Goal: Task Accomplishment & Management: Complete application form

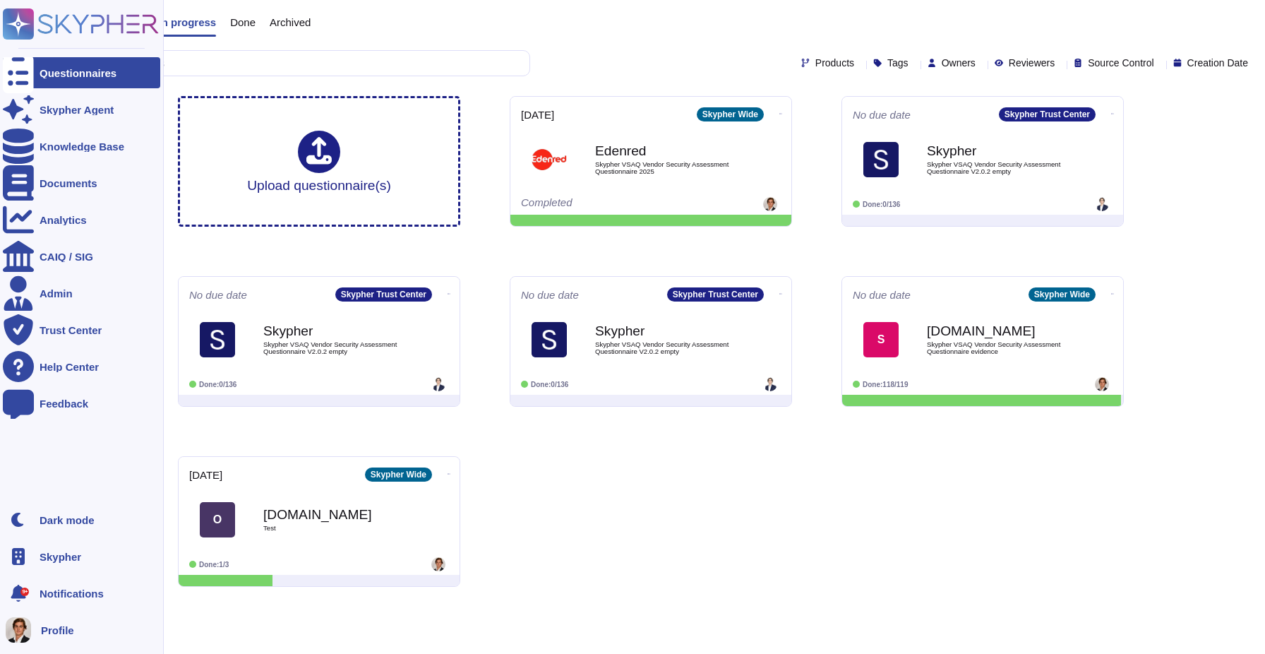
click at [85, 573] on ul "Dark mode Skypher 9+ Notifications Profile" at bounding box center [81, 574] width 157 height 141
click at [80, 557] on span "Skypher" at bounding box center [61, 556] width 42 height 11
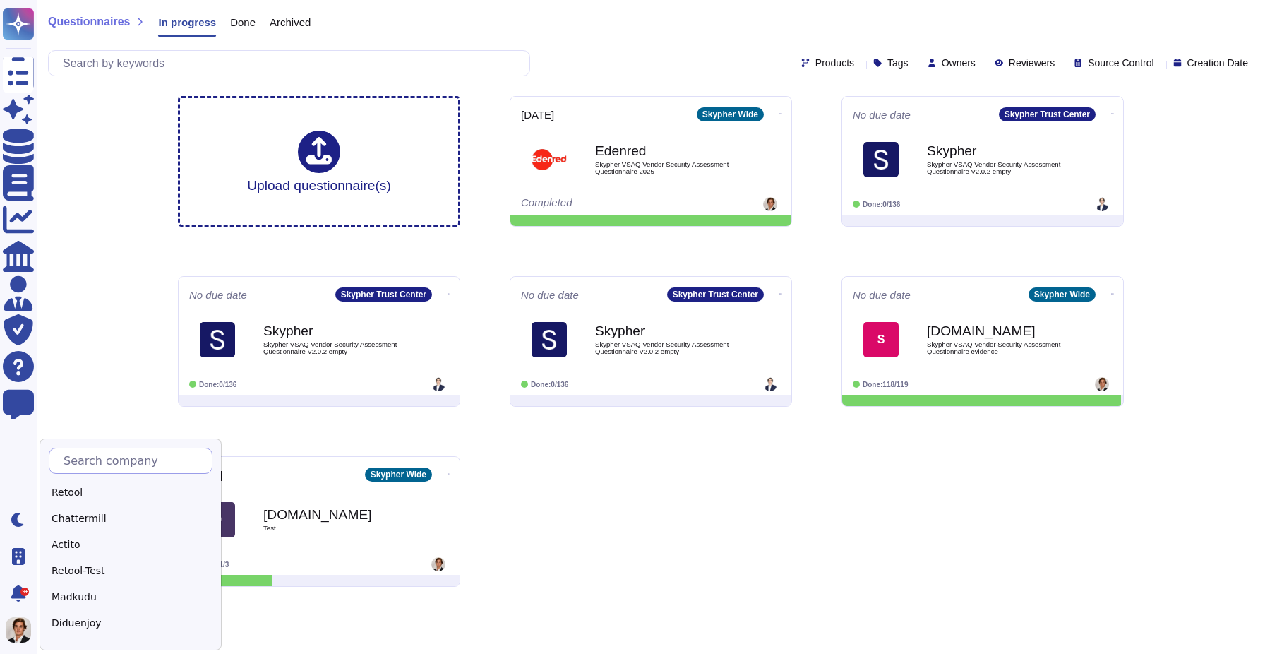
click at [112, 459] on input "text" at bounding box center [133, 460] width 155 height 25
type input "s"
type input "Sk"
click at [97, 550] on div "Skypher Inc." at bounding box center [137, 544] width 176 height 20
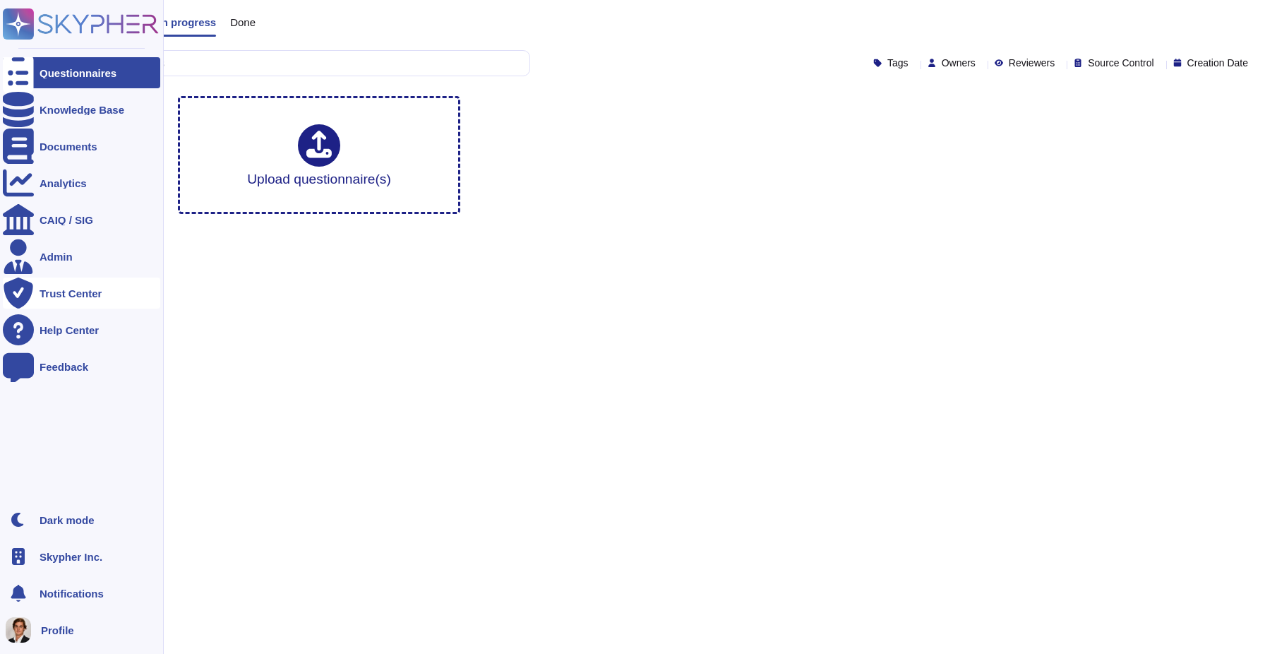
click at [57, 300] on div "Trust Center" at bounding box center [81, 292] width 157 height 31
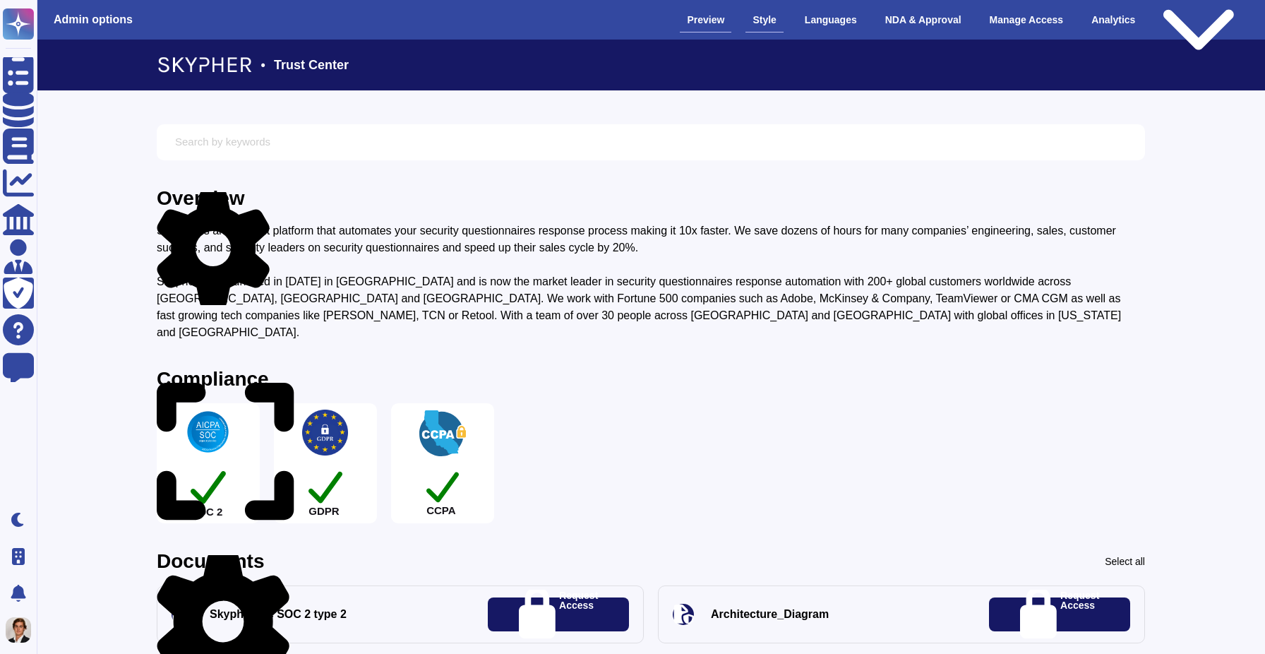
click at [757, 15] on div "Style" at bounding box center [763, 20] width 37 height 25
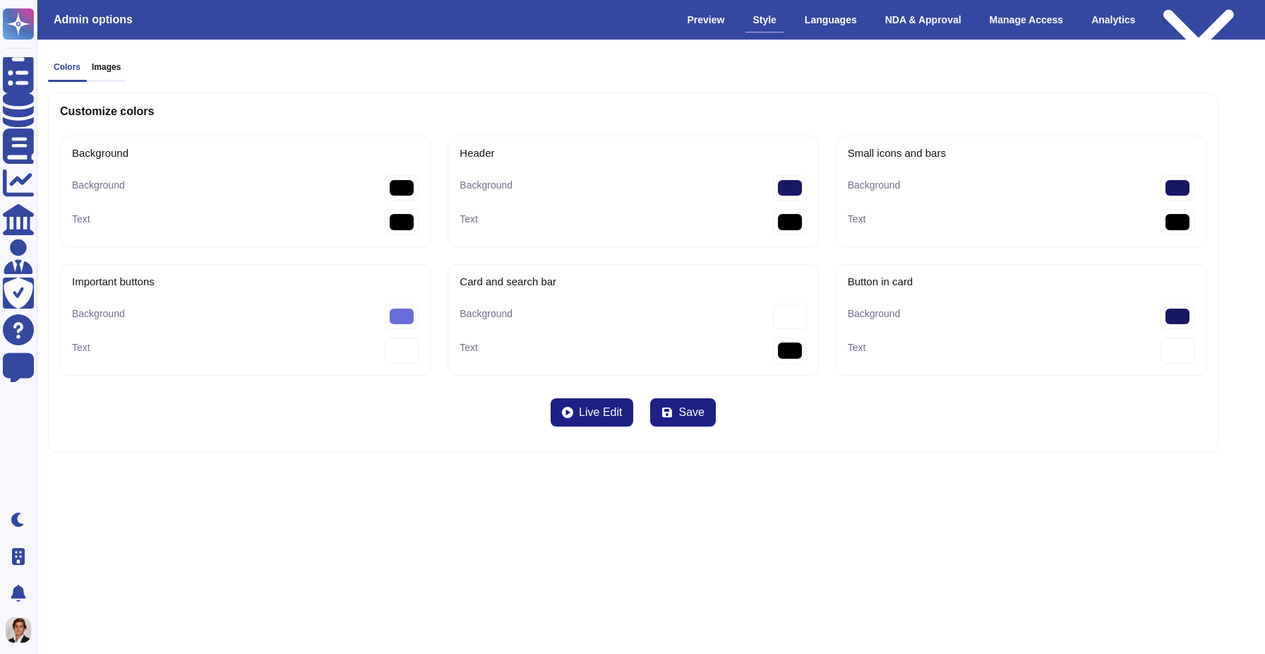
type input "#000000"
type bars-Text "#000000"
type bar-Text "#000000"
click at [834, 16] on div "Languages" at bounding box center [831, 20] width 66 height 25
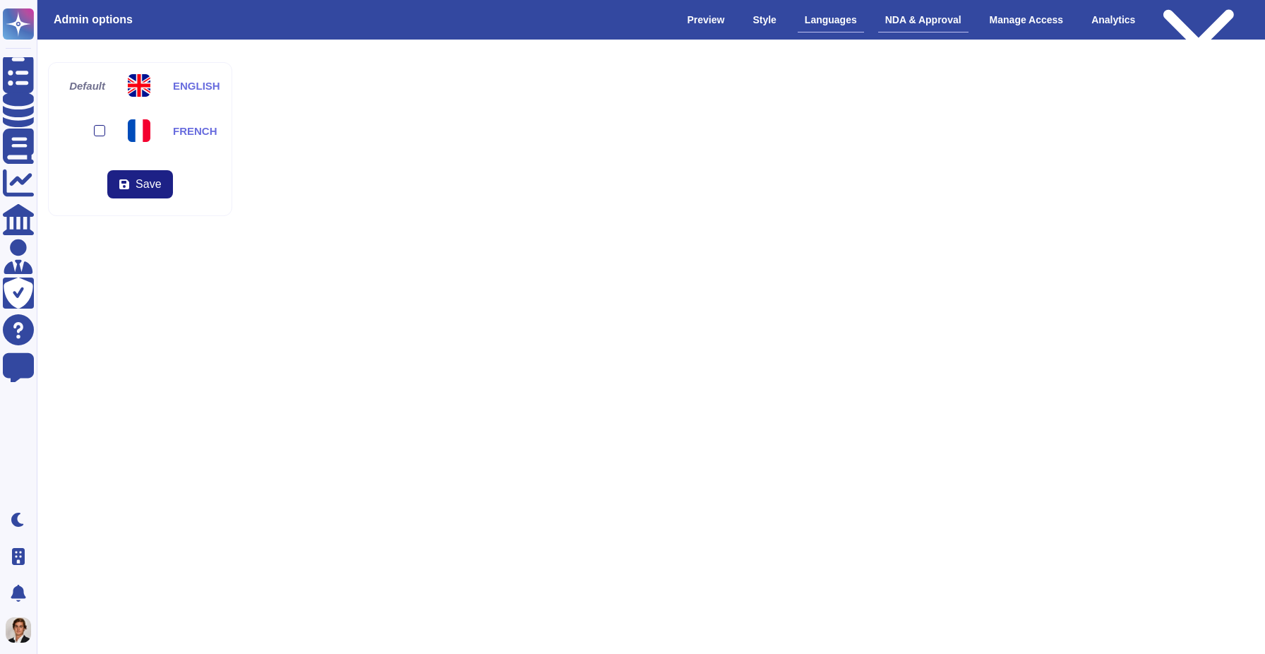
click at [925, 22] on div "NDA & Approval" at bounding box center [923, 20] width 90 height 25
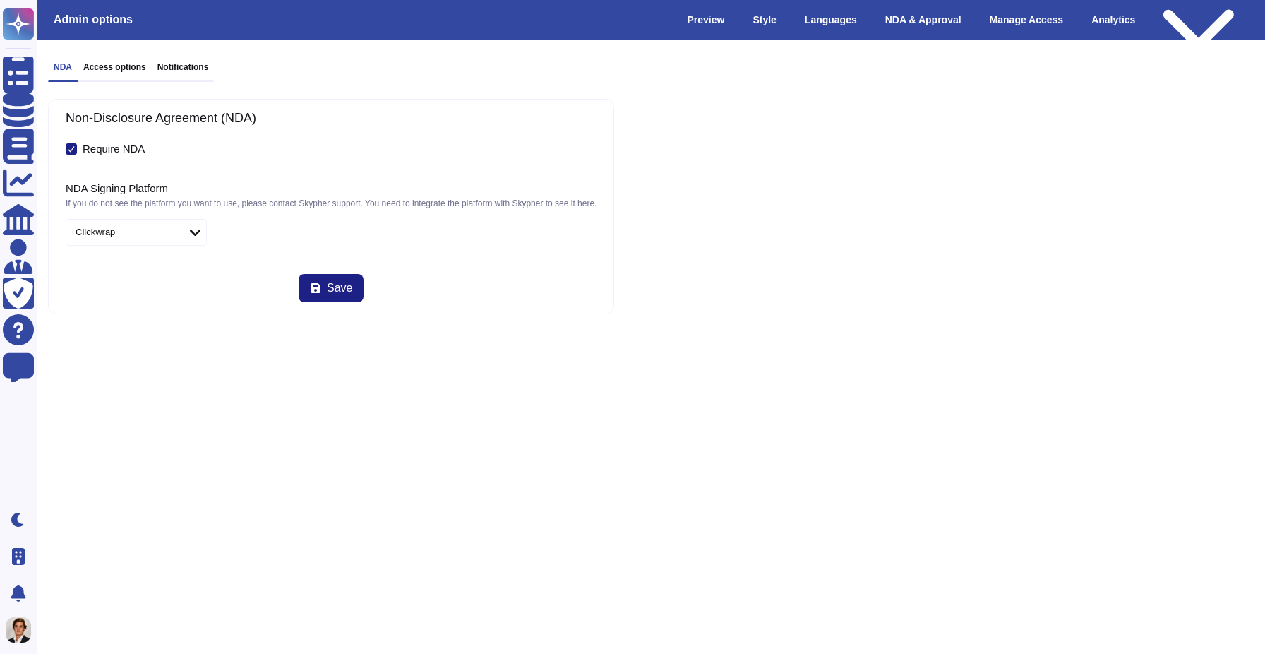
click at [1026, 13] on div "Manage Access" at bounding box center [1027, 20] width 88 height 25
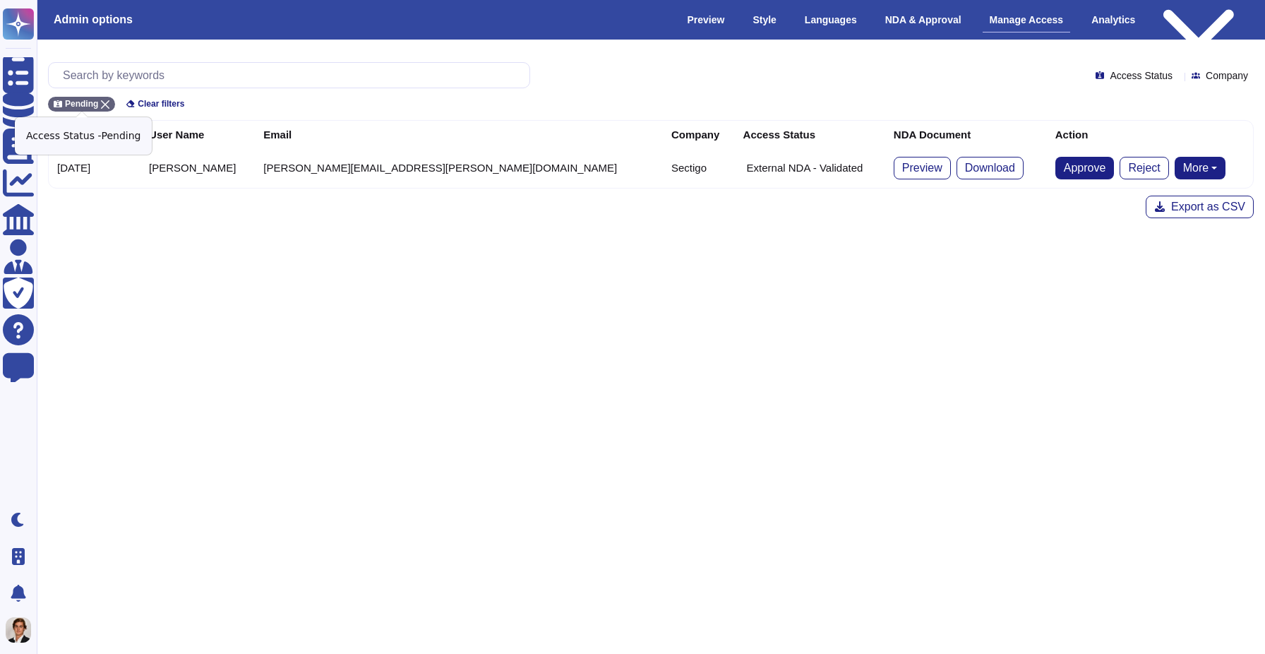
click at [109, 104] on icon at bounding box center [105, 104] width 8 height 8
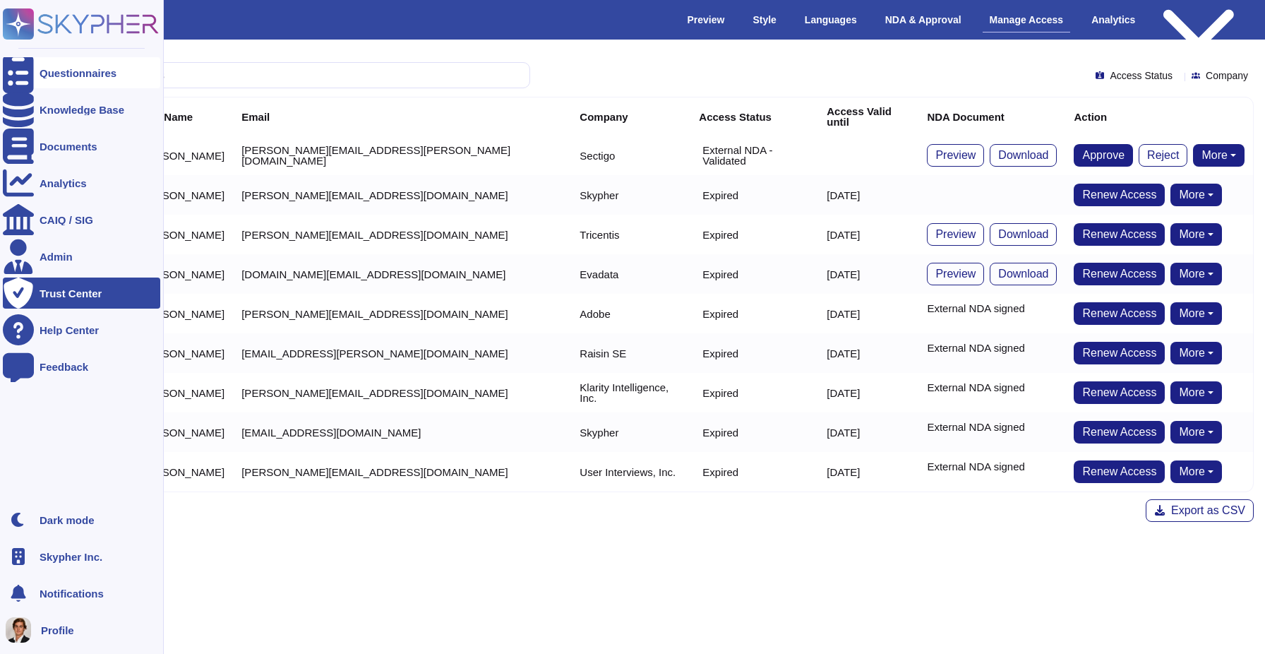
click at [17, 74] on icon at bounding box center [18, 73] width 31 height 42
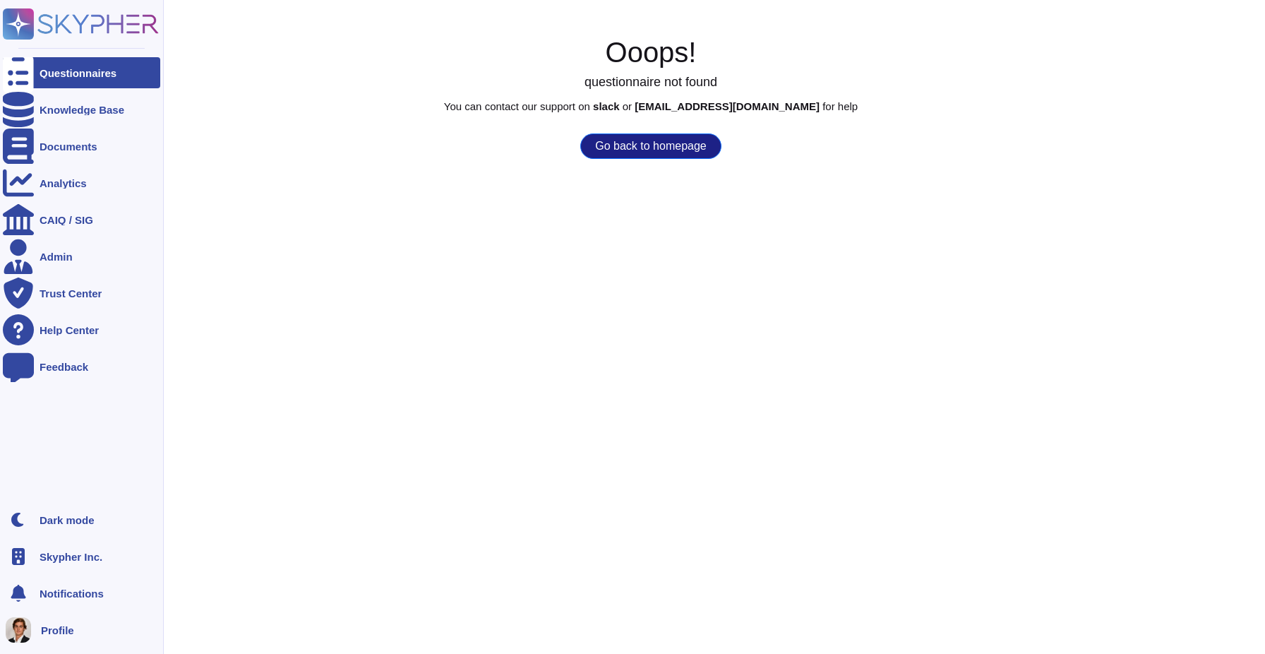
click at [26, 554] on icon at bounding box center [18, 556] width 17 height 17
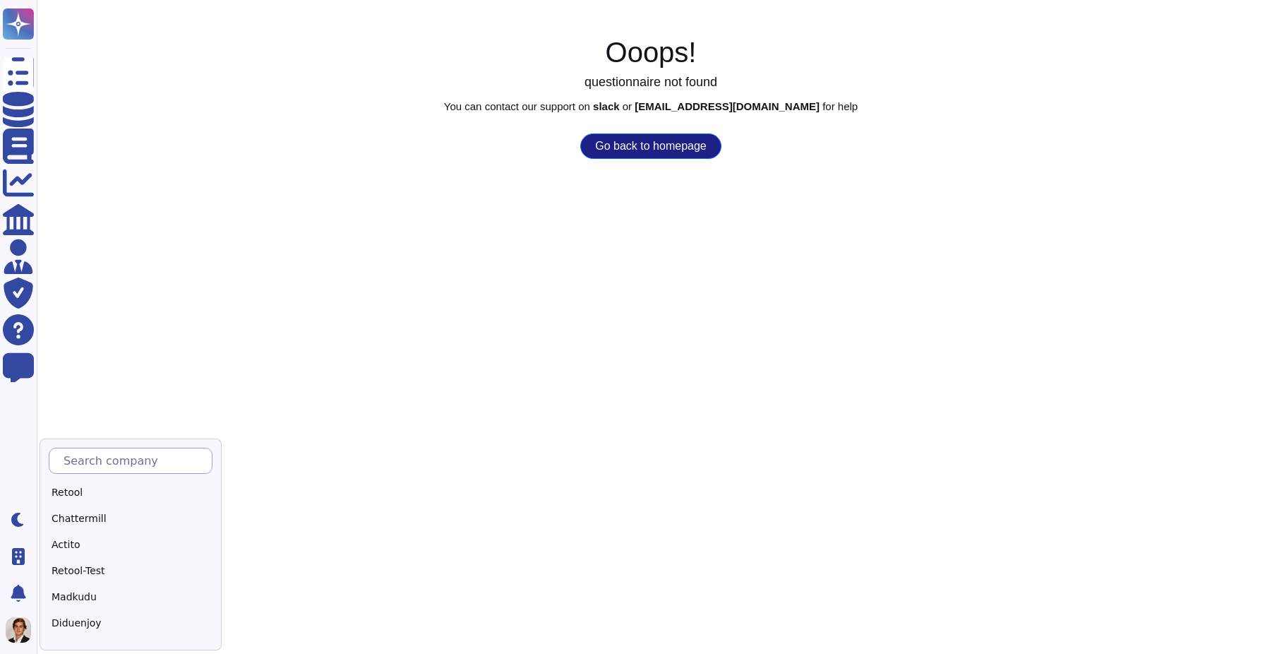
click at [123, 466] on input "text" at bounding box center [133, 460] width 155 height 25
type input "Adobe"
click at [109, 491] on div "Adobe" at bounding box center [137, 492] width 176 height 20
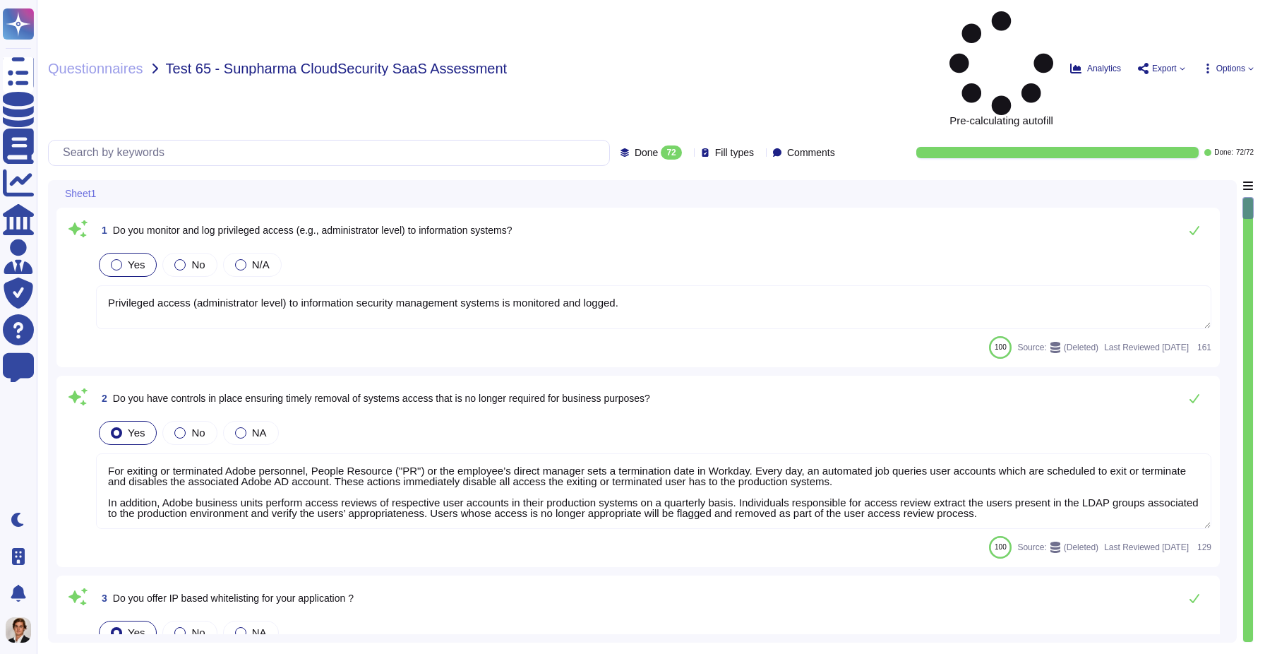
type textarea "Privileged access (administrator level) to information security management syst…"
type textarea "For exiting or terminated Adobe personnel, People Resource ("PR") or the employ…"
type textarea "Yes we do all of the above - 2FA, audit trails, IP address filtering, firewalls…"
type textarea "Adobe has robust controls in place to prevent unauthorized access to tenant app…"
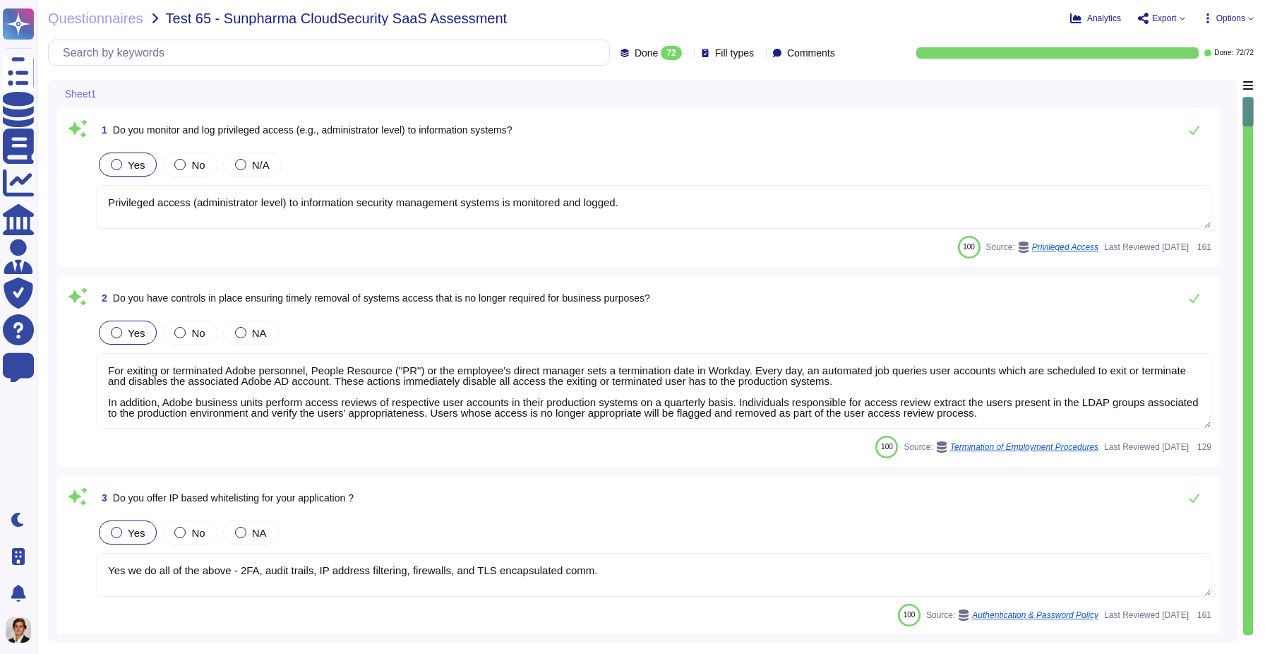
type textarea "Yes. Passwords must be at least 16 characters in length; cannot be found in a d…"
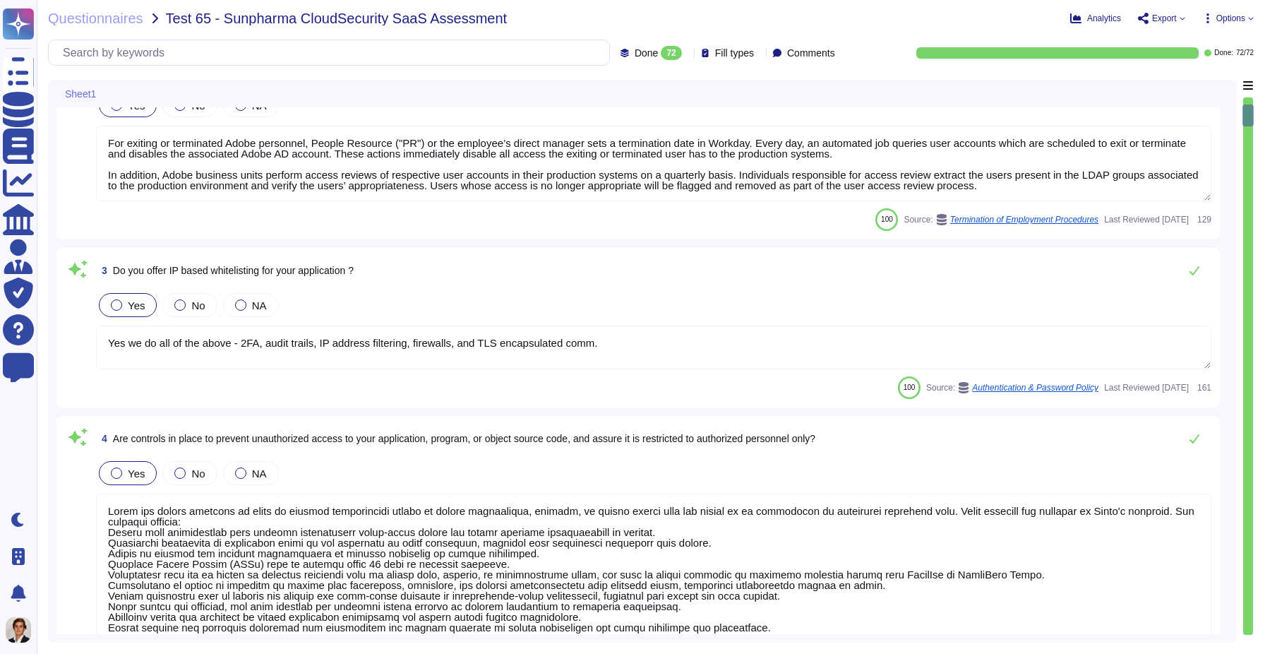
type textarea "For personnel accounts subscribed to the corporate identity management system (…"
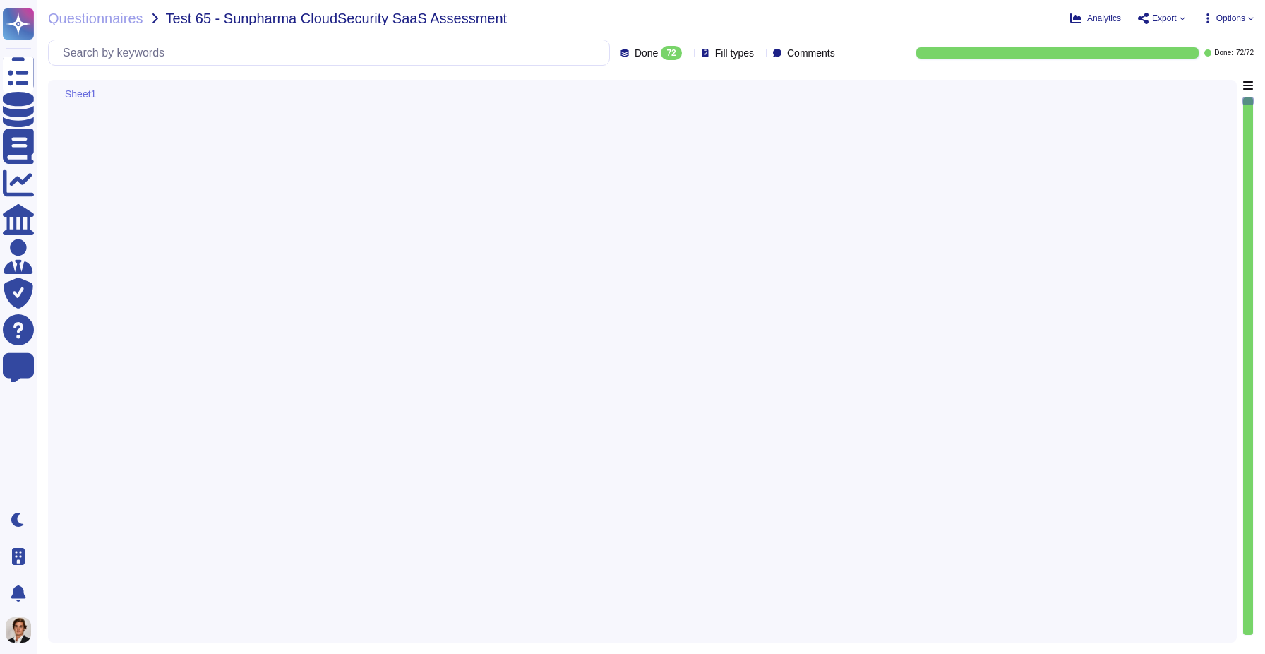
type textarea "Vendor default passwords are removed, disabled or changed prior to placing the …"
type textarea "Adobe employee passwords must be at least 16 characters and contain letters, nu…"
type textarea "Lorem'i Dolors Ametcon Adipiscin (ELIT) sed doeiusmo temp inc utlabo et dol mag…"
type textarea "File integrity monitoring is performed on files to ensure proper transfer and s…"
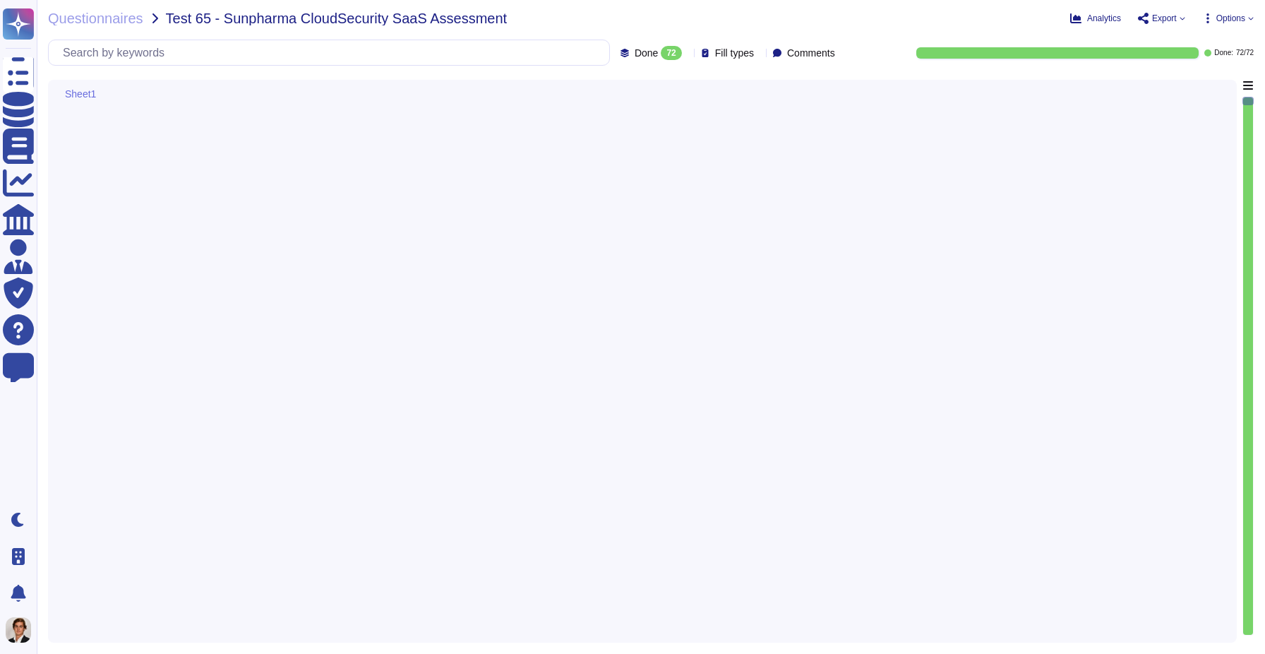
type textarea "Active sessions must be terminated when not in use. Session management is confi…"
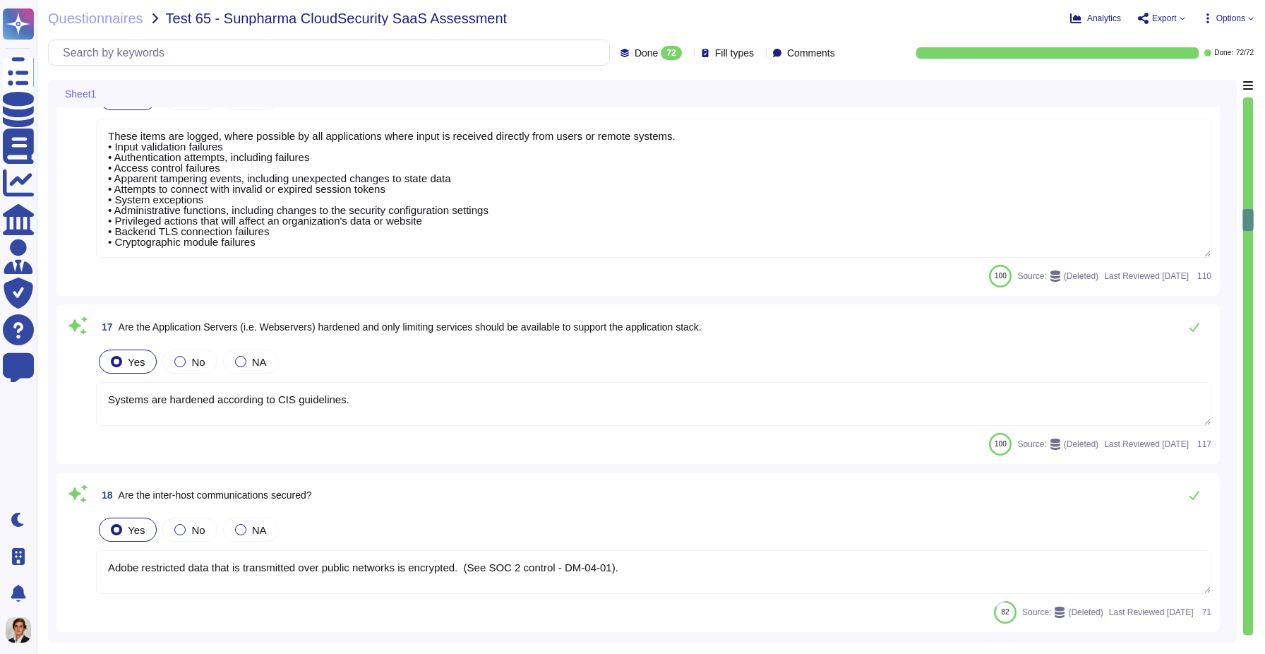
type textarea "Systems are hardened according to CIS guidelines."
type textarea "Adobe restricted data that is transmitted over public networks is encrypted. (S…"
type textarea "Adobe's Service Lifecycle is based on an industry recognized methodology (e.g. …"
type textarea "This is one of many recommended practices, processes, and tools included in Ado…"
type textarea "Third-party audit or certification reports are available under NDA and can be r…"
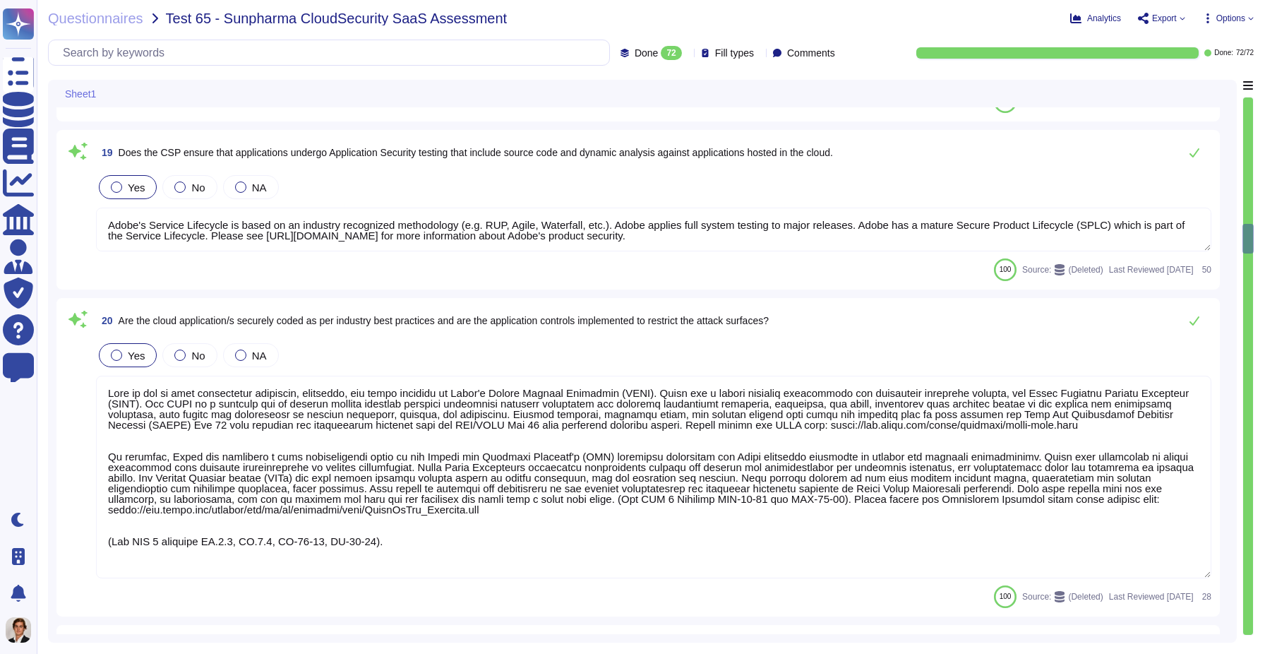
type textarea "Adobe regularly engages with approved third-party security firms on an annual b…"
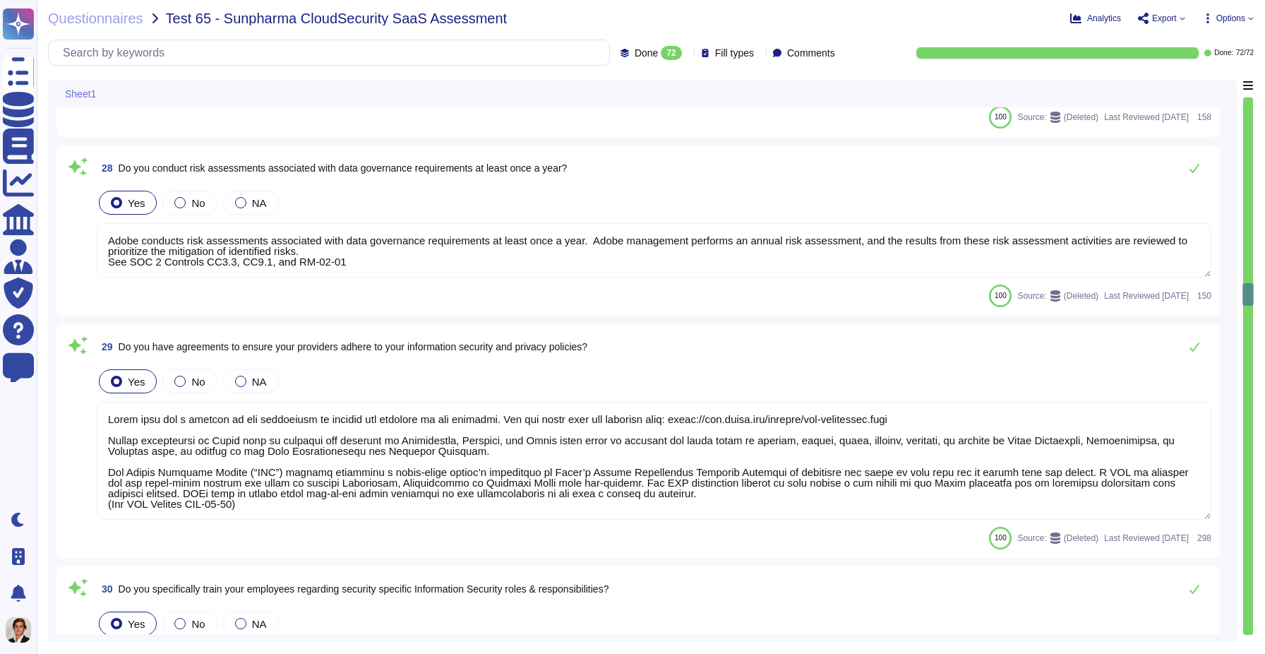
type textarea "Customer data stored by Adobe on the hosting provider includes strong tenant is…"
type textarea "Adobe conducts risk assessments associated with data governance requirements at…"
type textarea "Adobe does use a variety of sub processors to deliver the services to our custo…"
type textarea "Adobe requires engineers to complete training that's required for their roles. …"
type textarea "Adobe employees are required to sign an agreement that they will preserve the c…"
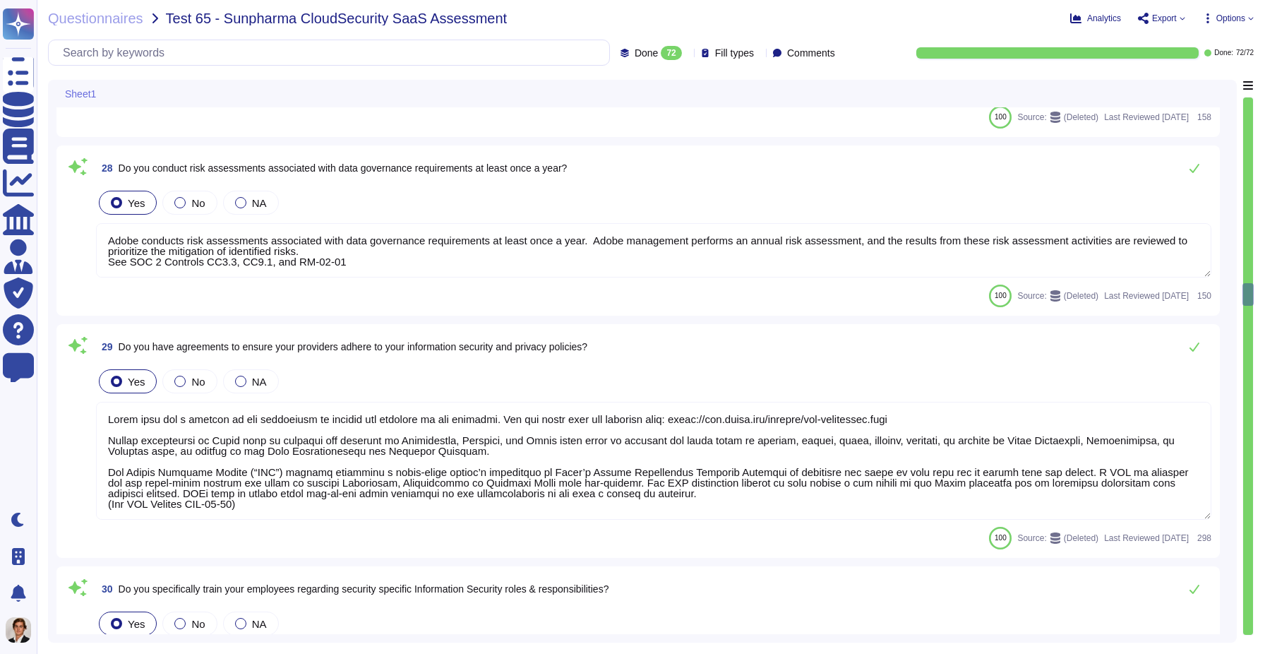
type textarea "Yes, please refer to the security whitepaper"
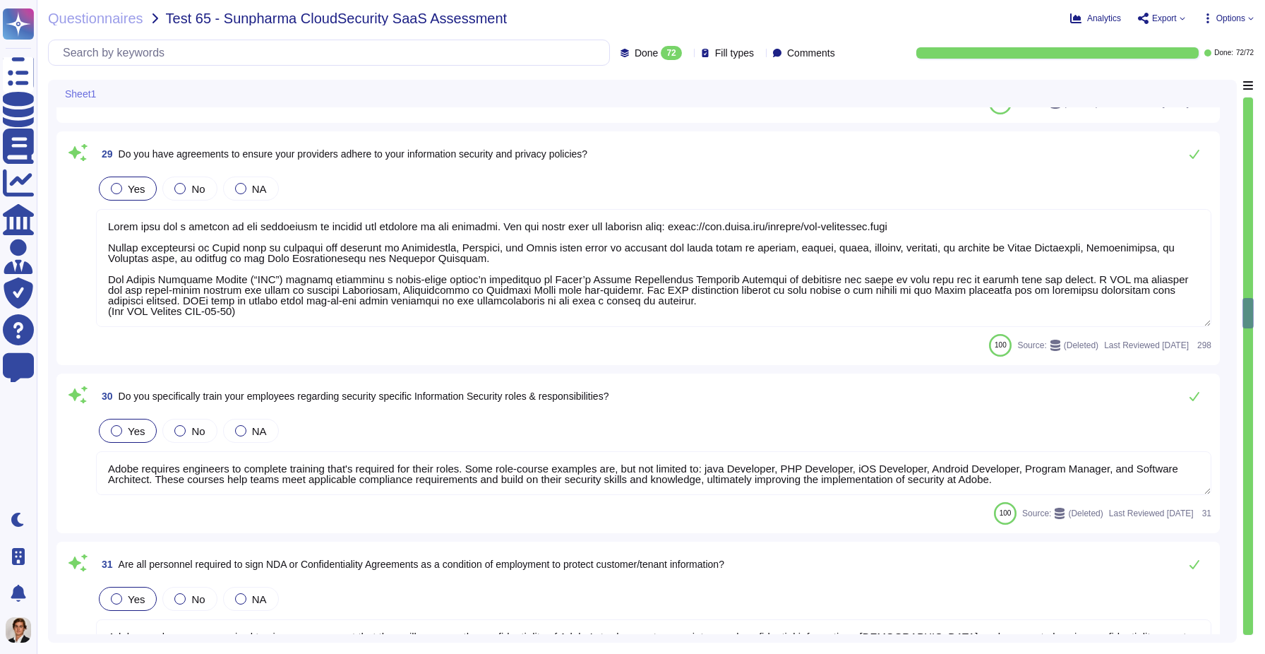
type textarea "Customer admins have access to the audit log feature from the Admin Console, wh…"
click at [1110, 20] on span "Analytics" at bounding box center [1104, 18] width 34 height 8
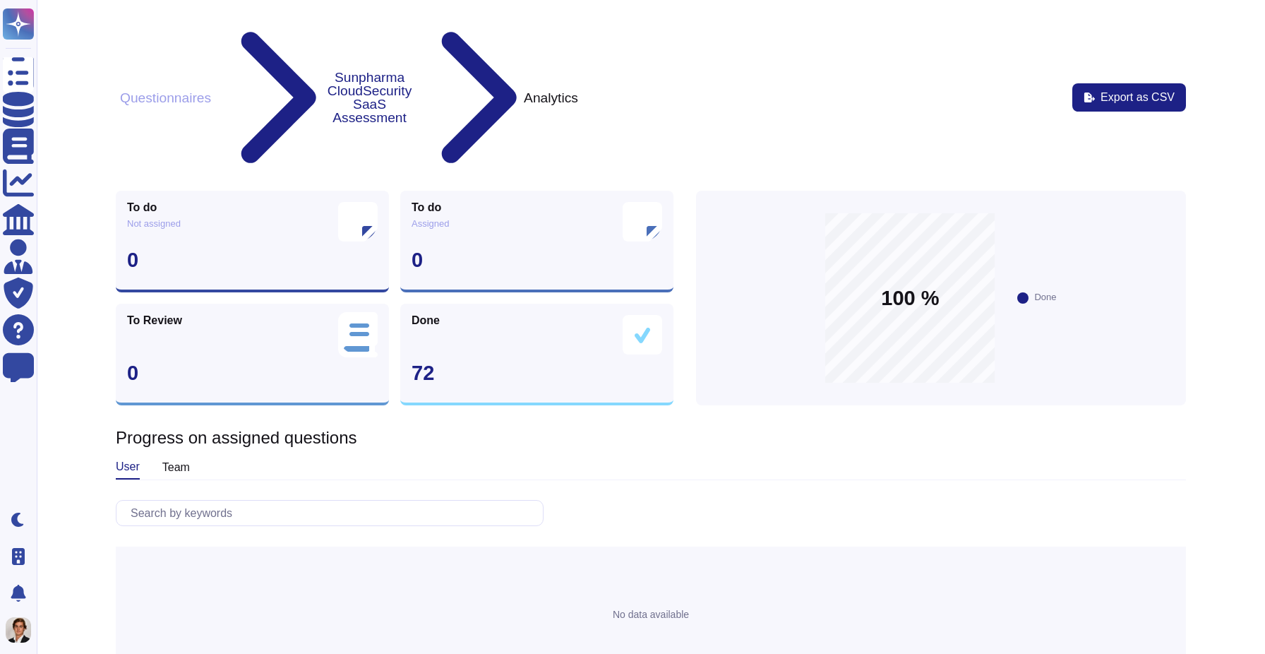
click at [191, 90] on button "Questionnaires" at bounding box center [166, 97] width 100 height 15
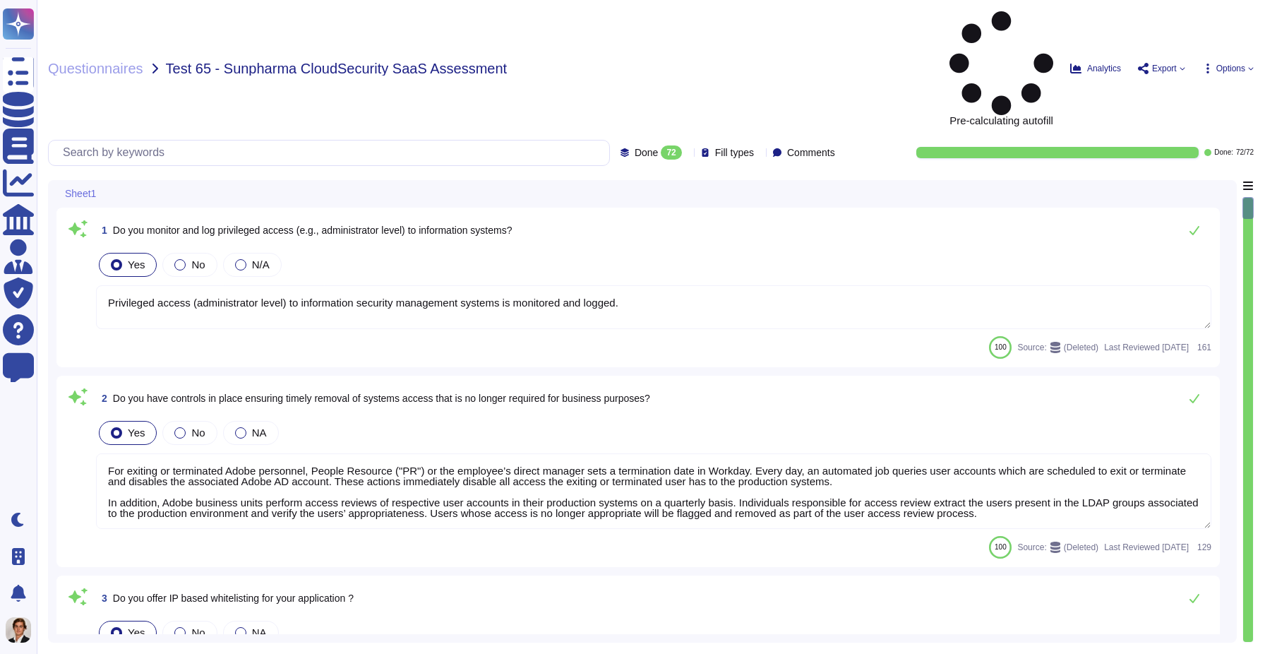
type textarea "Privileged access (administrator level) to information security management syst…"
type textarea "For exiting or terminated Adobe personnel, People Resource ("PR") or the employ…"
type textarea "Yes we do all of the above - 2FA, audit trails, IP address filtering, firewalls…"
type textarea "Adobe has robust controls in place to prevent unauthorized access to tenant app…"
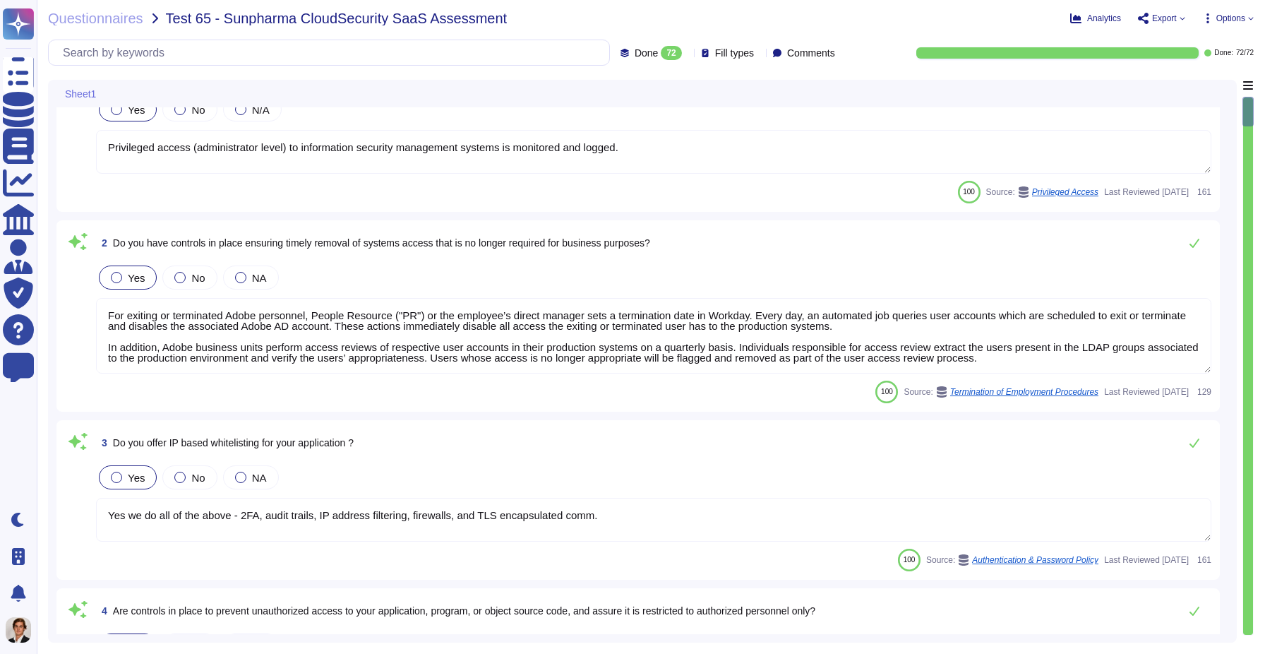
type textarea "Yes. Passwords must be at least 16 characters in length; cannot be found in a d…"
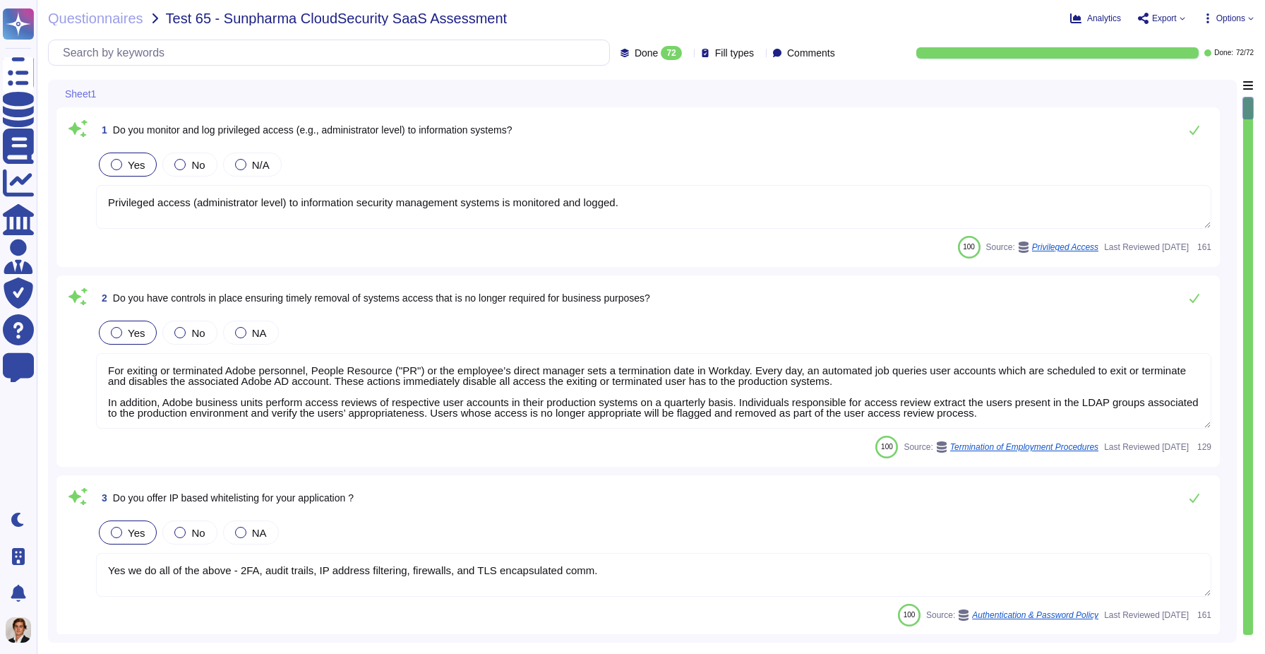
click at [680, 395] on textarea "For exiting or terminated Adobe personnel, People Resource ("PR") or the employ…" at bounding box center [653, 391] width 1115 height 76
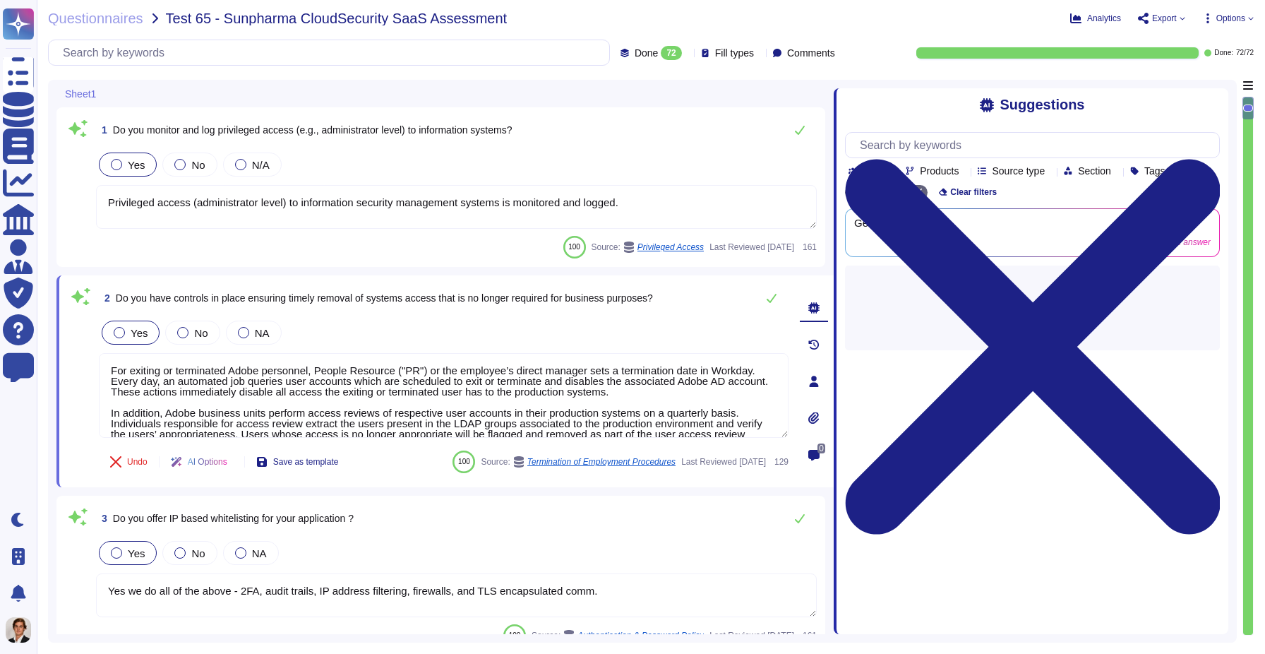
drag, startPoint x: 892, startPoint y: 259, endPoint x: 834, endPoint y: 261, distance: 58.6
click at [834, 261] on span at bounding box center [834, 357] width 6 height 554
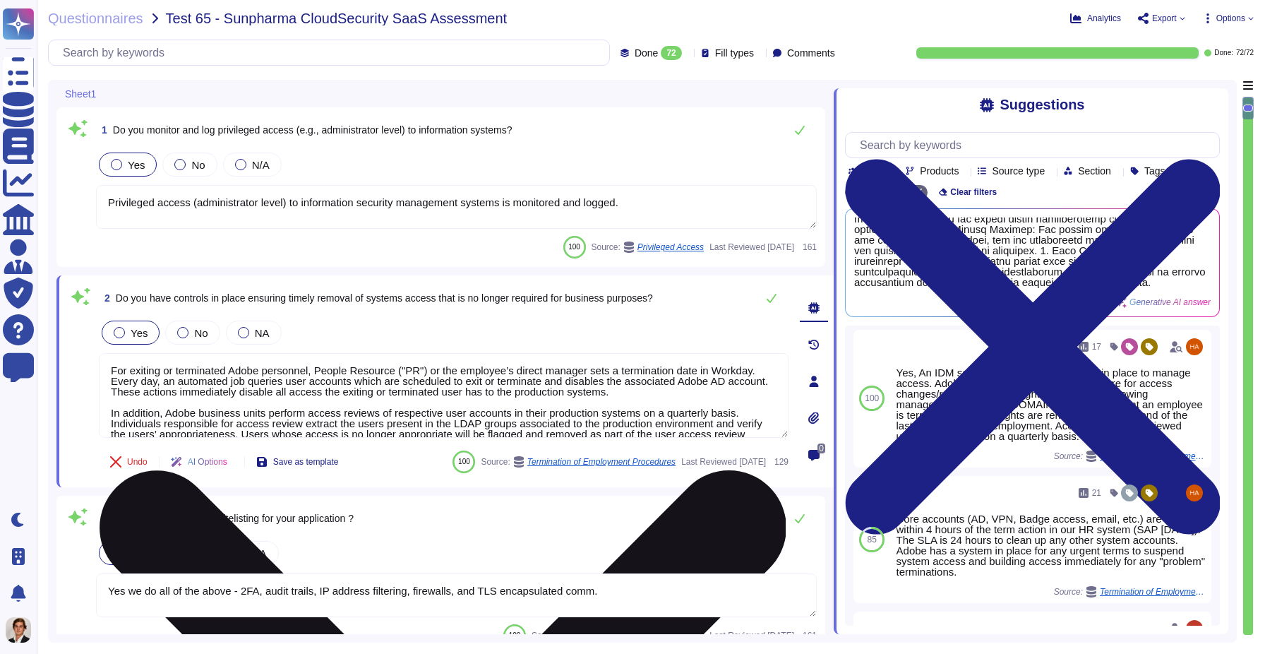
scroll to position [24, 0]
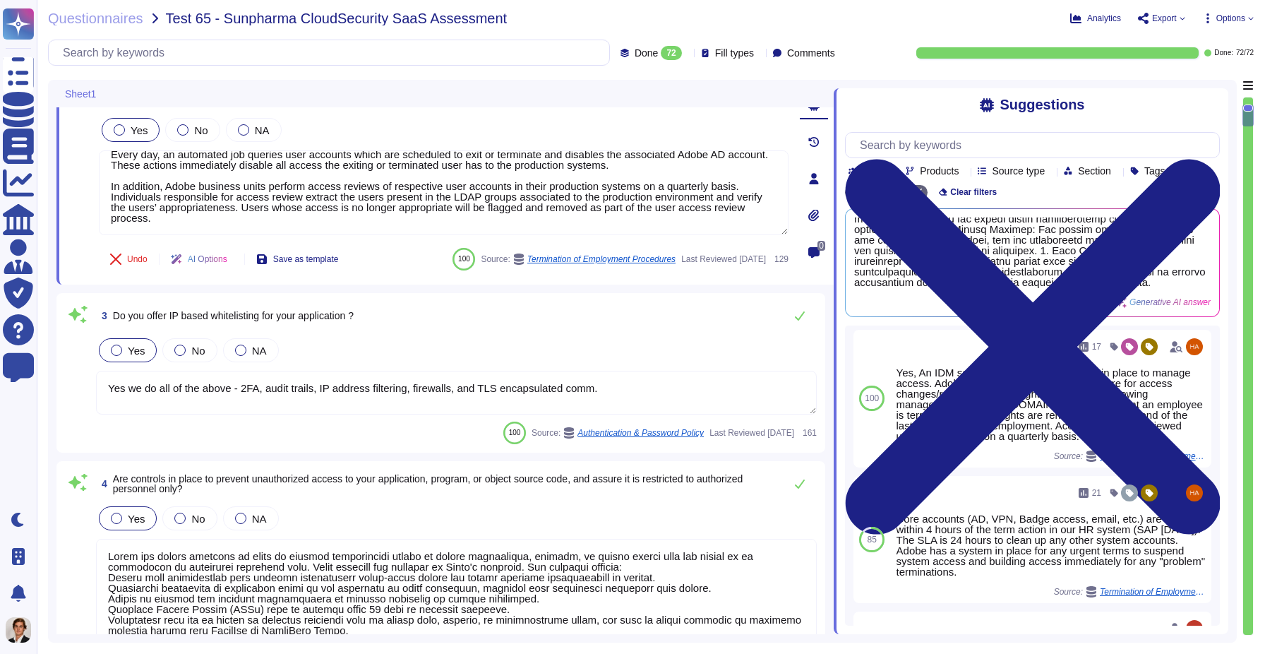
type textarea "Yes. Passwords must be at least 16 characters in length; cannot be found in a d…"
type textarea "For personnel accounts subscribed to the corporate identity management system (…"
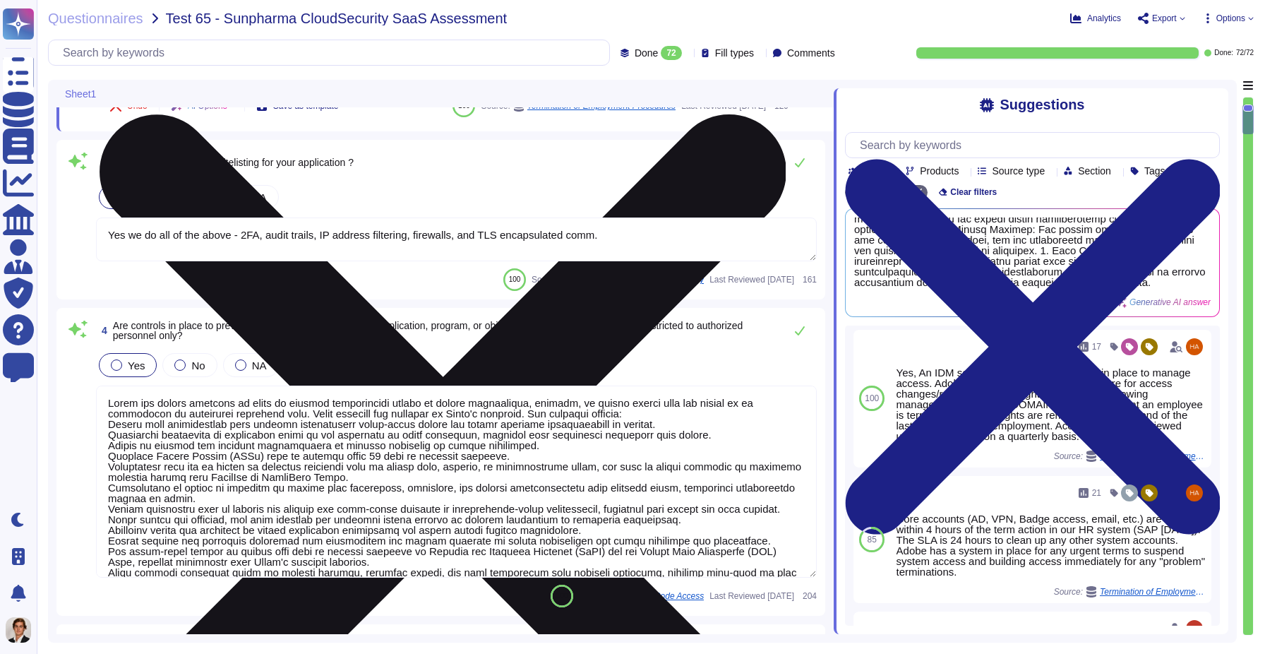
type textarea "For personnel accounts subscribed to the corporate identity management system (…"
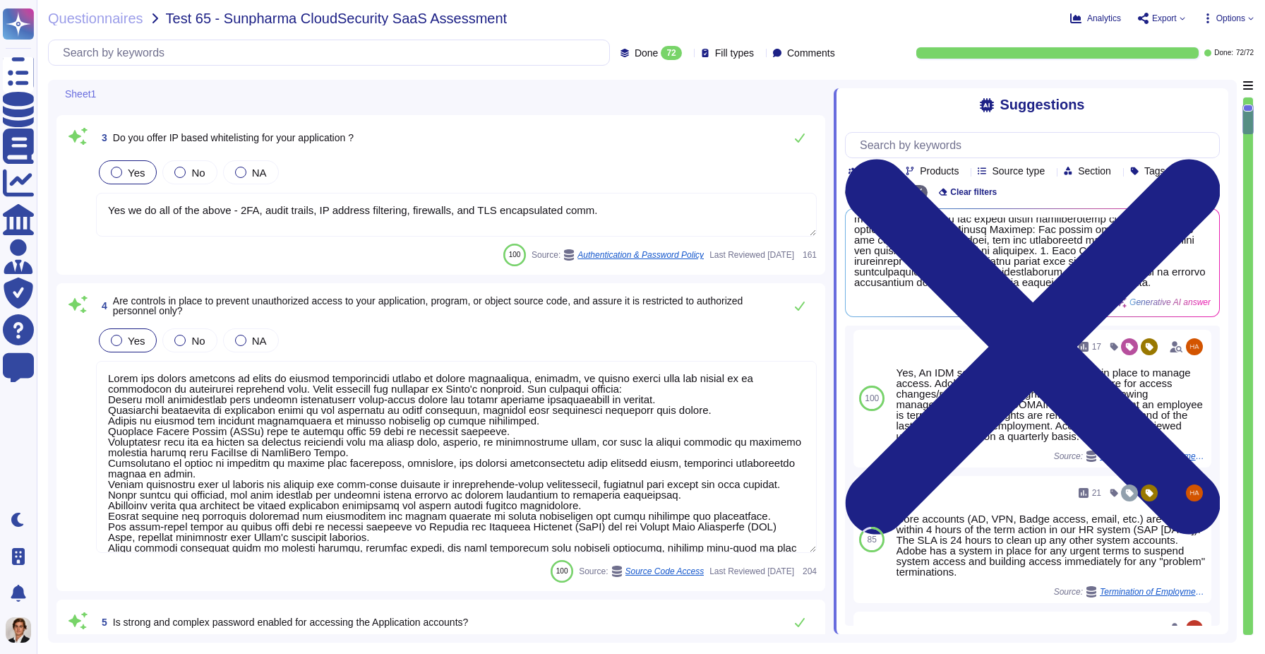
click at [508, 212] on textarea "Yes we do all of the above - 2FA, audit trails, IP address filtering, firewalls…" at bounding box center [456, 215] width 721 height 44
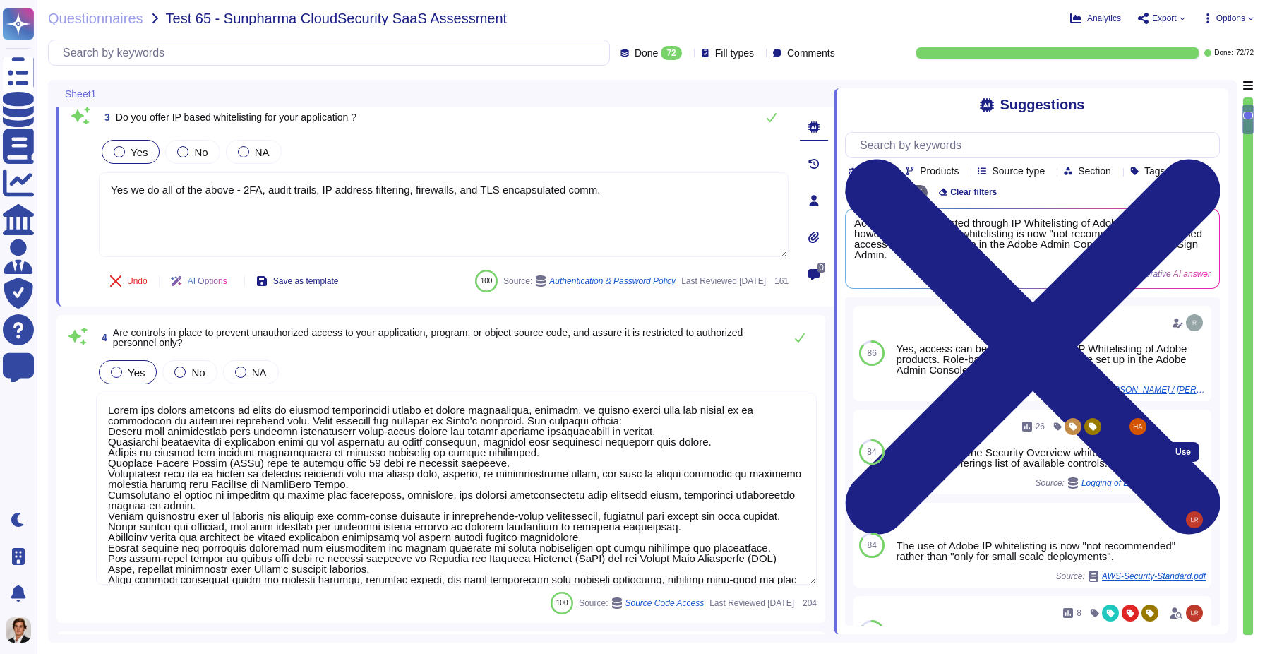
scroll to position [9, 0]
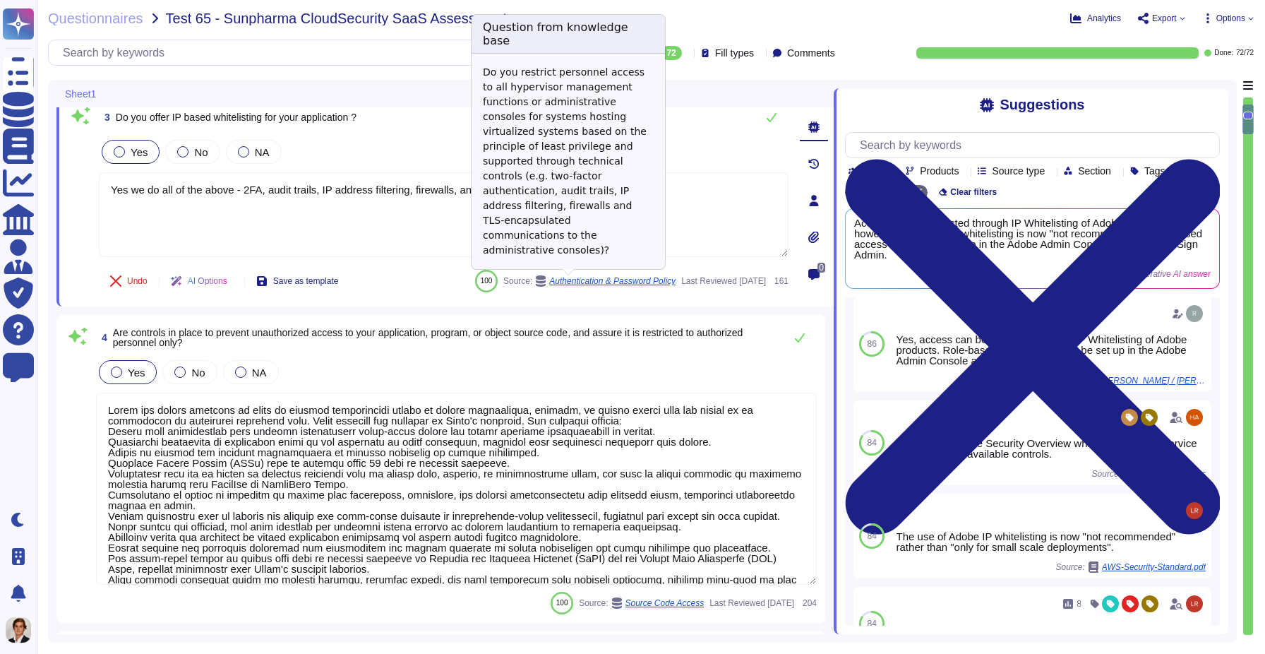
click at [594, 284] on span "Authentication & Password Policy" at bounding box center [612, 281] width 126 height 8
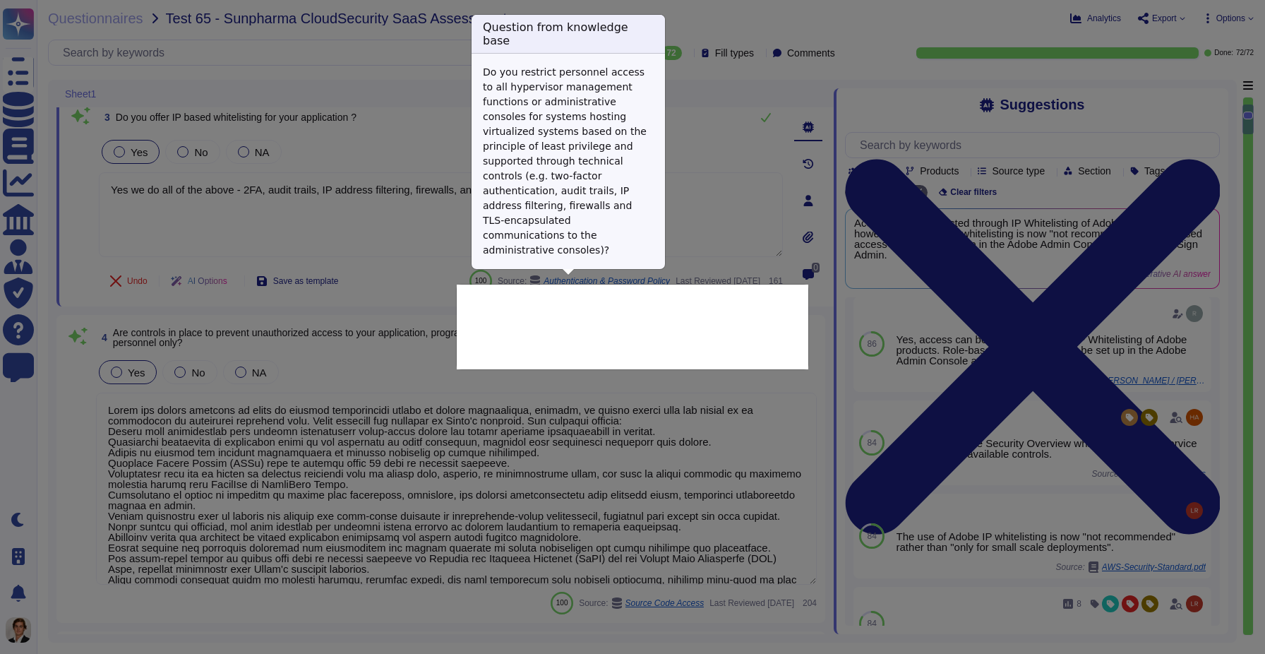
type textarea "Do you restrict personnel access to all hypervisor management functions or admi…"
type textarea "Yes we do all of the above - 2FA, audit trails, IP address filtering, firewalls…"
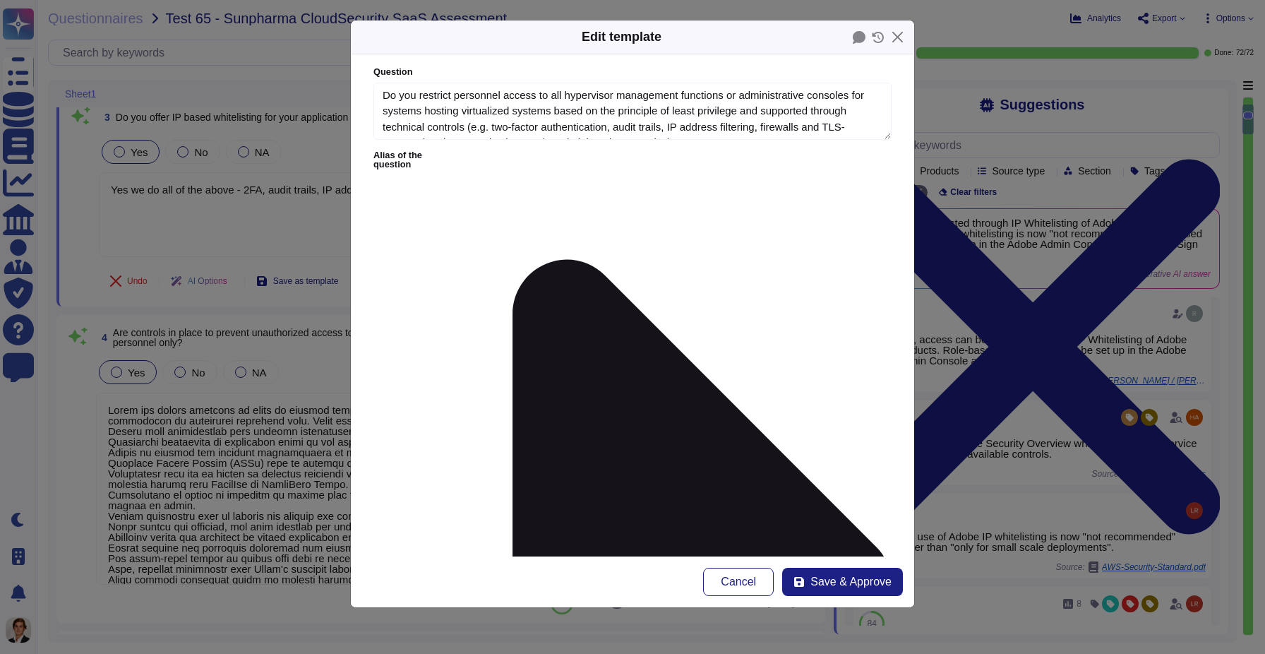
type textarea "Do you restrict personnel access to all hypervisor management functions or admi…"
type textarea "Yes we do all of the above - 2FA, audit trails, IP address filtering, firewalls…"
click at [307, 244] on div "Edit template Question Do you restrict personnel access to all hypervisor manag…" at bounding box center [632, 327] width 1265 height 654
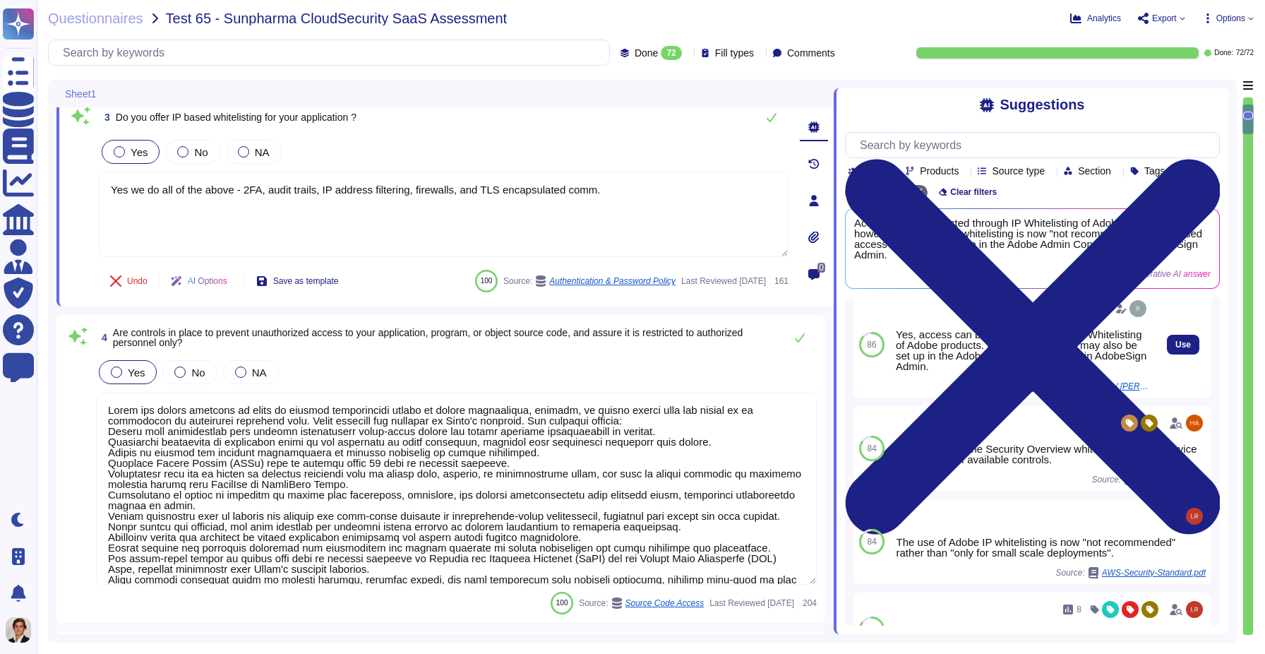
scroll to position [0, 0]
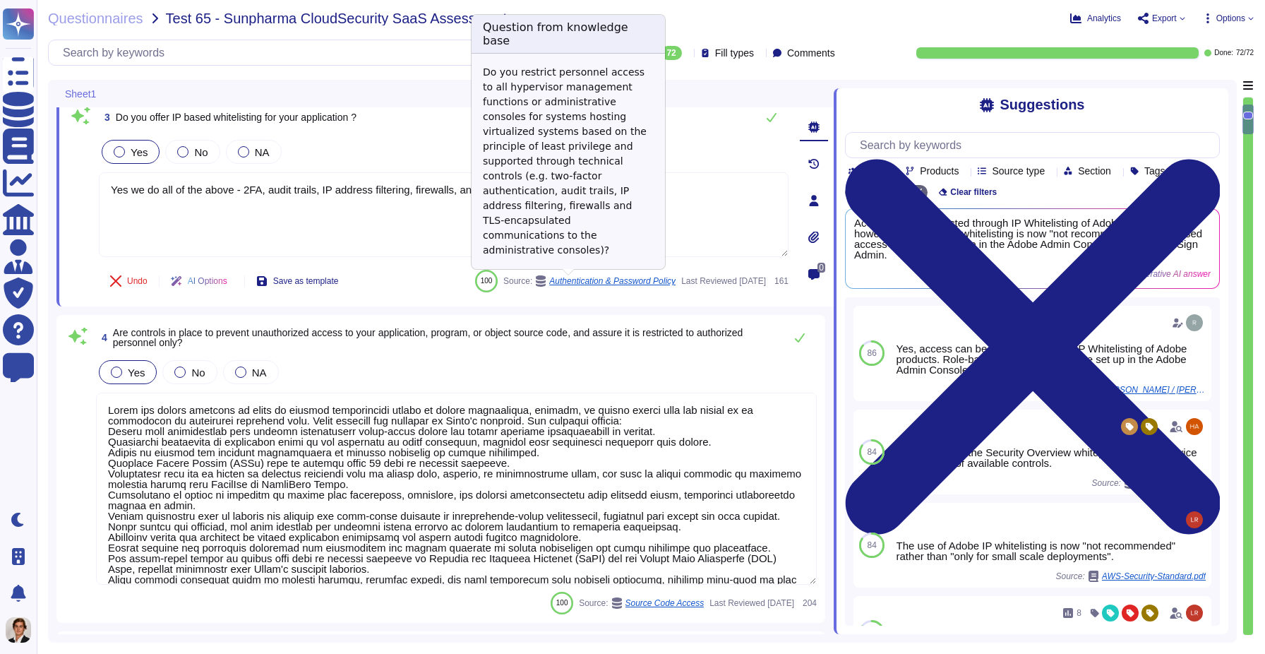
click at [582, 282] on span "Authentication & Password Policy" at bounding box center [612, 281] width 126 height 8
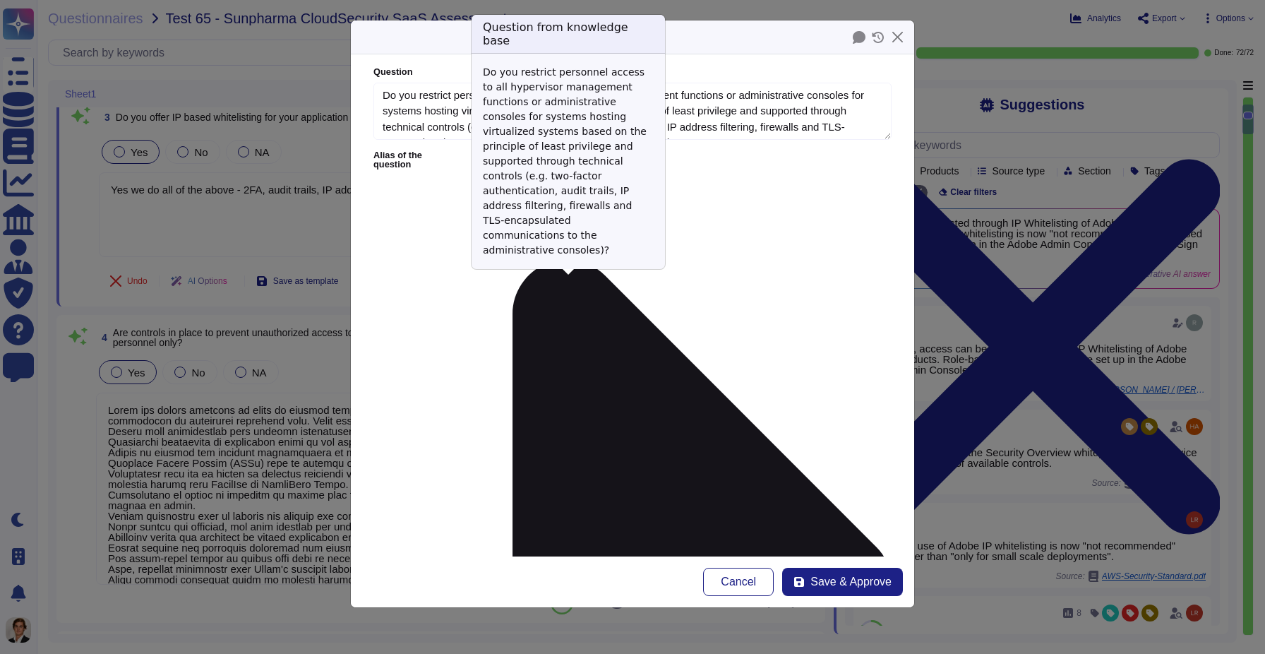
type textarea "Do you restrict personnel access to all hypervisor management functions or admi…"
type textarea "Yes we do all of the above - 2FA, audit trails, IP address filtering, firewalls…"
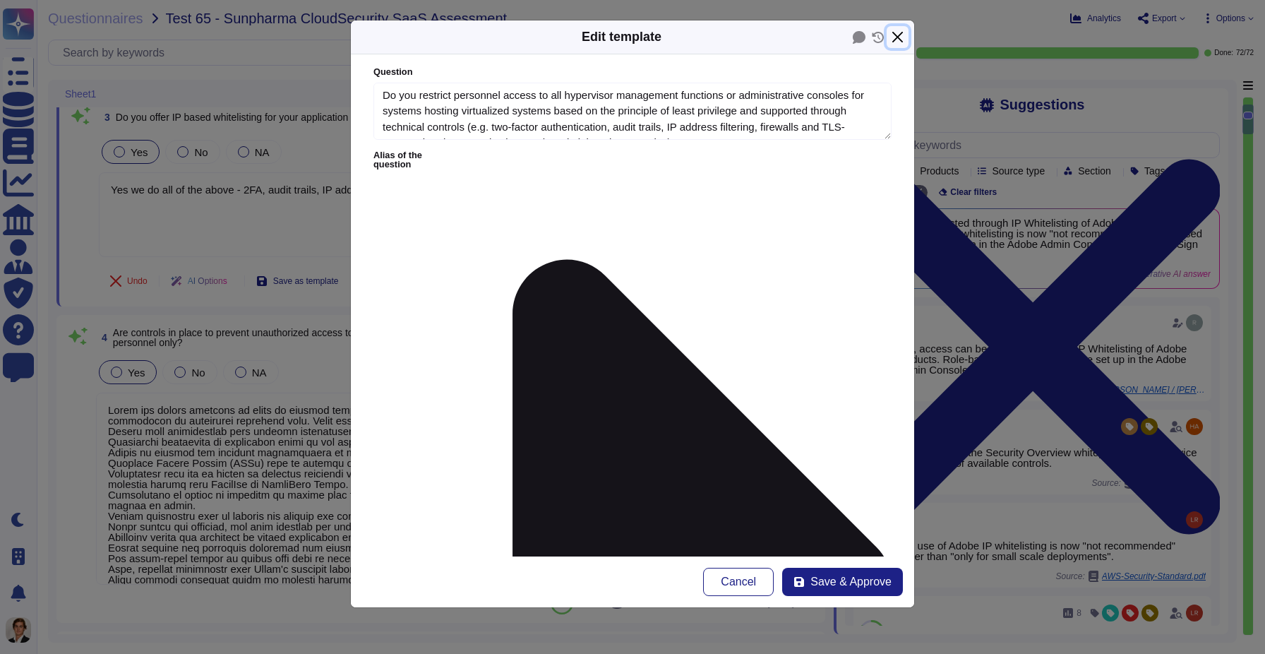
click at [901, 33] on button "Close" at bounding box center [898, 37] width 22 height 22
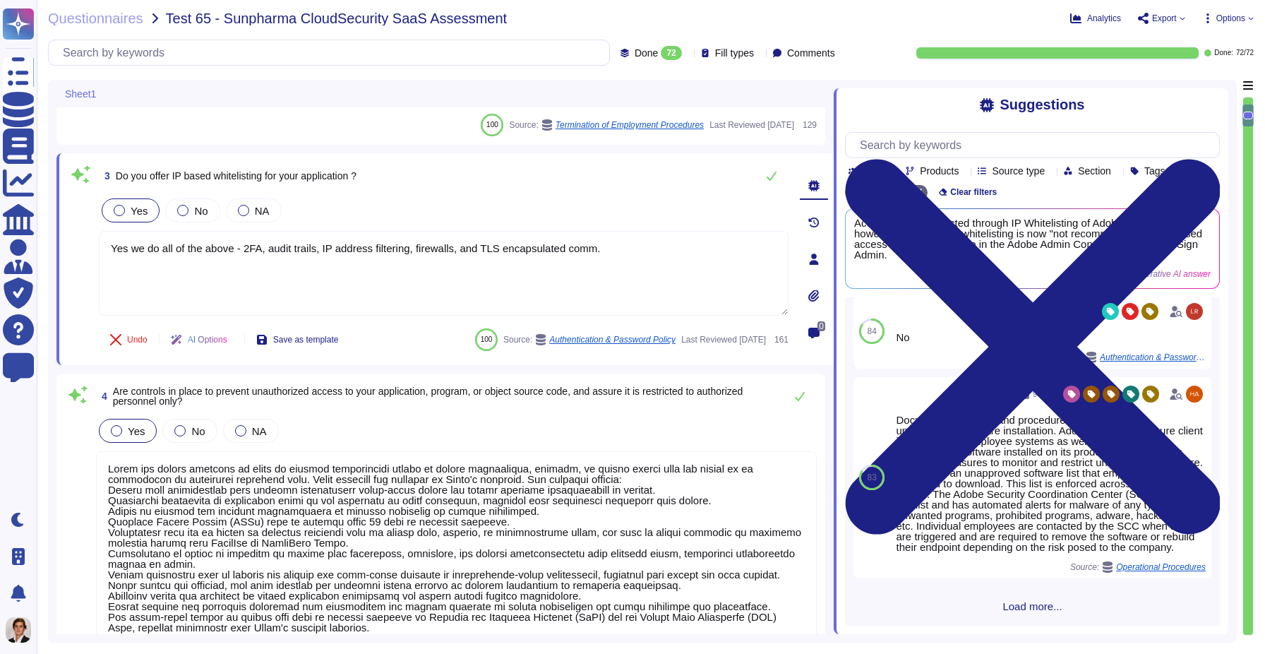
scroll to position [321, 0]
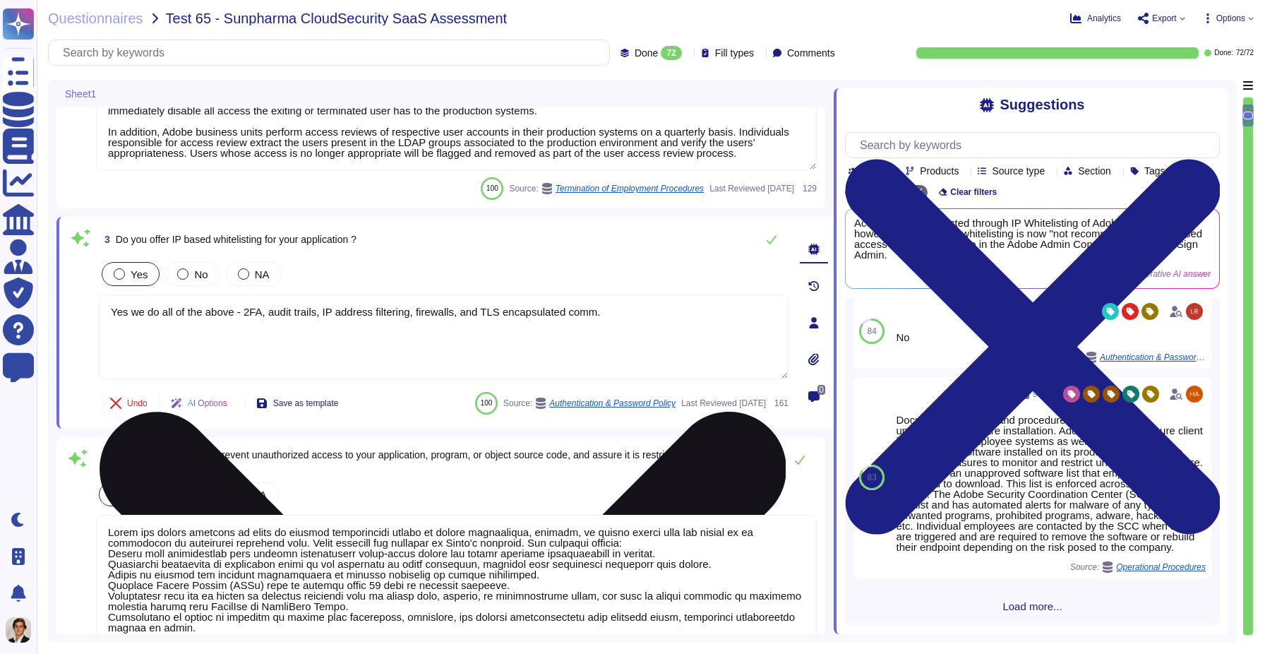
type textarea "For personnel accounts subscribed to the corporate identity management system (…"
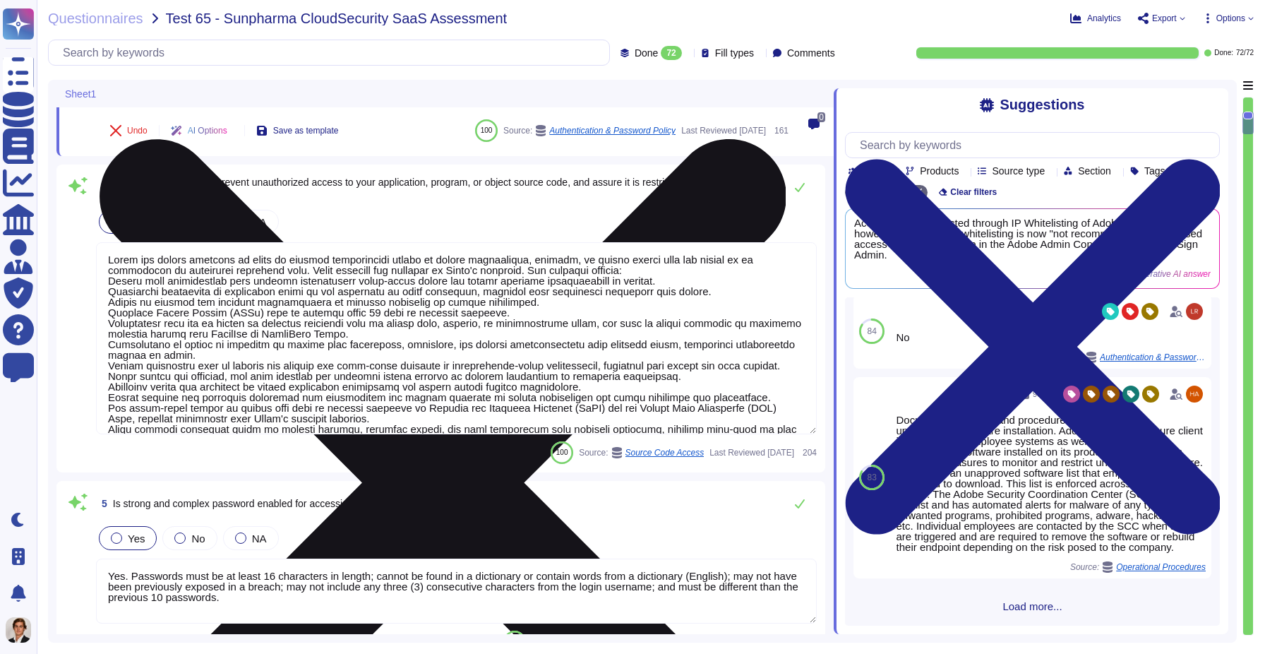
type textarea "Vendor default passwords are removed, disabled or changed prior to placing the …"
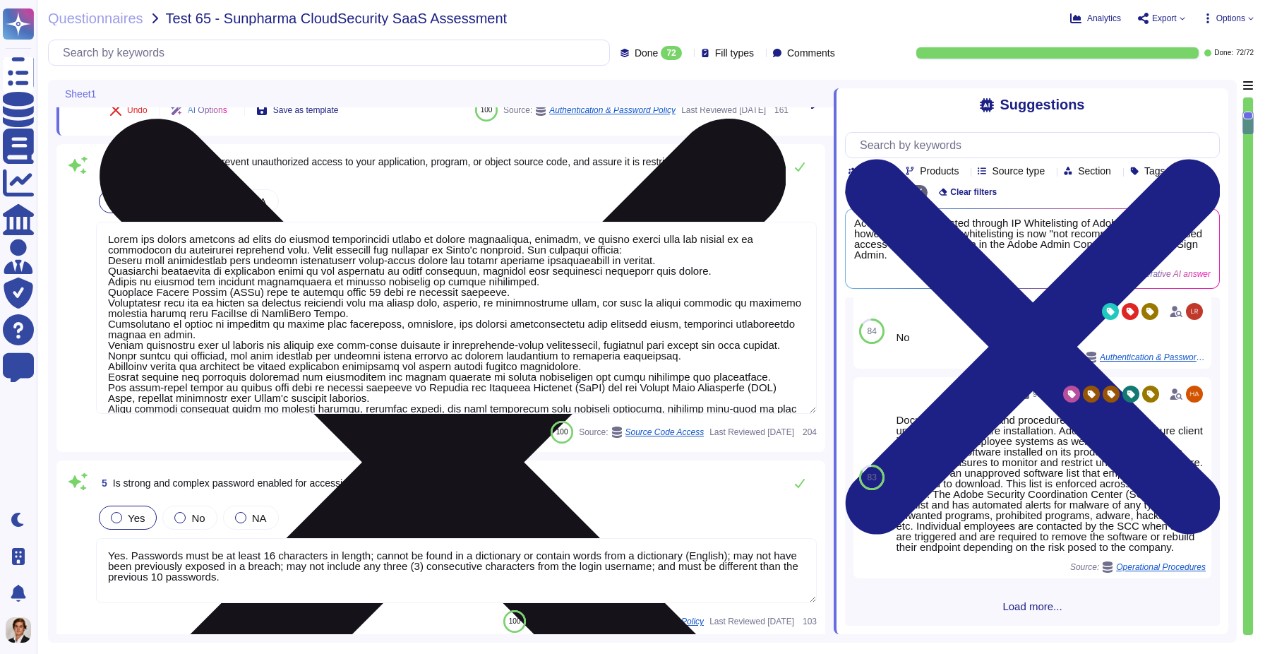
scroll to position [65, 0]
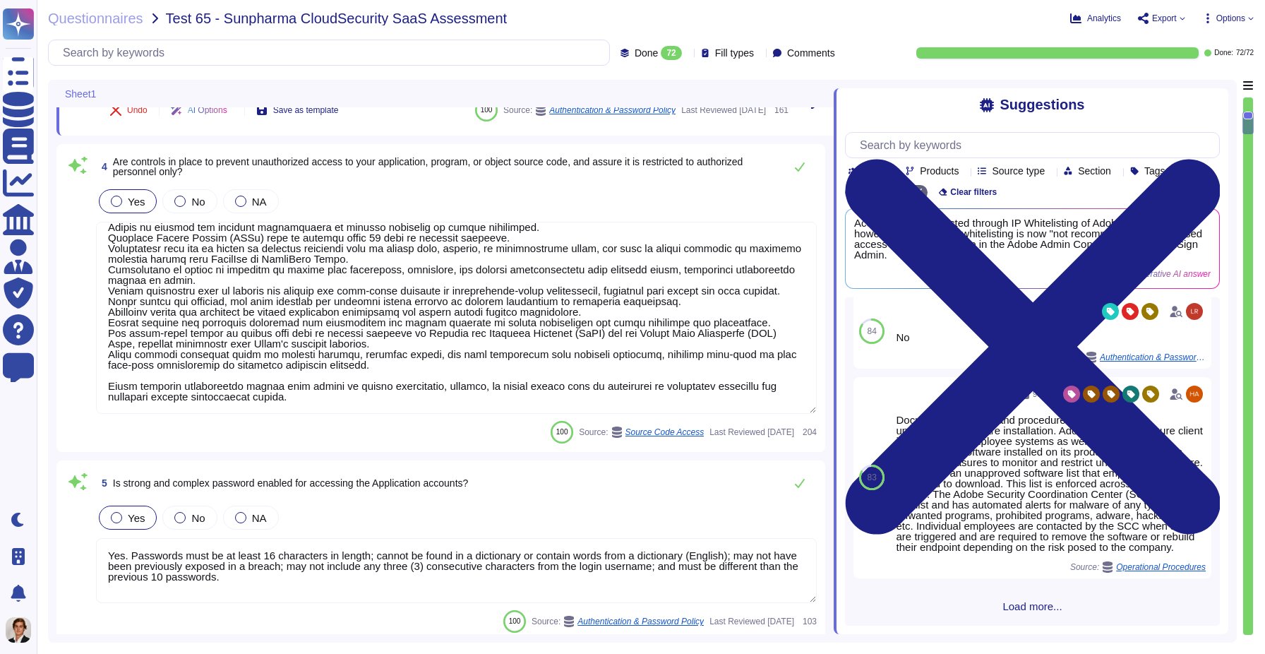
click at [357, 585] on textarea "Yes. Passwords must be at least 16 characters in length; cannot be found in a d…" at bounding box center [456, 570] width 721 height 65
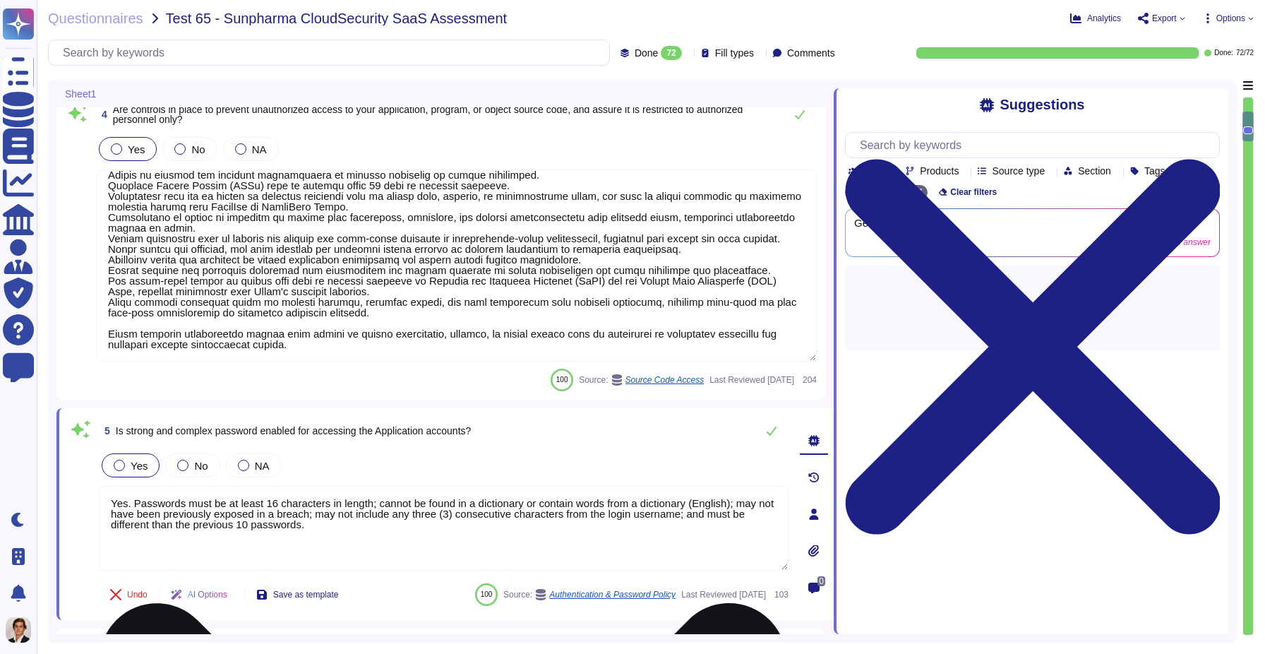
scroll to position [0, 0]
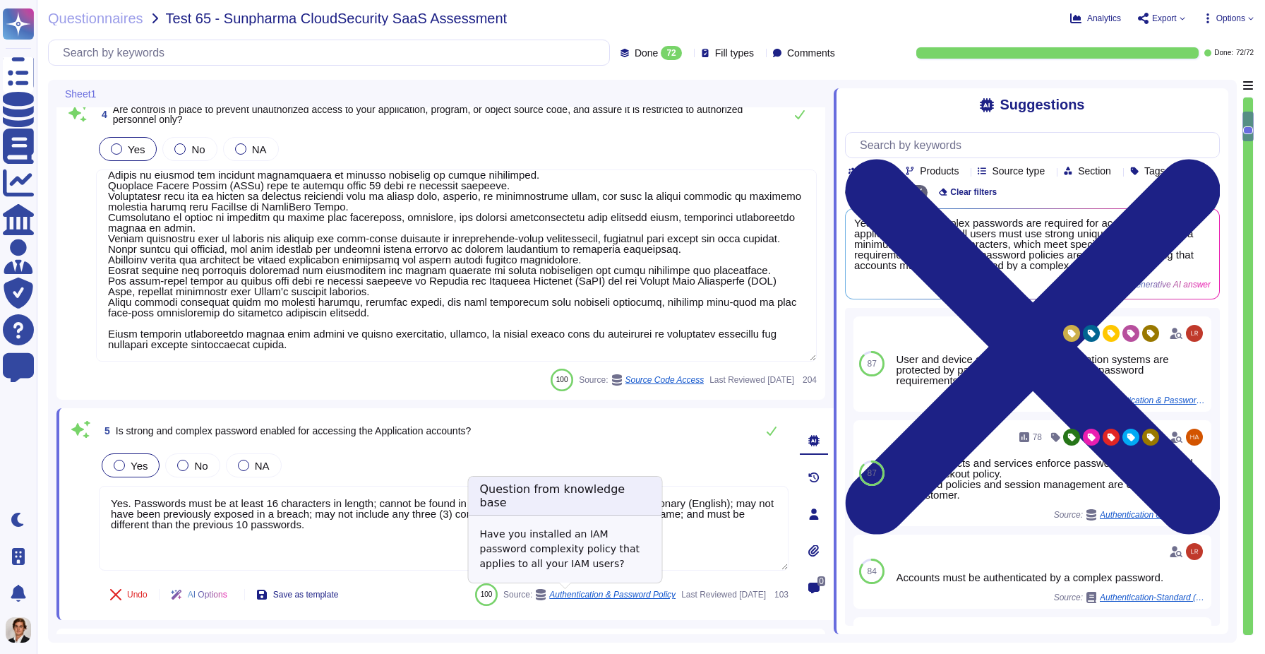
click at [561, 593] on span "Authentication & Password Policy" at bounding box center [612, 594] width 126 height 8
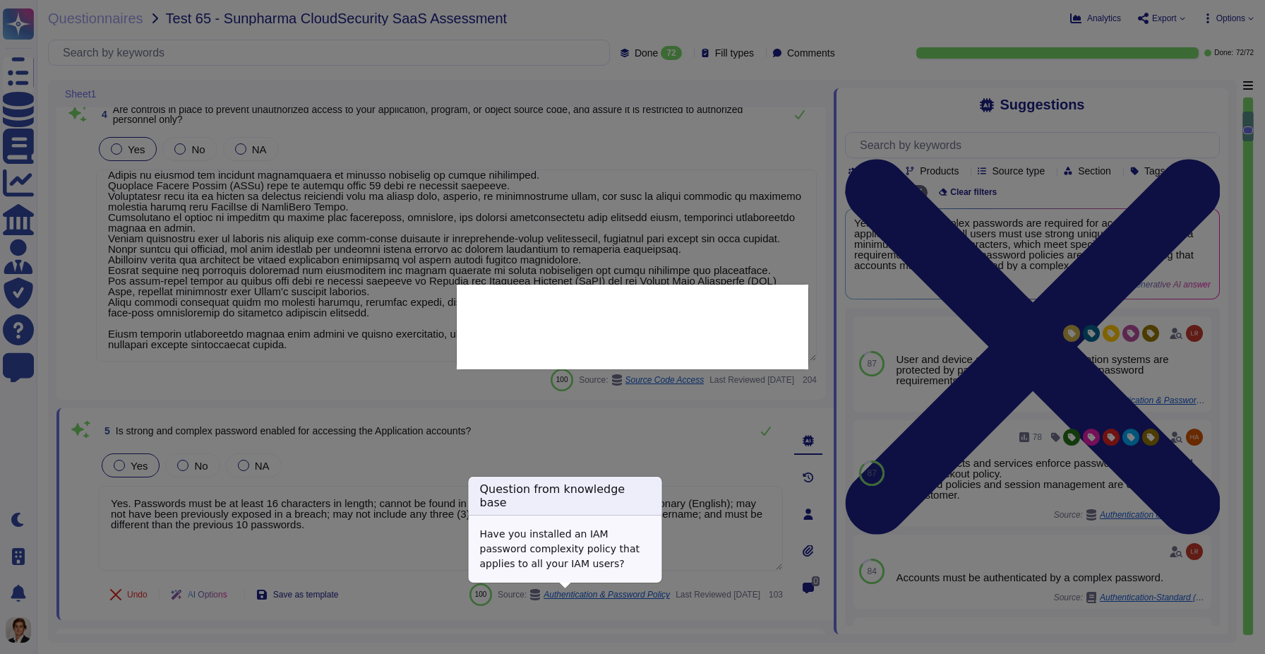
type textarea "Have you installed an IAM password complexity policy that applies to all your I…"
type textarea "Yes. Passwords must be at least 16 characters in length; cannot be found in a d…"
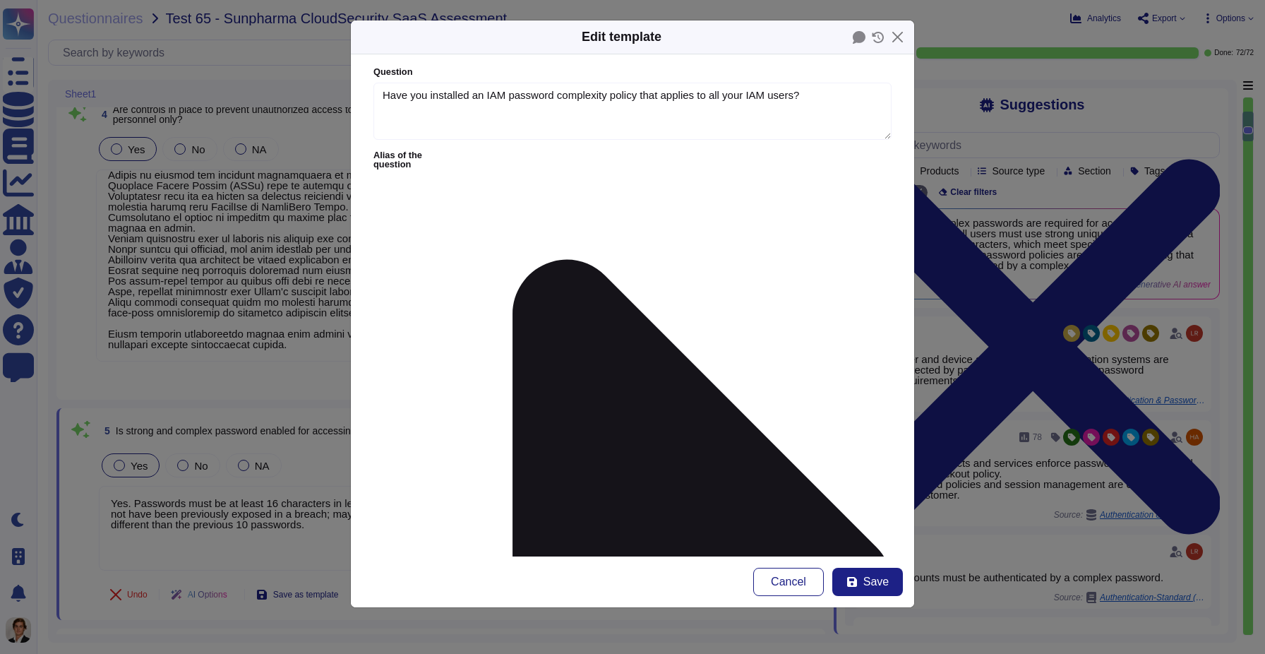
type textarea "Have you installed an IAM password complexity policy that applies to all your I…"
type textarea "Yes. Passwords must be at least 16 characters in length; cannot be found in a d…"
click at [902, 30] on button "Close" at bounding box center [898, 37] width 22 height 22
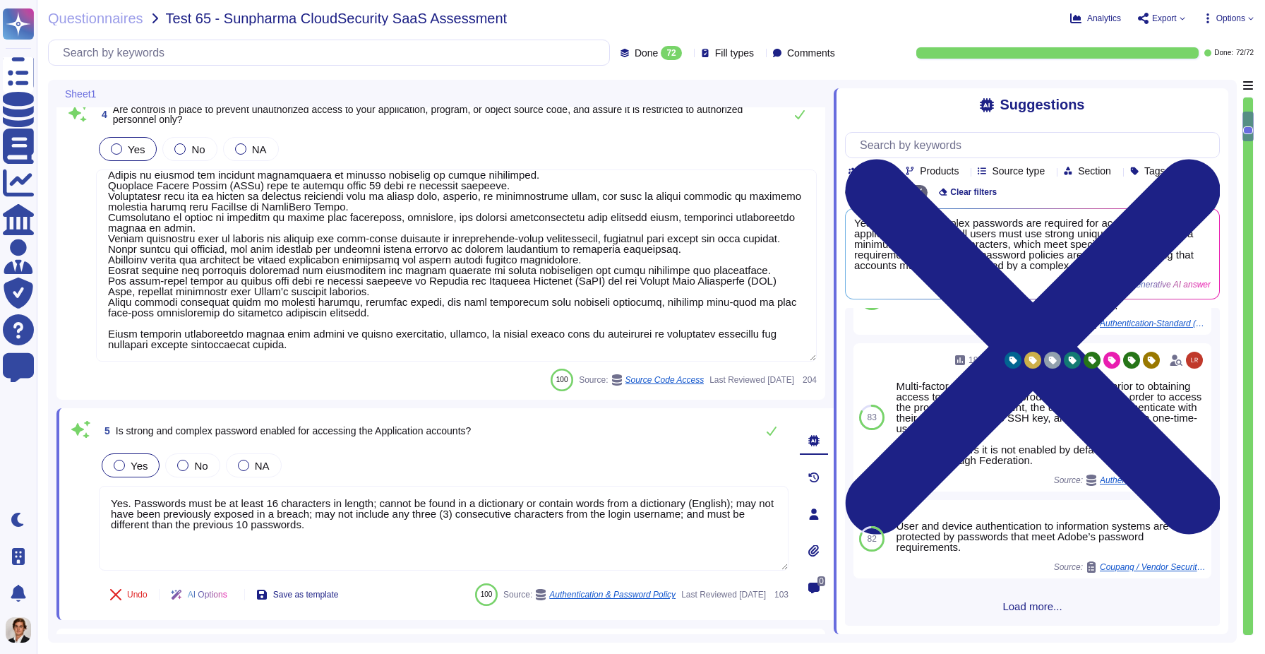
click at [1013, 606] on span "Load more..." at bounding box center [1032, 606] width 375 height 11
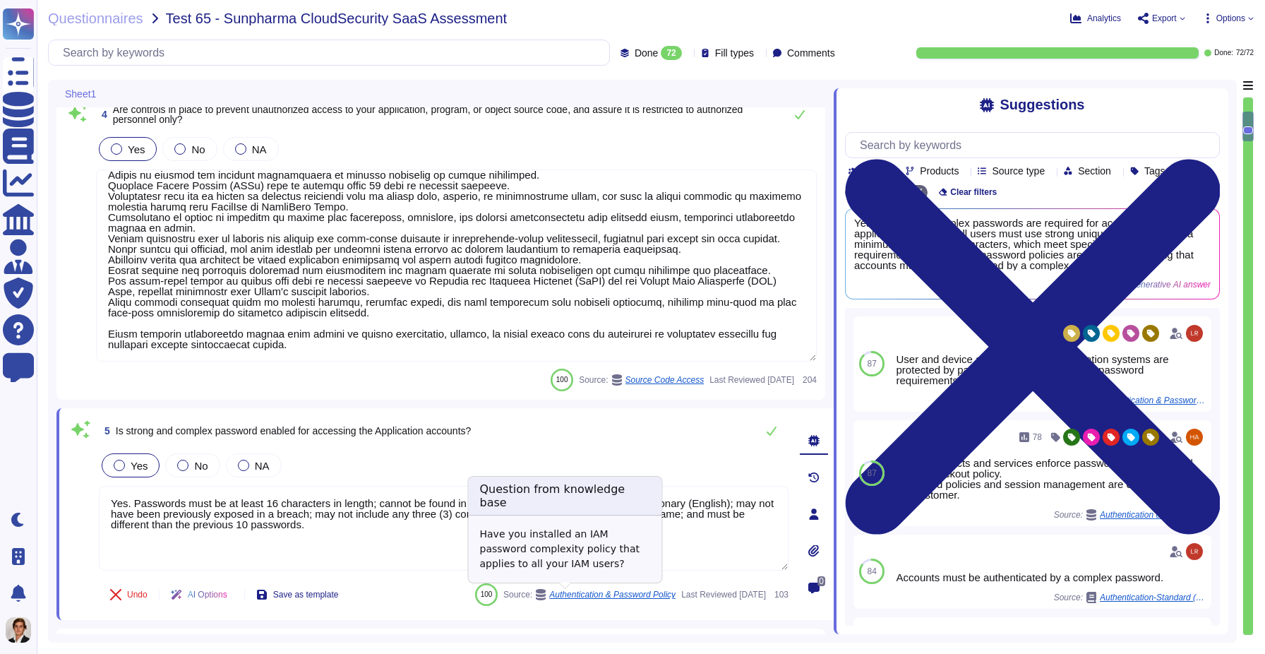
click at [549, 596] on span "Authentication & Password Policy" at bounding box center [612, 594] width 126 height 8
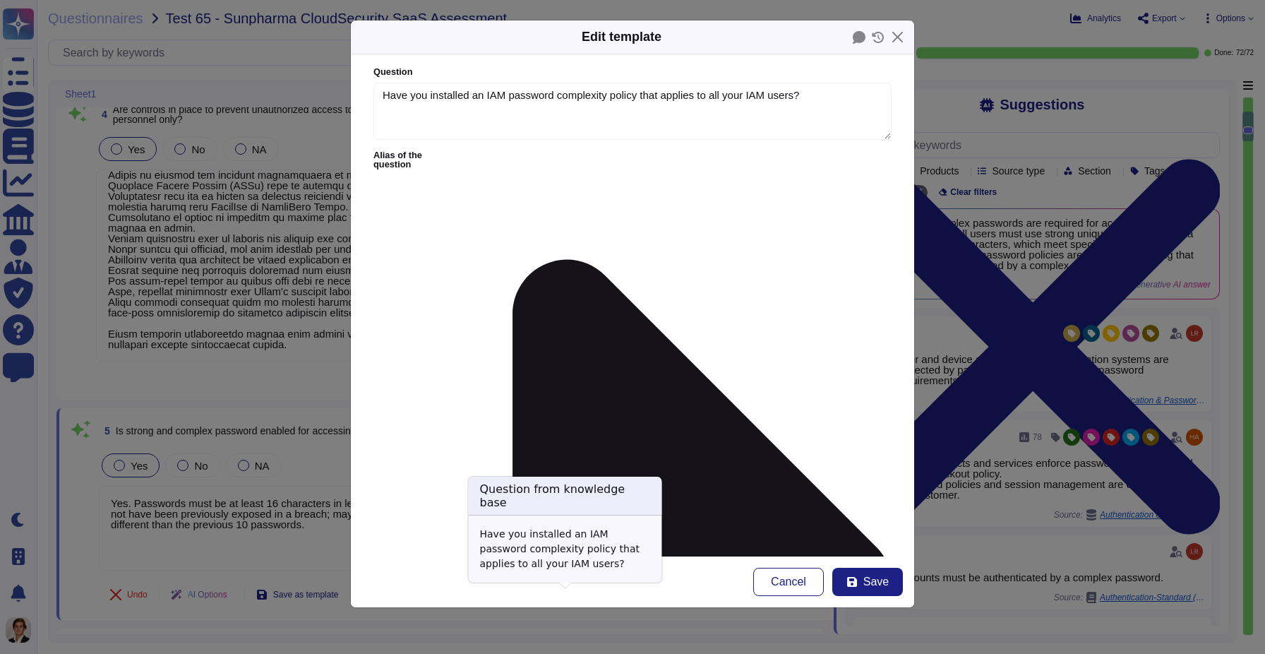
type textarea "Have you installed an IAM password complexity policy that applies to all your I…"
type textarea "Yes. Passwords must be at least 16 characters in length; cannot be found in a d…"
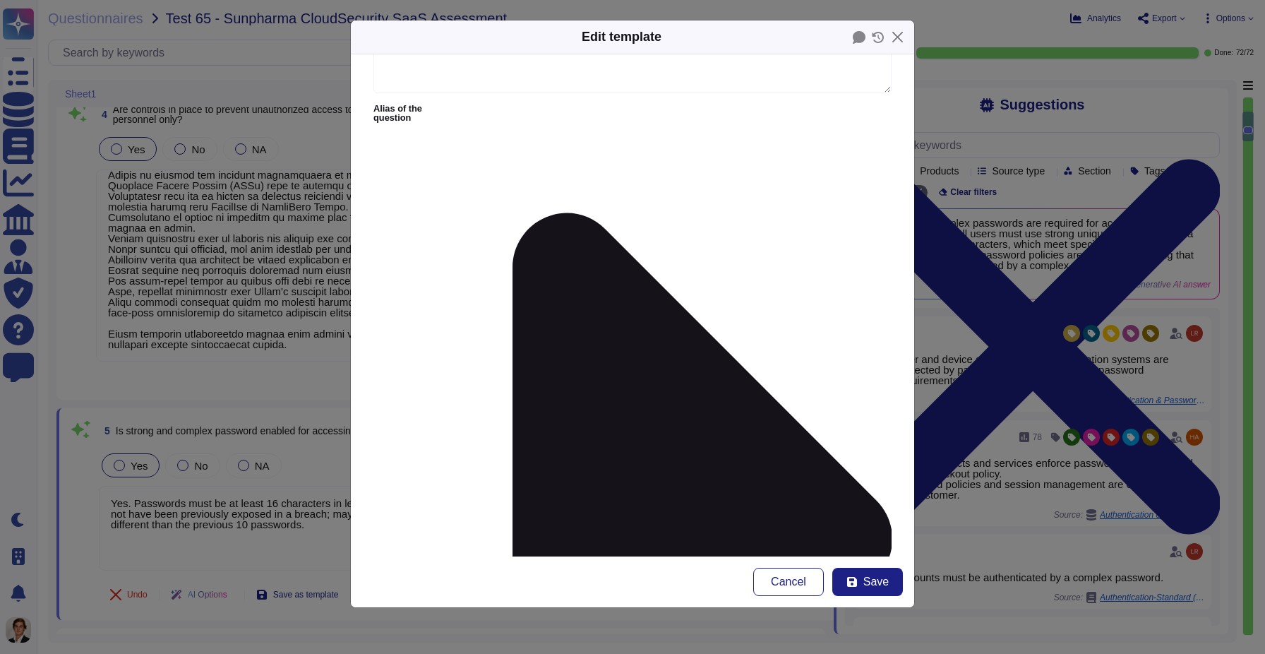
scroll to position [122, 0]
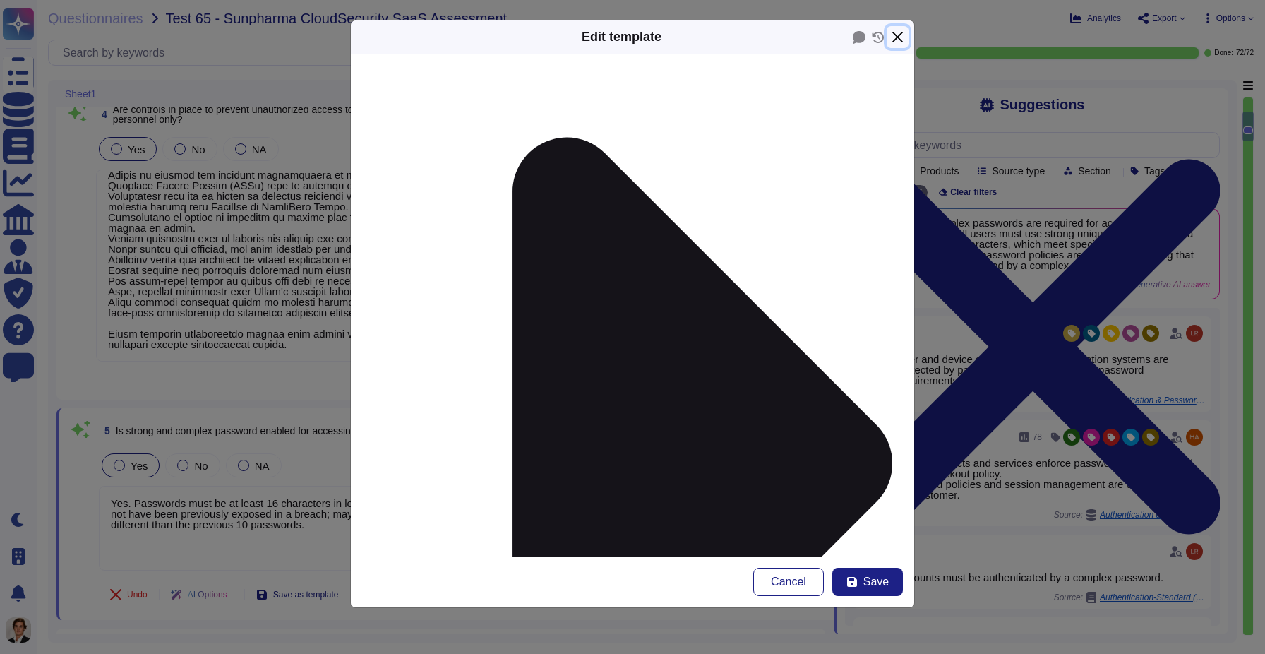
click at [902, 36] on button "Close" at bounding box center [898, 37] width 22 height 22
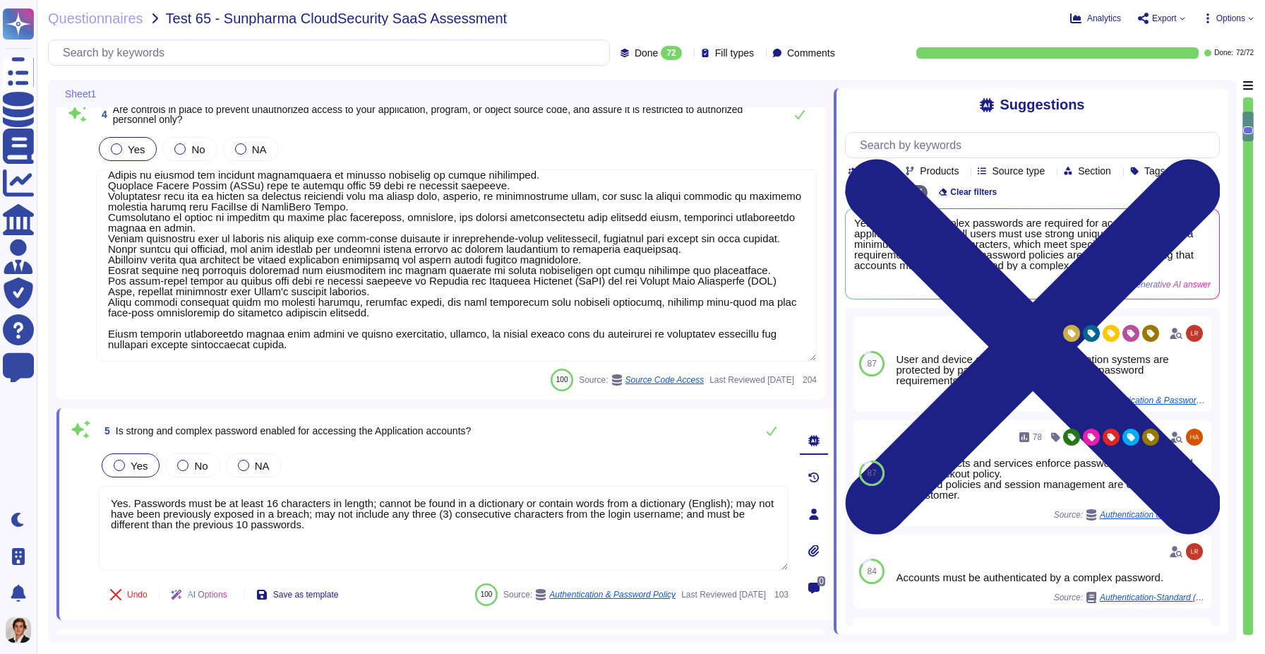
click at [549, 598] on span "Authentication & Password Policy" at bounding box center [612, 594] width 126 height 8
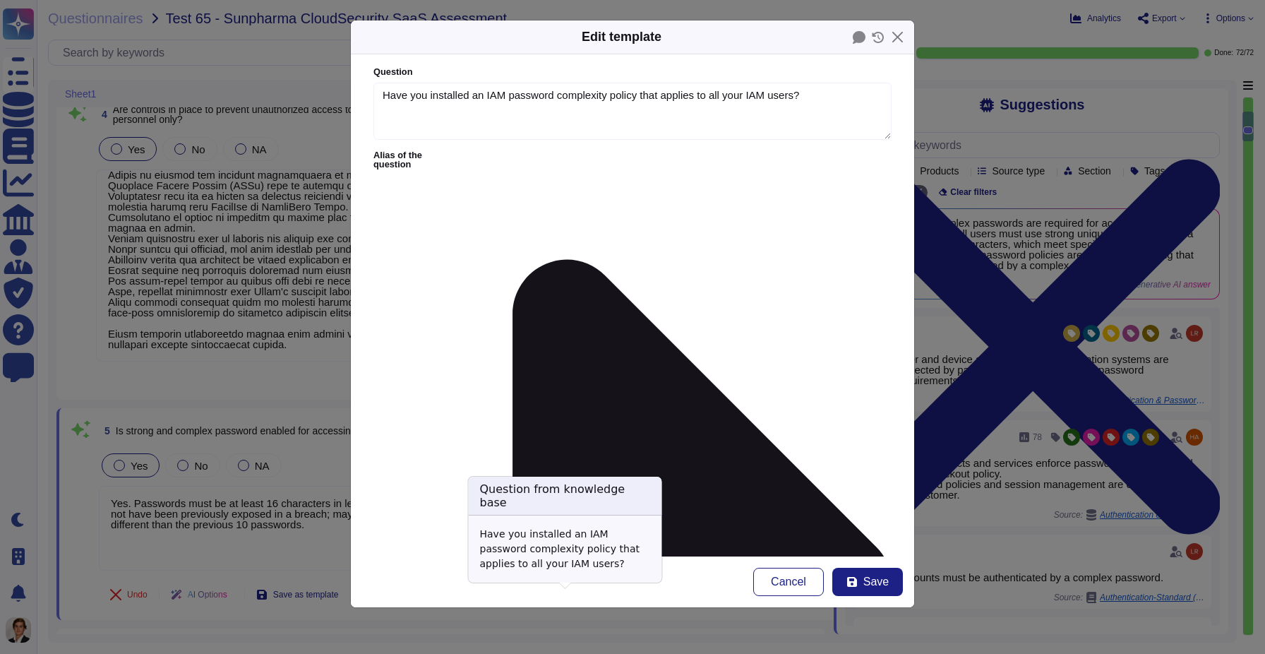
type textarea "Have you installed an IAM password complexity policy that applies to all your I…"
type textarea "Yes. Passwords must be at least 16 characters in length; cannot be found in a d…"
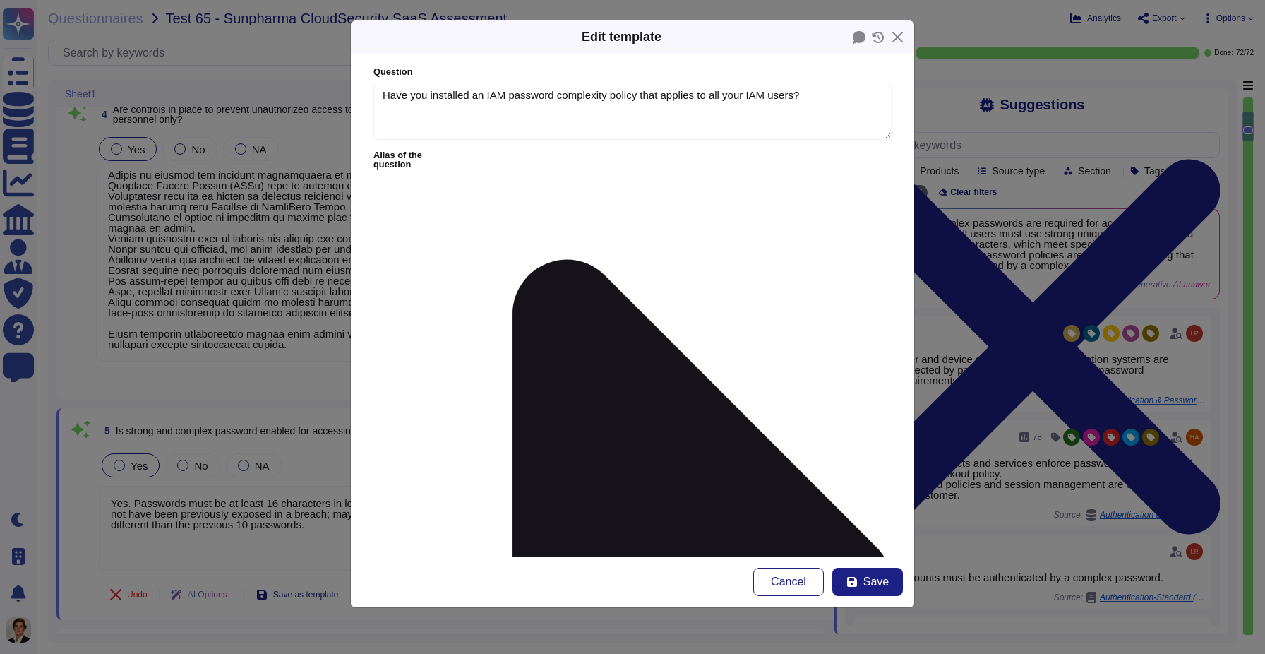
click at [513, 260] on icon at bounding box center [703, 586] width 380 height 652
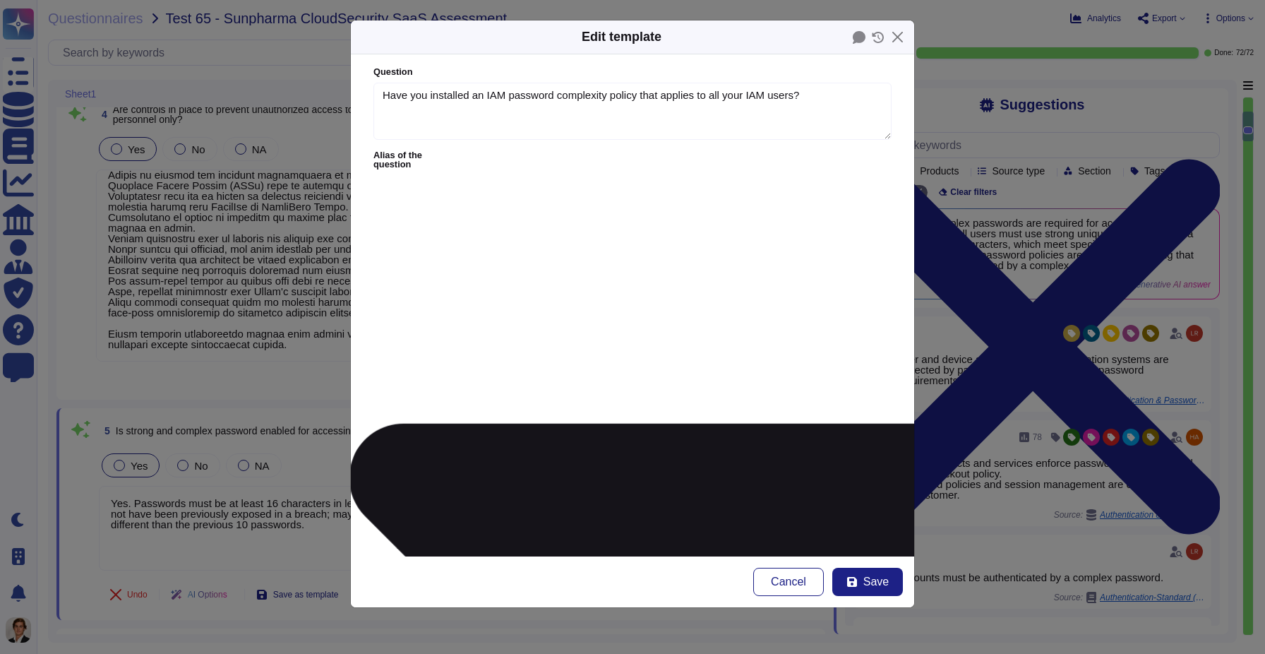
type textarea "There is a procedure for assigning, distributing and storing passwords that gua…"
type textarea "For Service account & sensitive assets, what are the supplier Password rules, i…"
type textarea "The vendor shall enforce password history, with at least three (3) previous pas…"
type textarea "The length and composition should automatically be enforced by the system for t…"
type textarea "If Grupo Santander users access the service application, do access of these use…"
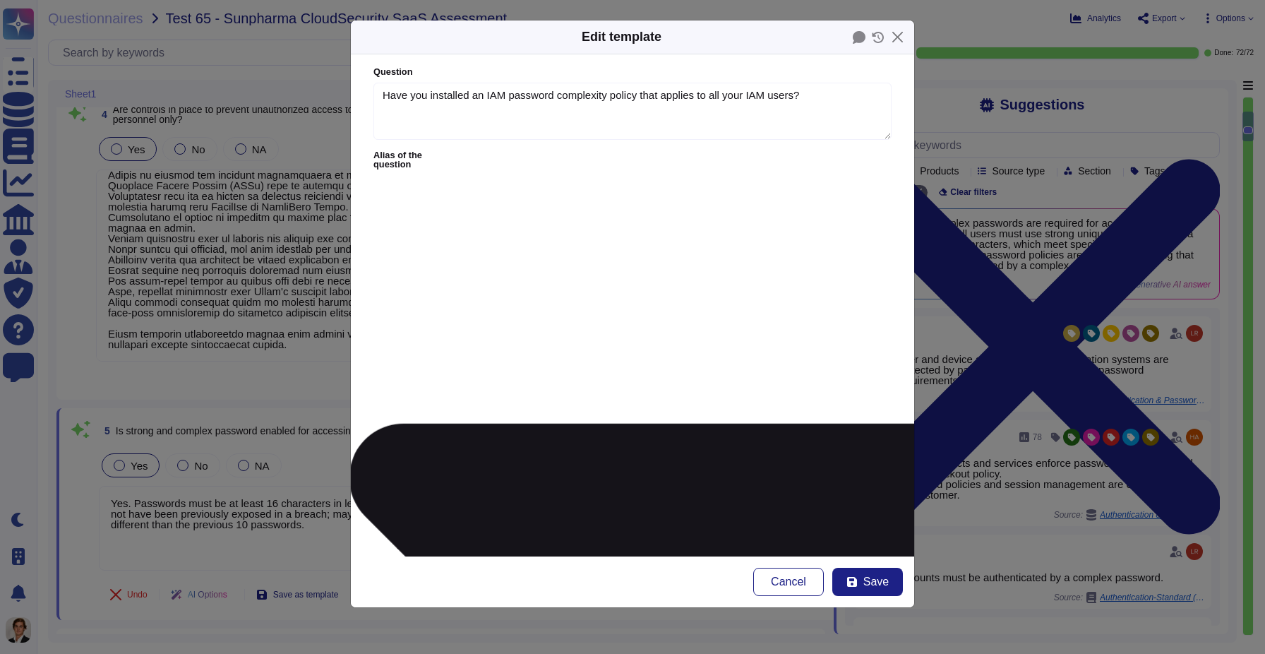
type textarea "The parameters for network, operating systems, applications and data repositori…"
type textarea "CAG mobile device must have password lock capability that supports complex pass…"
type textarea "OT assets that use passwords to authenticate users, shall have the ability to m…"
type textarea "Consumer authentication The authentication must be carried out by a reinforced …"
type textarea "Service accounts authentication The authentication must be carried out by a rei…"
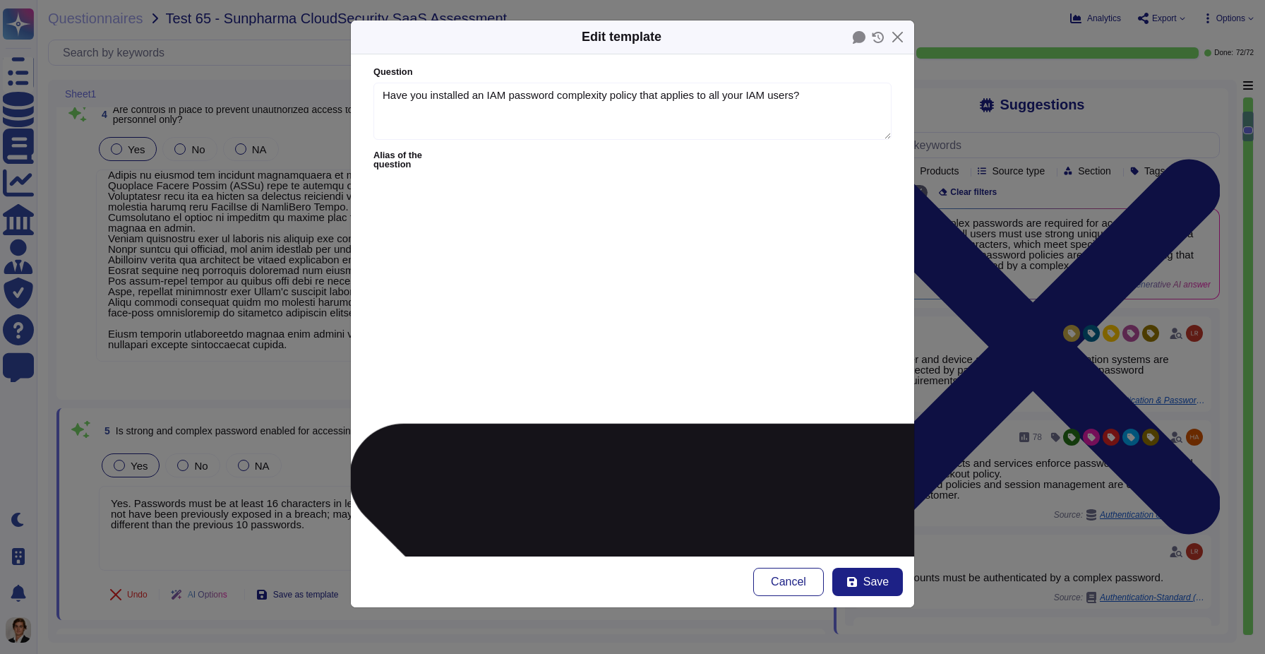
type textarea "Are strong passwords required for all accounts and do they meet the following c…"
type textarea "Not reused password The new password should not be identical to one of the 7 pr…"
type textarea "Please describe if your solution has password complexity/password ageing capabi…"
type textarea "Can the service provider's system be configured to require strong passwords?"
type textarea "Does the tool/service/product enforce the use of strong passwords?"
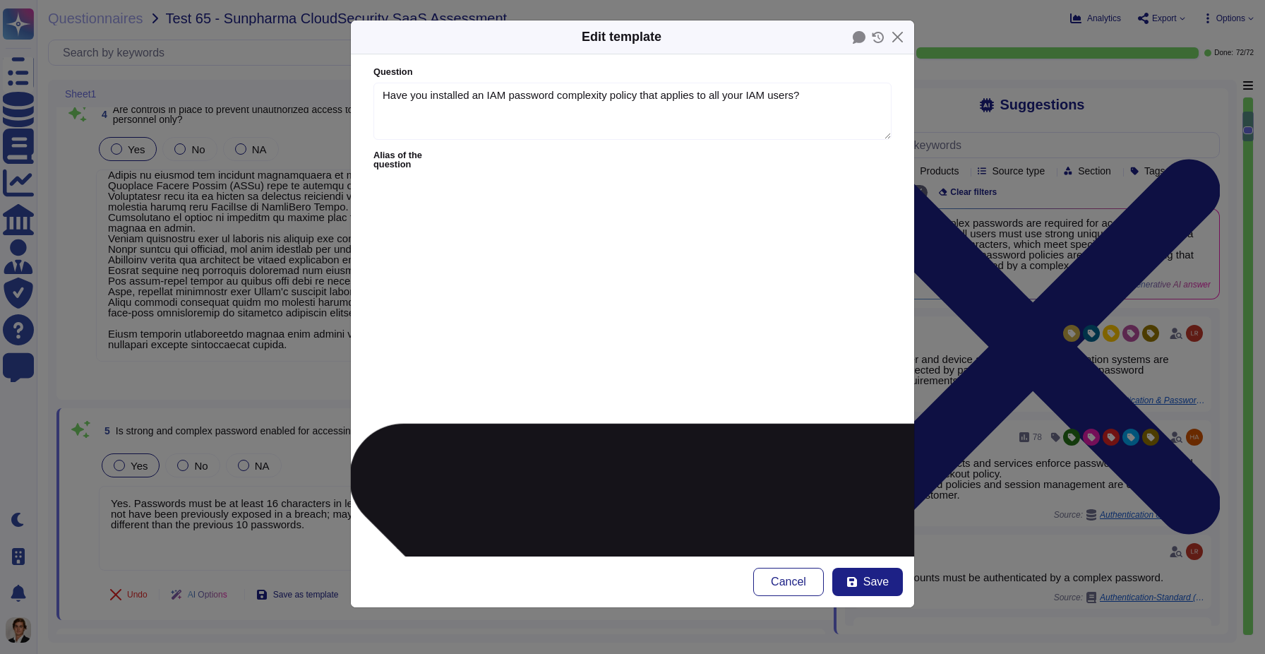
type textarea "The access control system should be defined and documented. The policy should i…"
type textarea "Password Management The system is expected to be capable of authenticating user…"
type textarea "Do general user and administrative/privileged accounts meet or exceed the follo…"
type textarea "The solution ensures that every user access comply with [PERSON_NAME]'s passwor…"
type textarea "• Minimum 1 uppercase"
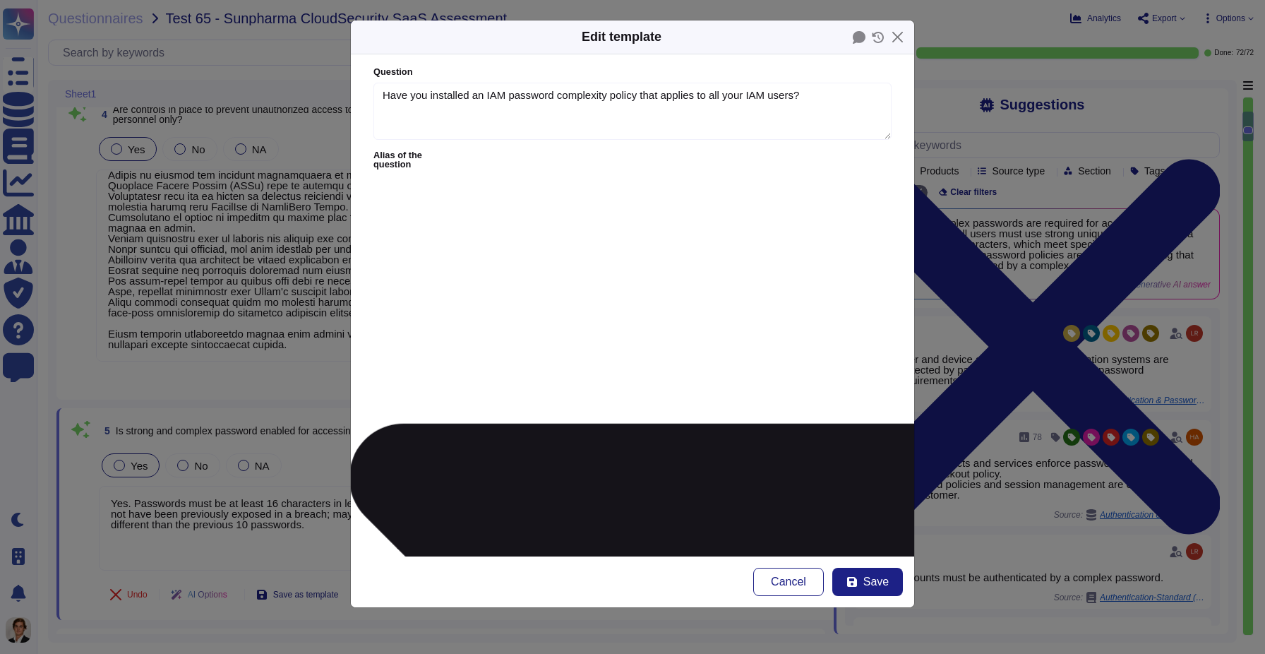
type textarea "In the case of systems, the password to access your information systems must me…"
type textarea "Case Sensitivity"
type textarea "At least 6 records in password history; old passwords not re-used"
type textarea "2.21. Does your password selection and management controls include time limitat…"
type textarea "Can the length of the account password be configured by ourselves in your appli…"
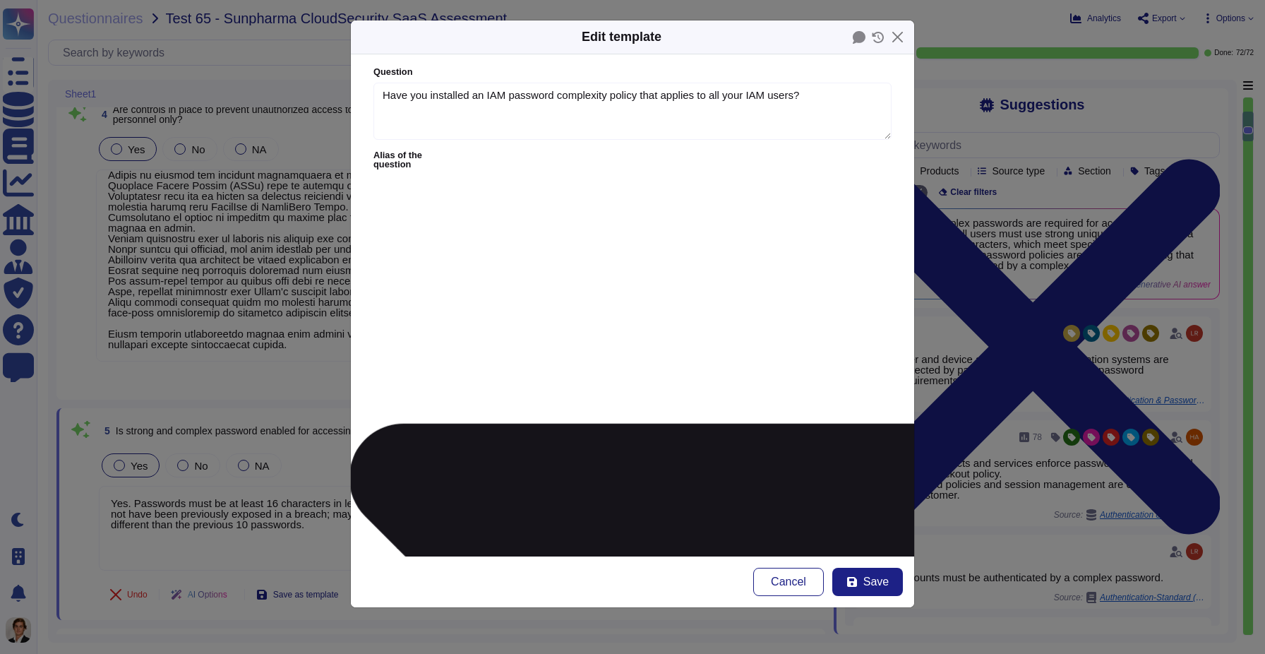
type textarea "Access to Applications and Systems that contain data classified as Non-Public s…"
type textarea "Is it ensured that user authentication is always performed when accessing non-p…"
type textarea "Local passwords for the equipment/service shall be stored in encrypted form or …"
type textarea "Provider shall implement password validation for below password policy: Composi…"
type textarea "Is strong and complex password enabled for accessing the Application accounts?"
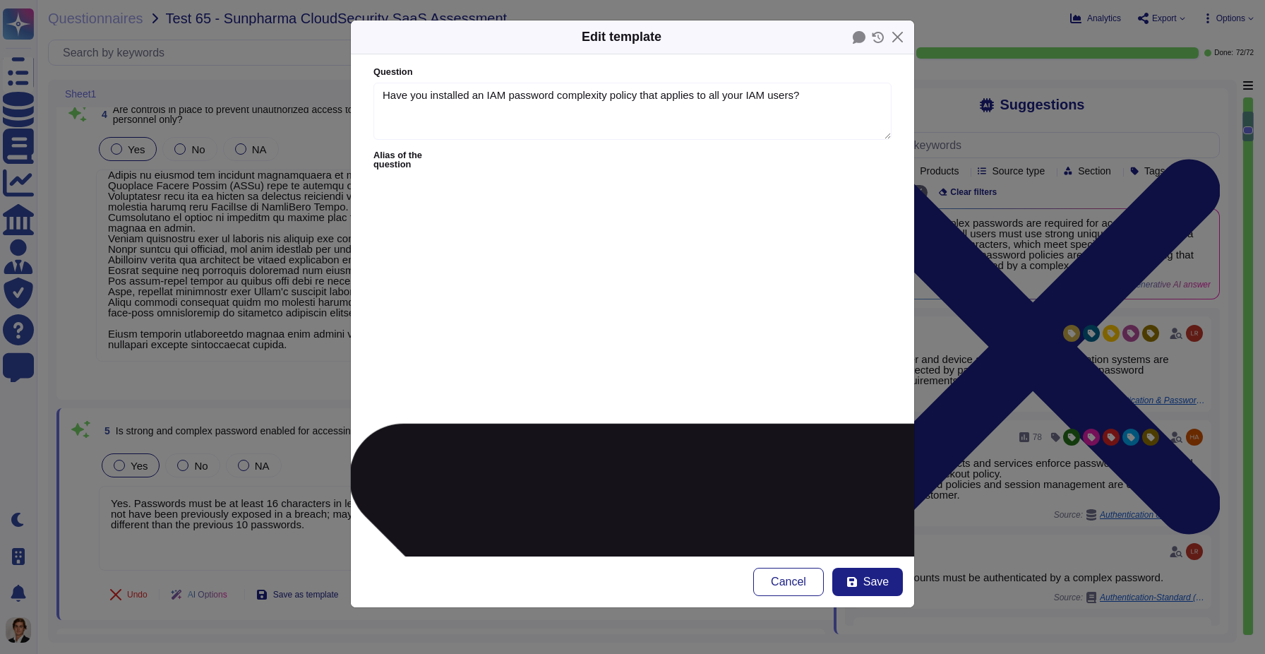
type textarea "A PIN-code has the following minimum requirements: • Type of character = Numeri…"
type textarea "17) No new password should be accepted used within the last 6-cycles or changes"
type textarea "23) The default or temporary assigned password should not be included as part o…"
type textarea "16.5.6 Access to systems containing Tesco Data must be controlled by a secure l…"
type textarea "In case of compromise/modification, the password must be renewed, and must not …"
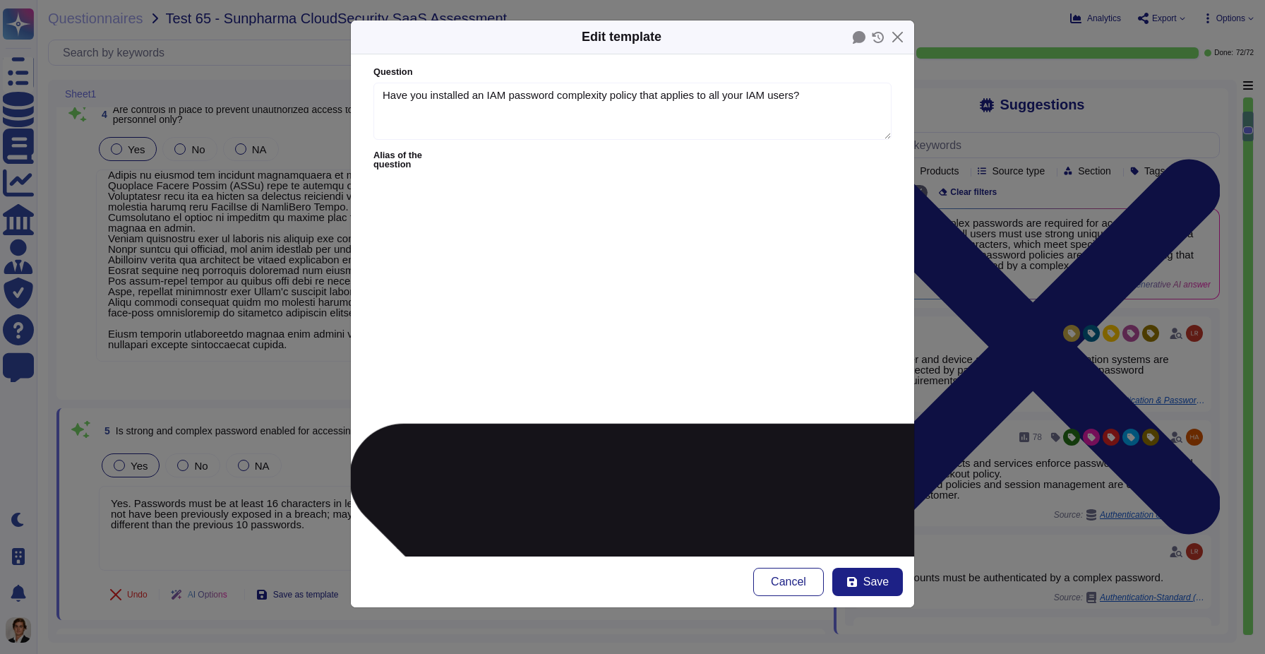
type textarea "be able to enforce the use of the following complex user-level password policie…"
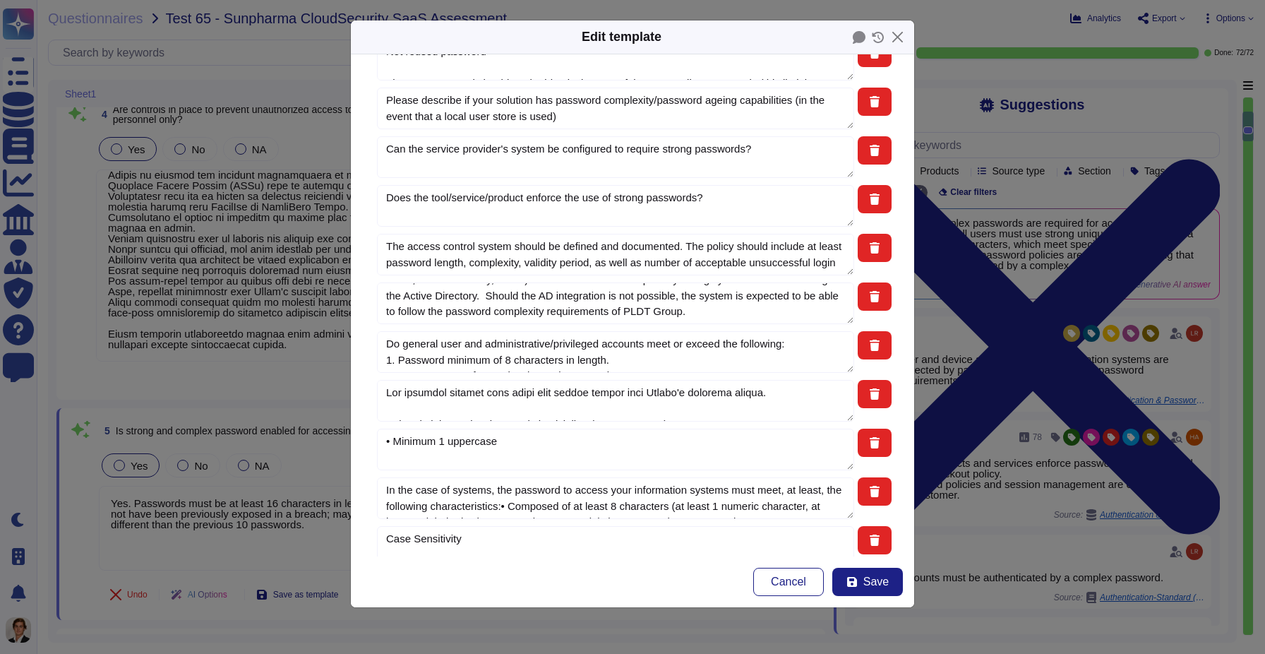
scroll to position [1525, 0]
click at [1014, 384] on div "Edit template Question Have you installed an IAM password complexity policy tha…" at bounding box center [632, 327] width 1265 height 654
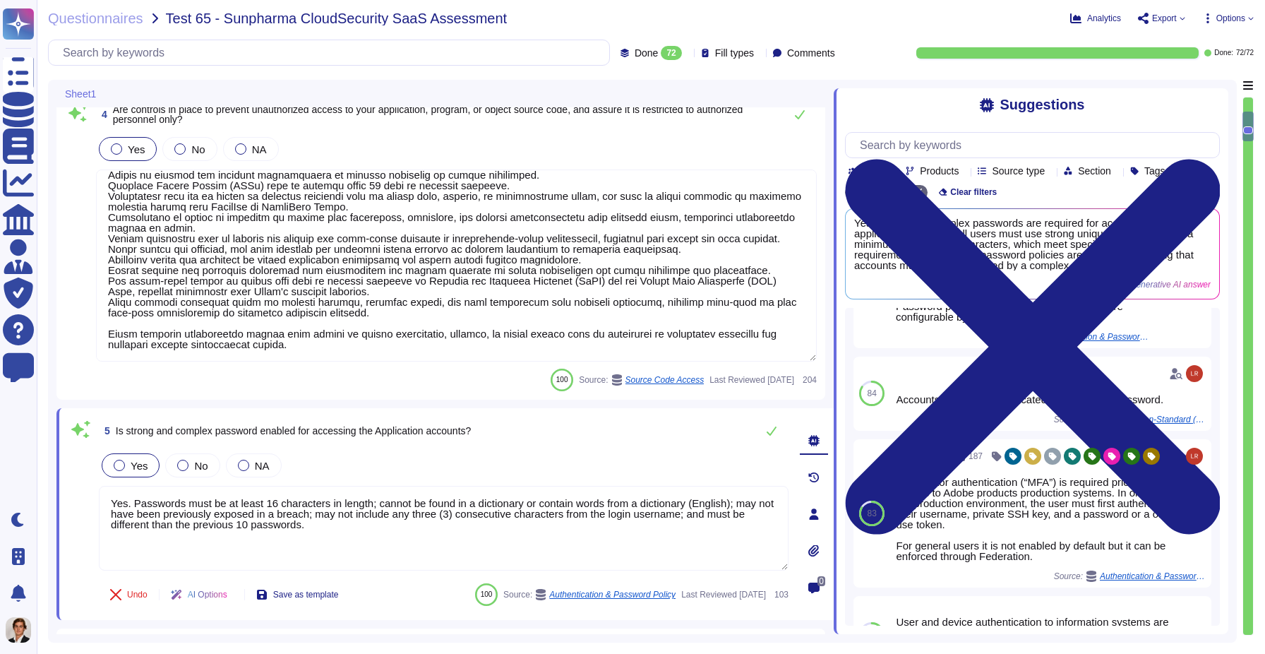
scroll to position [0, 0]
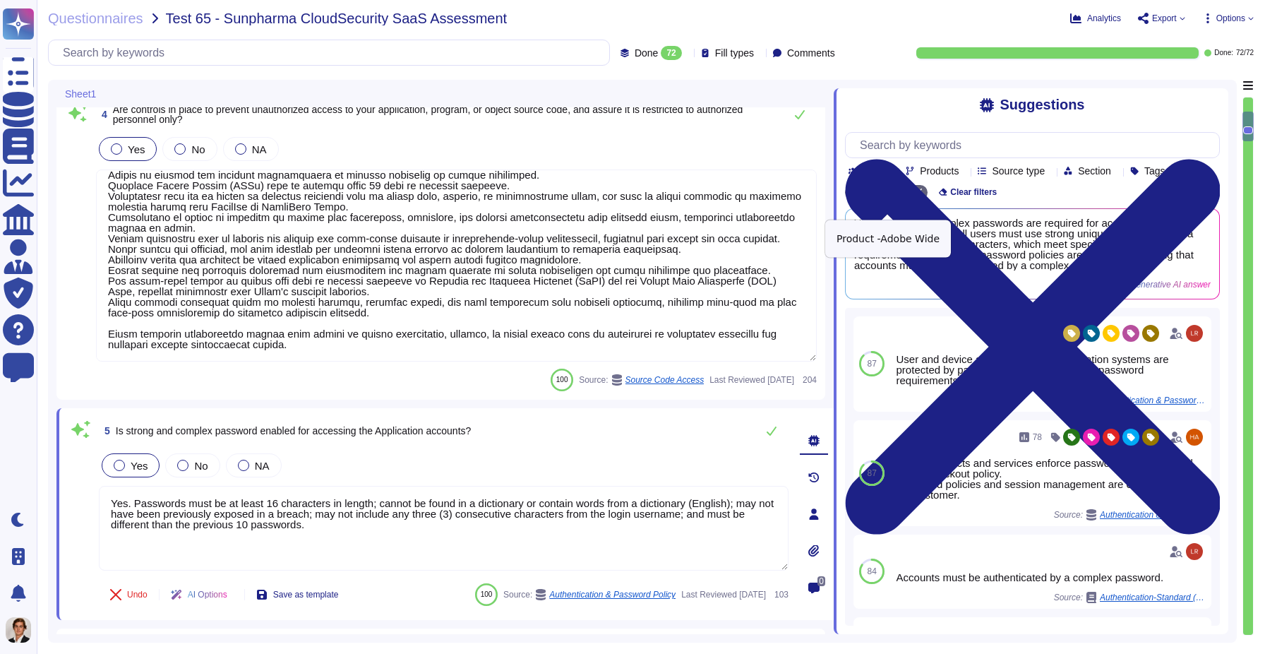
click at [916, 197] on icon at bounding box center [917, 192] width 8 height 8
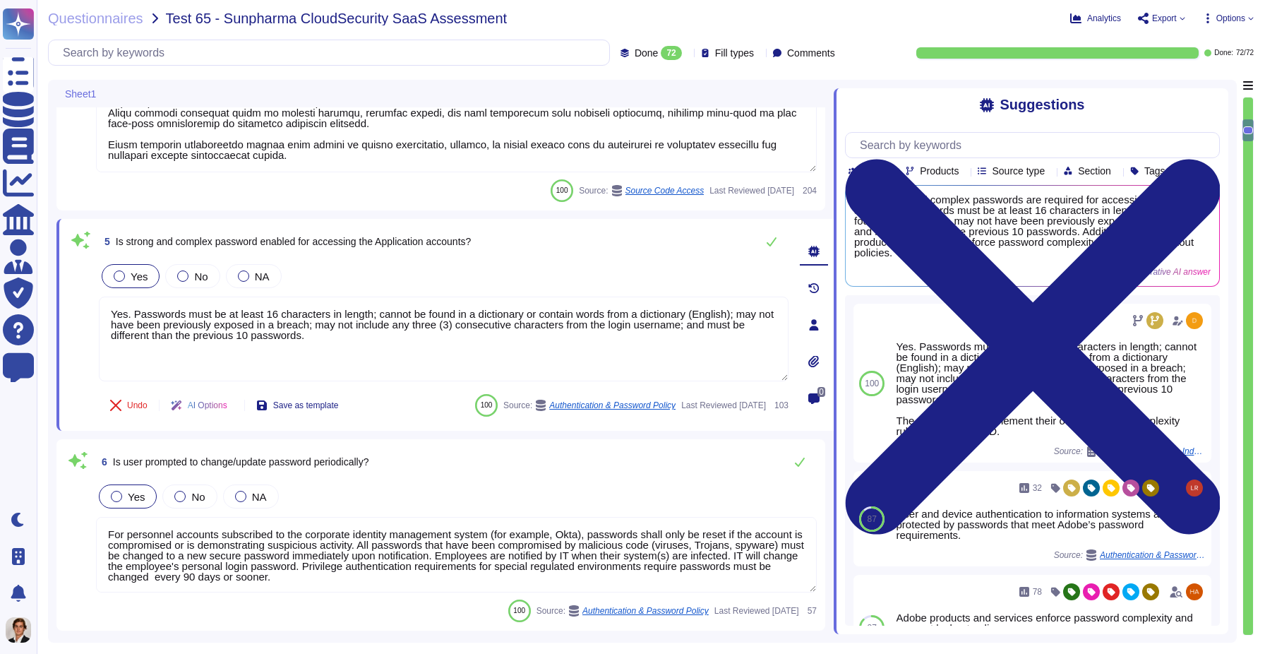
type textarea "Vendor default passwords are removed, disabled or changed prior to placing the …"
type textarea "Adobe employee passwords must be at least 16 characters and contain letters, nu…"
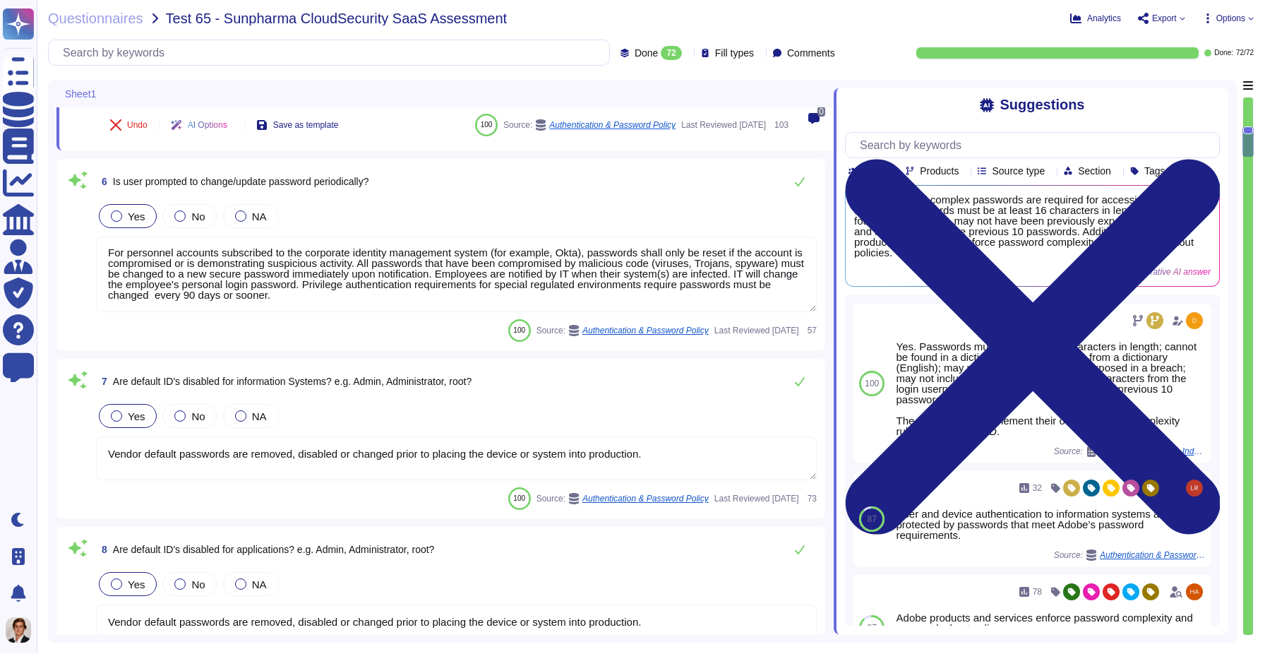
scroll to position [1044, 0]
type textarea "Lorem'i Dolors Ametcon Adipiscin (ELIT) sed doeiusmo temp inc utlabo et dol mag…"
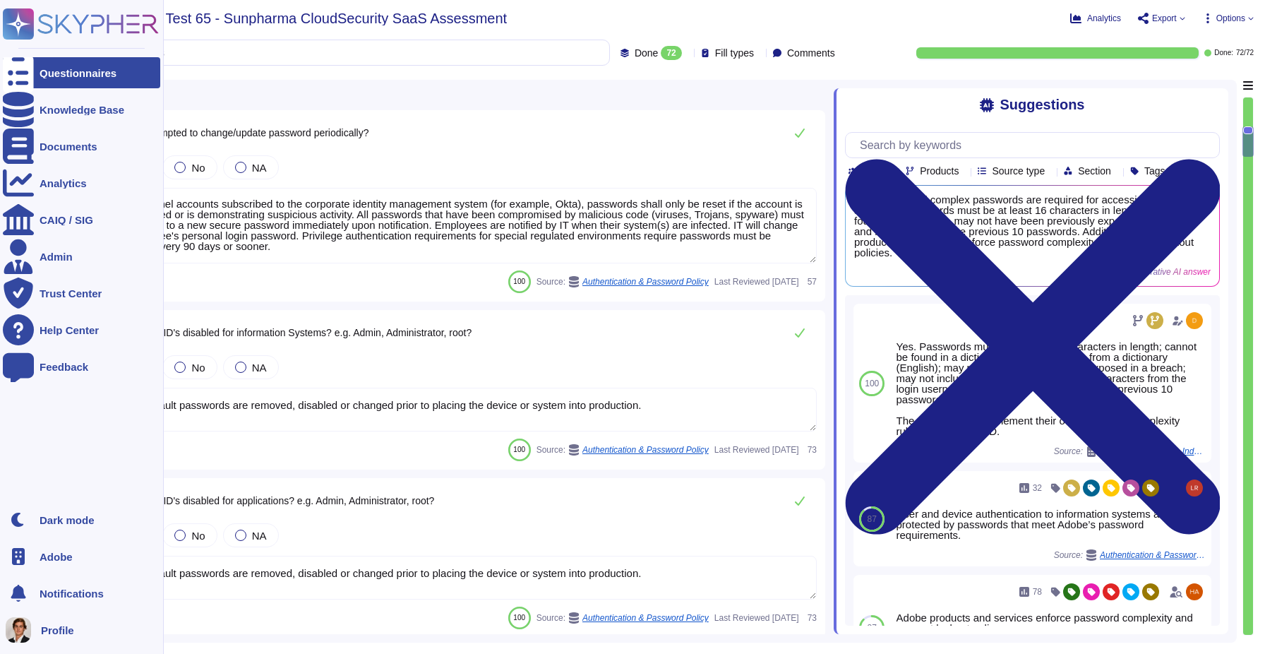
click at [20, 69] on icon at bounding box center [18, 73] width 31 height 42
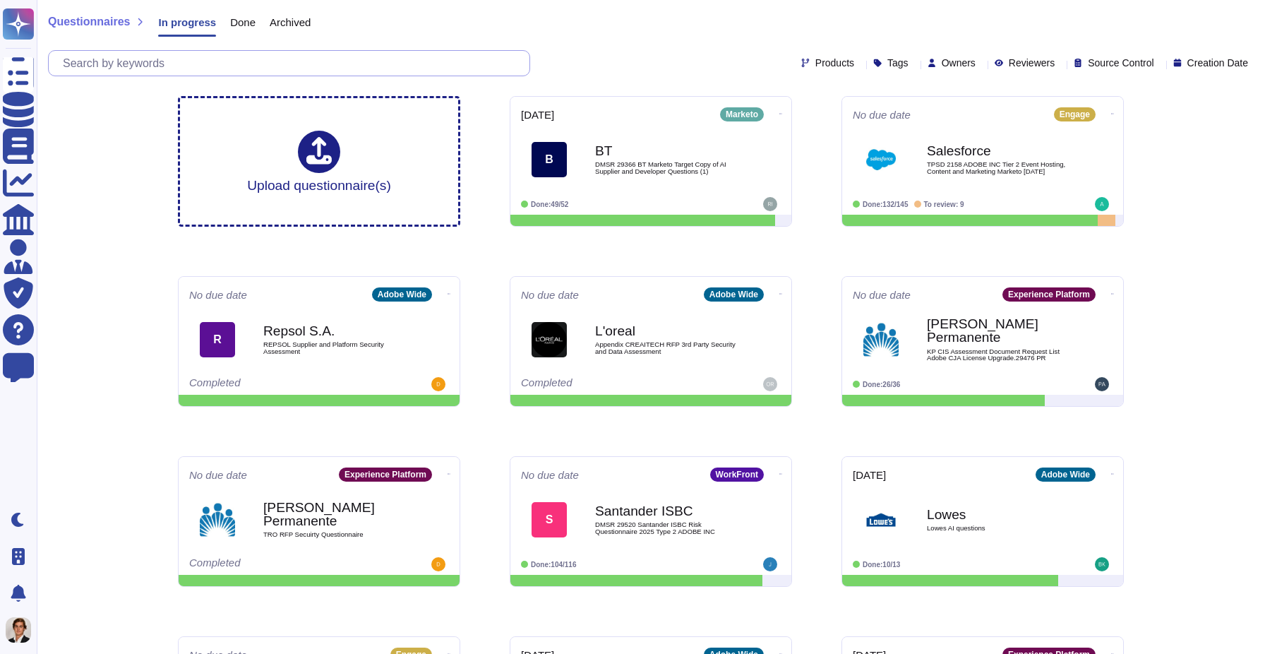
click at [288, 66] on input "text" at bounding box center [293, 63] width 474 height 25
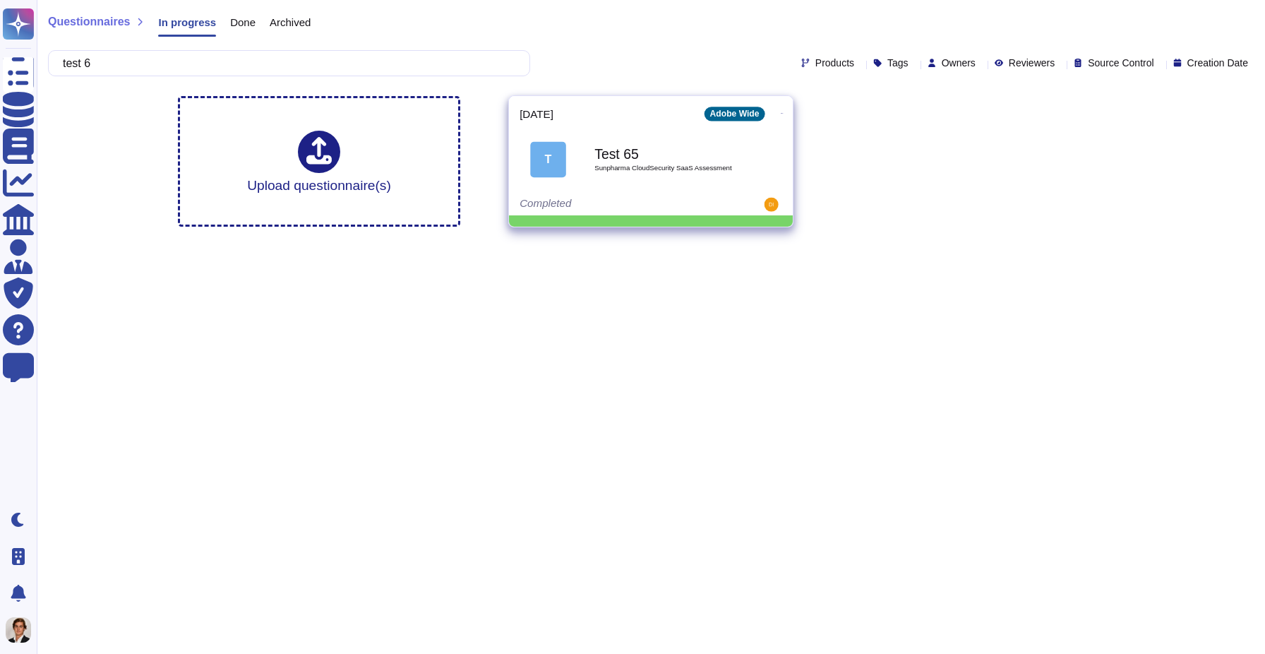
type input "test 6"
click at [700, 153] on b "Test 65" at bounding box center [665, 153] width 143 height 13
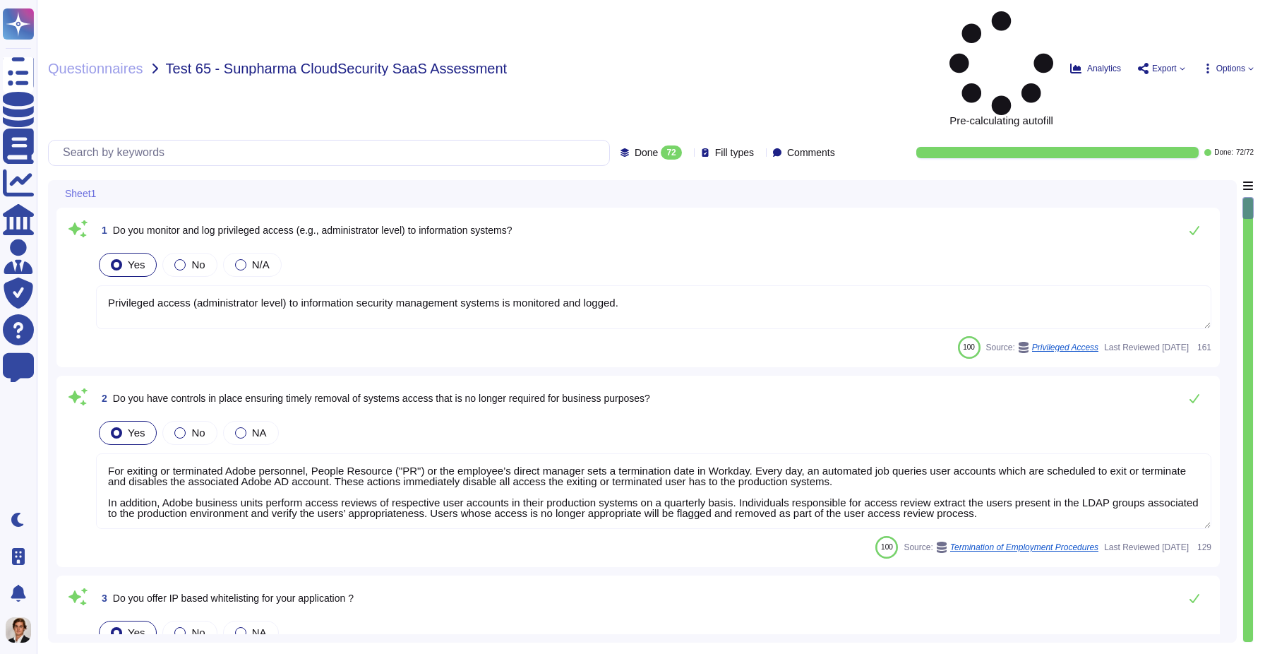
type textarea "Privileged access (administrator level) to information security management syst…"
type textarea "For exiting or terminated Adobe personnel, People Resource ("PR") or the employ…"
type textarea "Yes we do all of the above - 2FA, audit trails, IP address filtering, firewalls…"
type textarea "Adobe has robust controls in place to prevent unauthorized access to tenant app…"
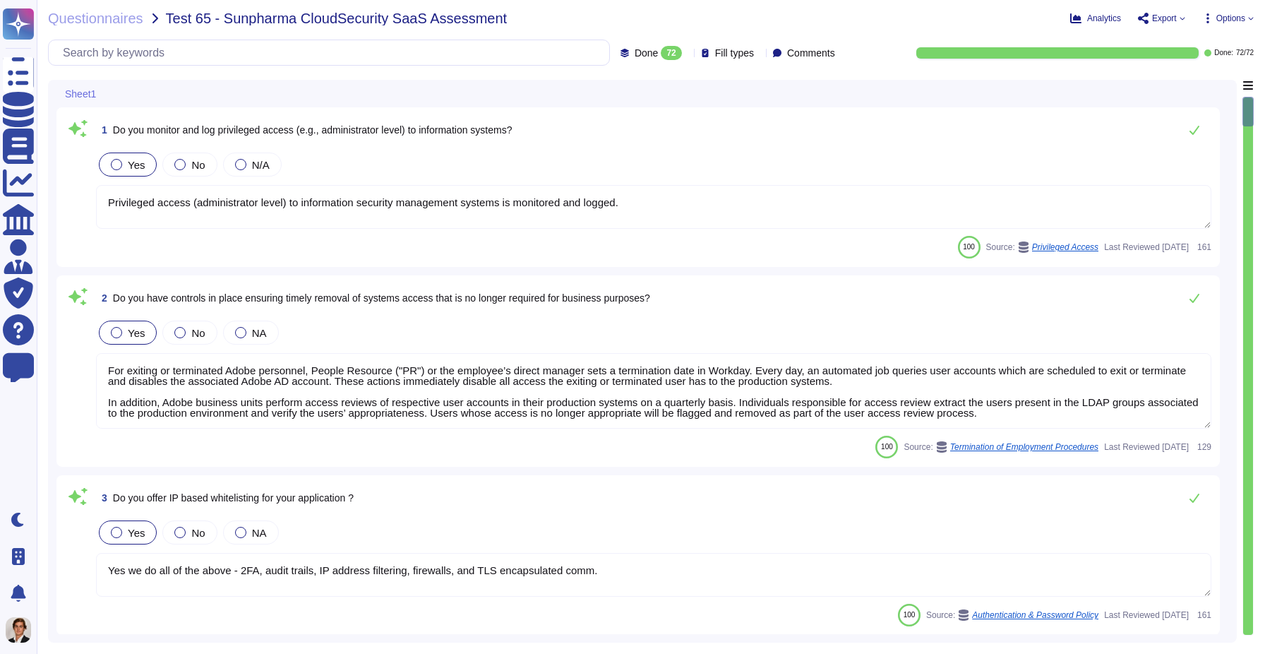
type textarea "Yes. Passwords must be at least 16 characters in length; cannot be found in a d…"
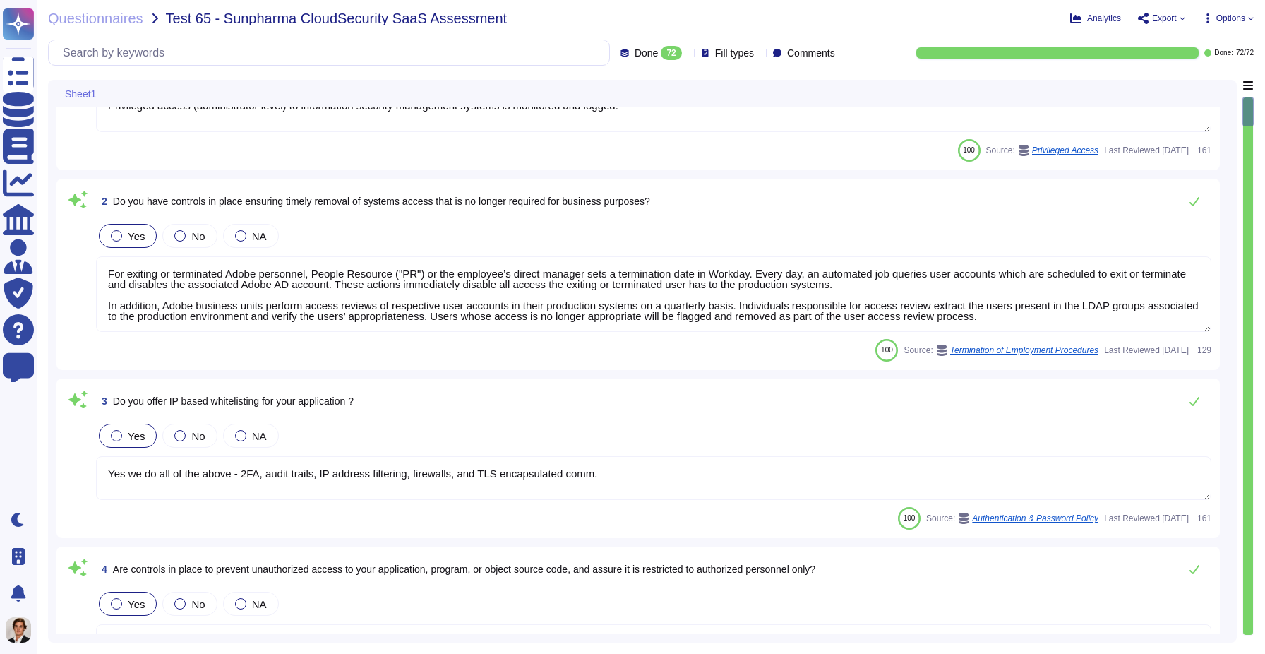
type textarea "For personnel accounts subscribed to the corporate identity management system (…"
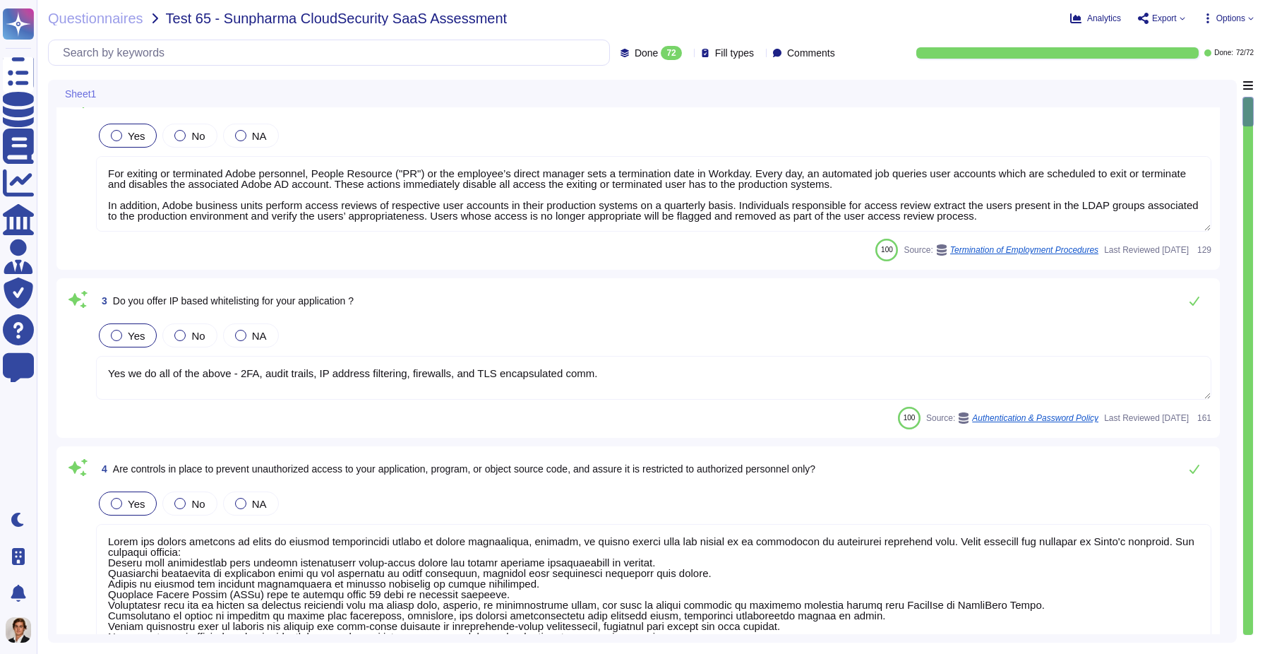
scroll to position [217, 0]
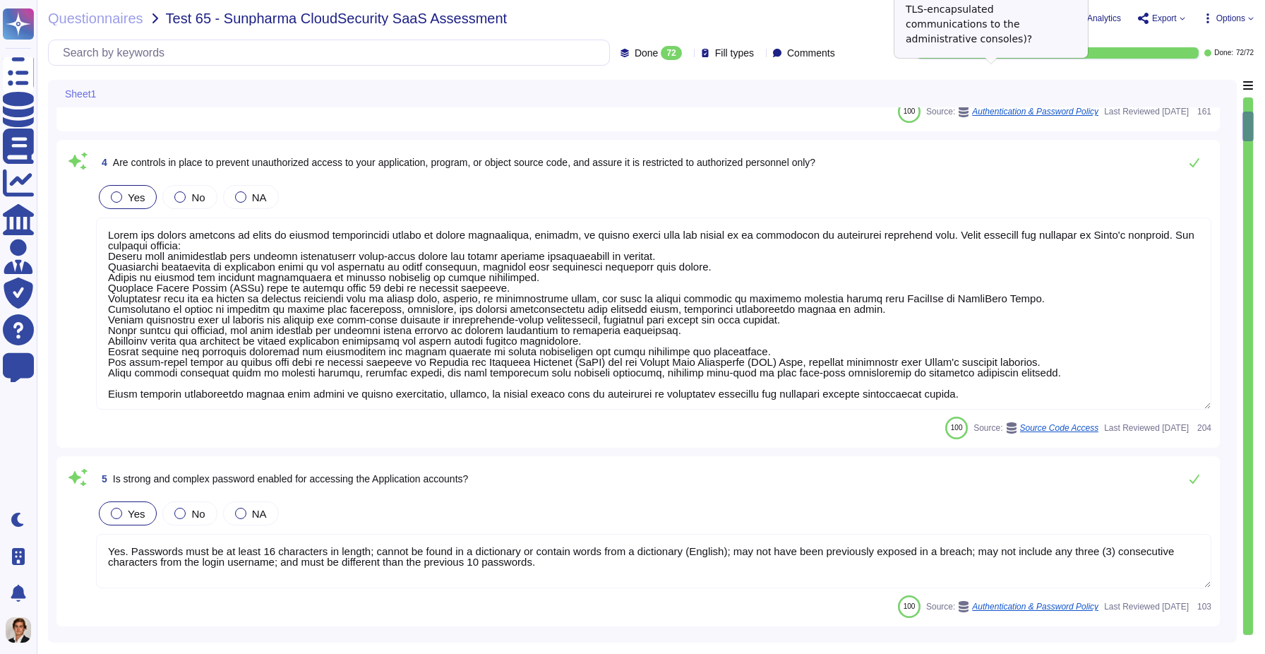
type textarea "Vendor default passwords are removed, disabled or changed prior to placing the …"
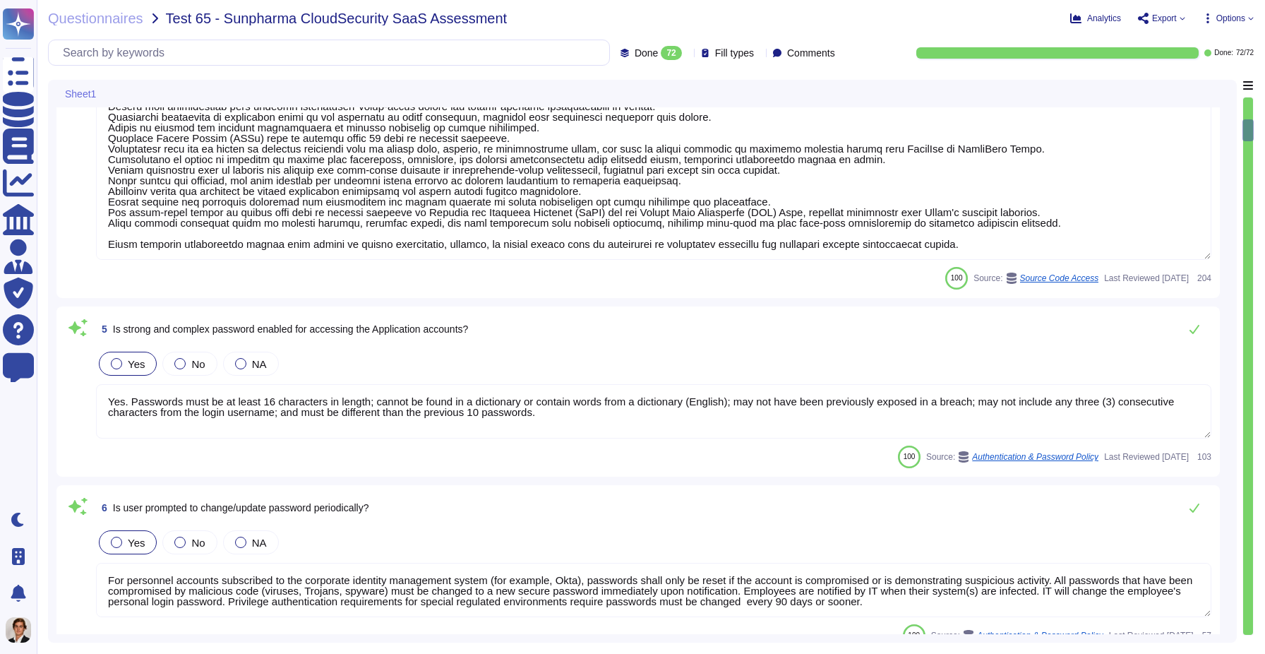
scroll to position [656, 0]
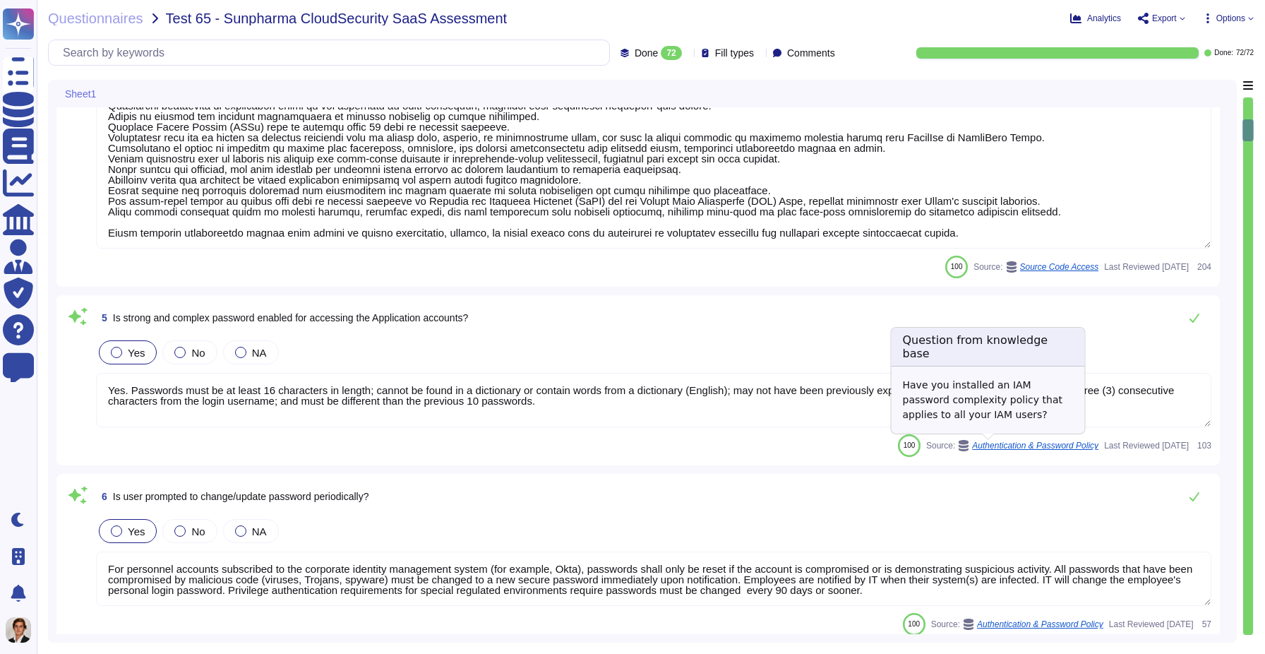
click at [978, 440] on div "Authentication & Password Policy" at bounding box center [1028, 445] width 140 height 11
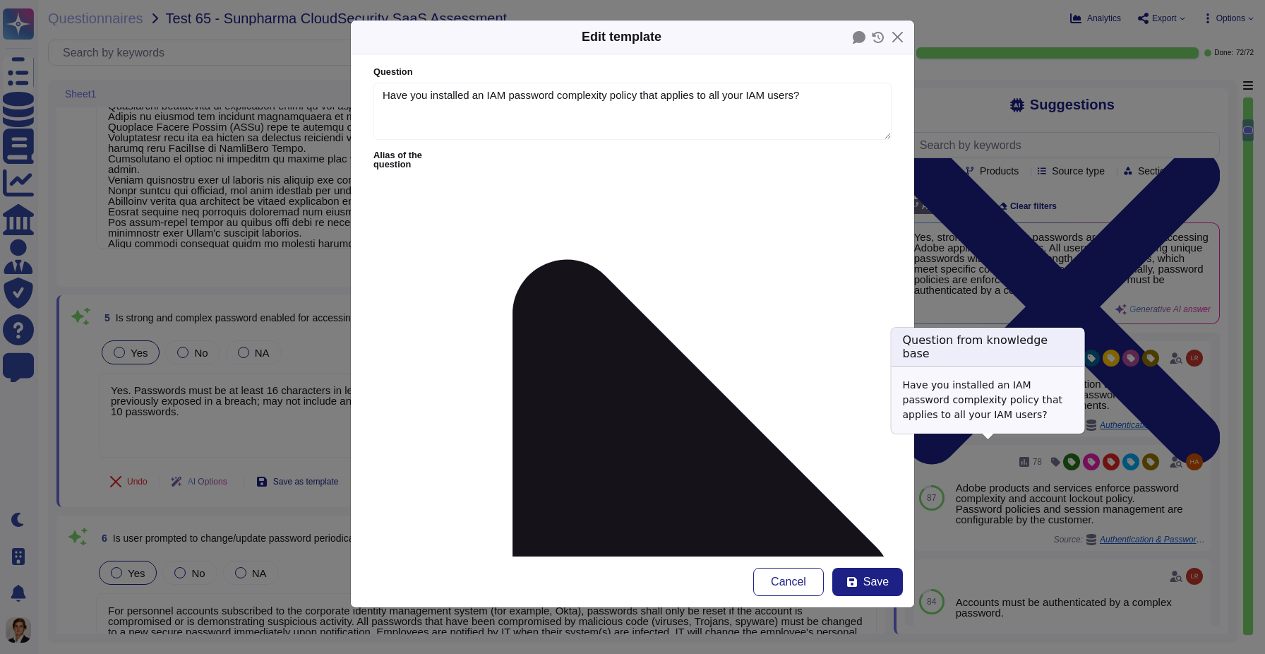
type textarea "Have you installed an IAM password complexity policy that applies to all your I…"
type textarea "Yes. Passwords must be at least 16 characters in length; cannot be found in a d…"
type textarea "Vendor default passwords are removed, disabled or changed prior to placing the …"
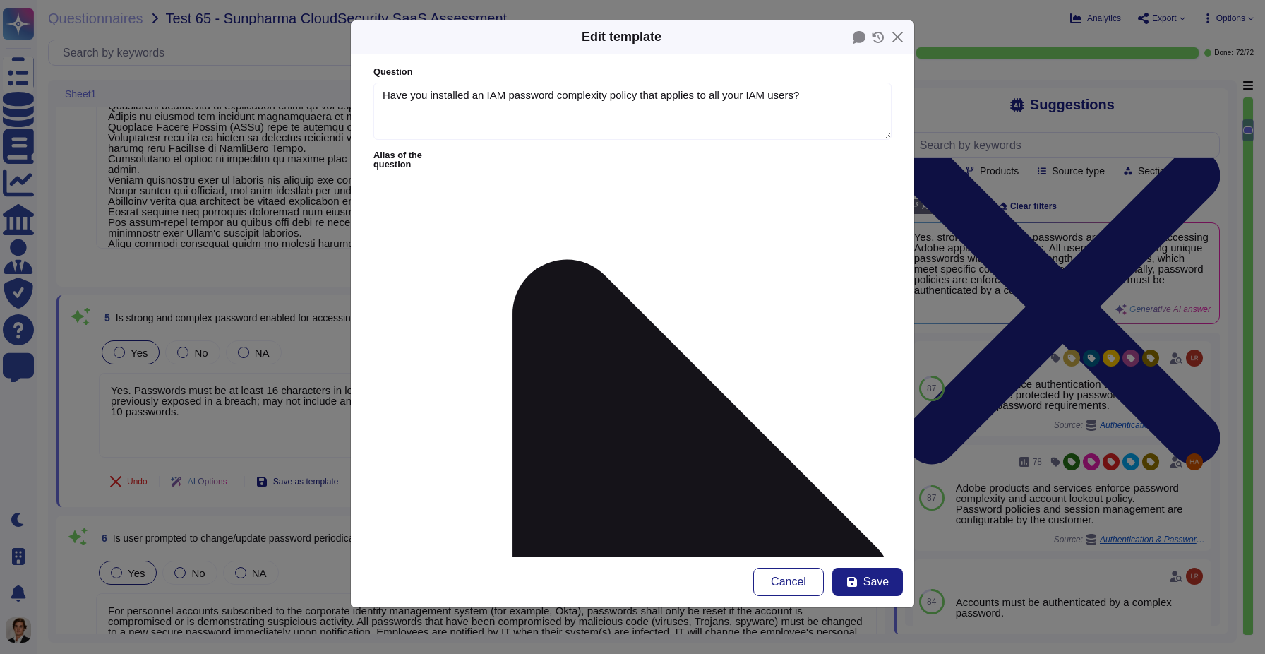
type textarea "Have you installed an IAM password complexity policy that applies to all your I…"
type textarea "Yes. Passwords must be at least 16 characters in length; cannot be found in a d…"
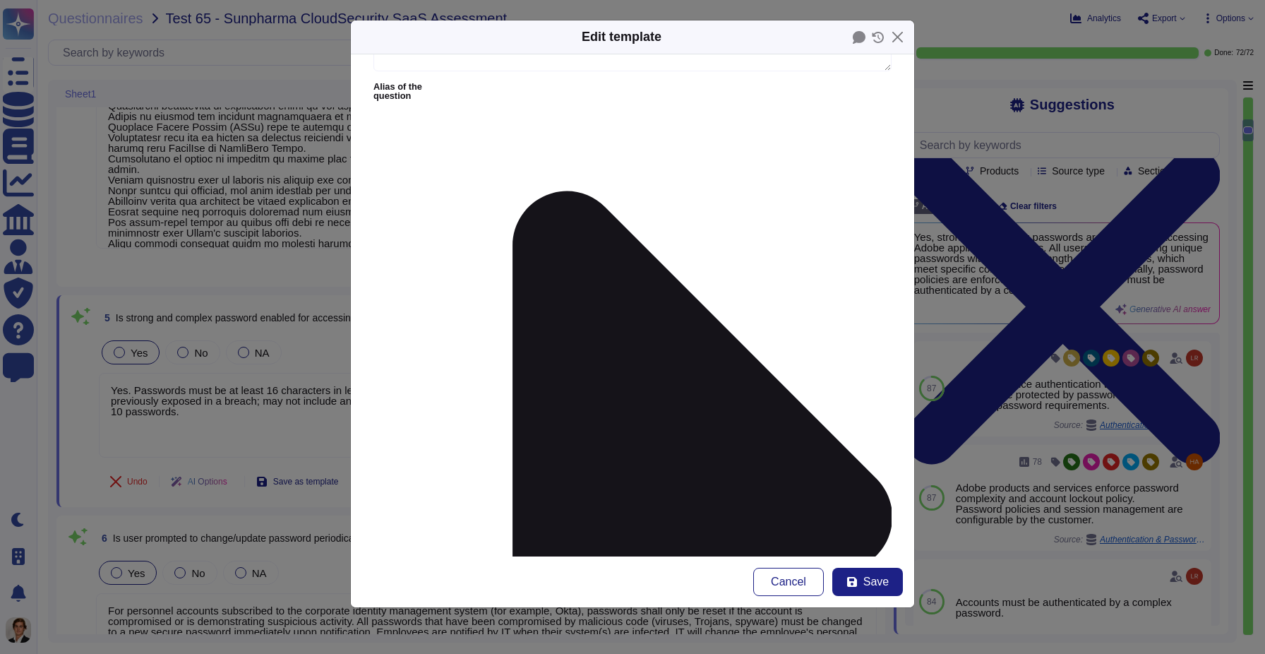
scroll to position [102, 0]
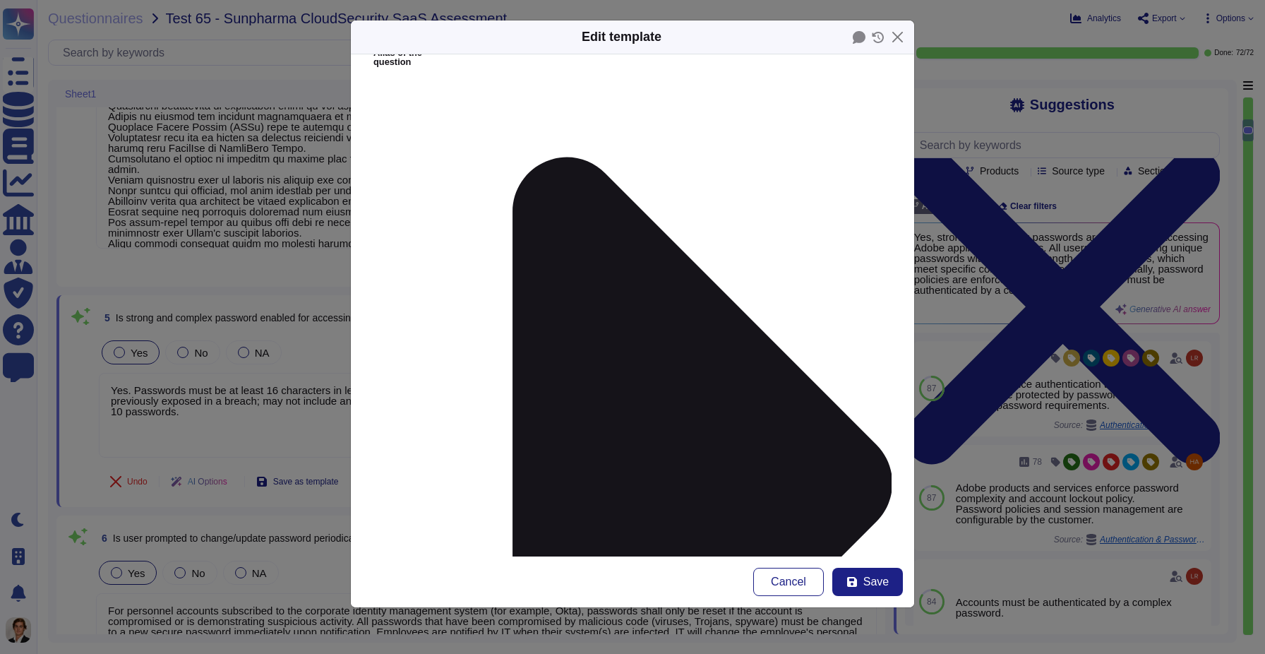
drag, startPoint x: 558, startPoint y: 489, endPoint x: 367, endPoint y: 488, distance: 191.3
click at [367, 488] on form "Question Have you installed an IAM password complexity policy that applies to a…" at bounding box center [632, 305] width 563 height 502
click at [901, 39] on button "Close" at bounding box center [898, 37] width 22 height 22
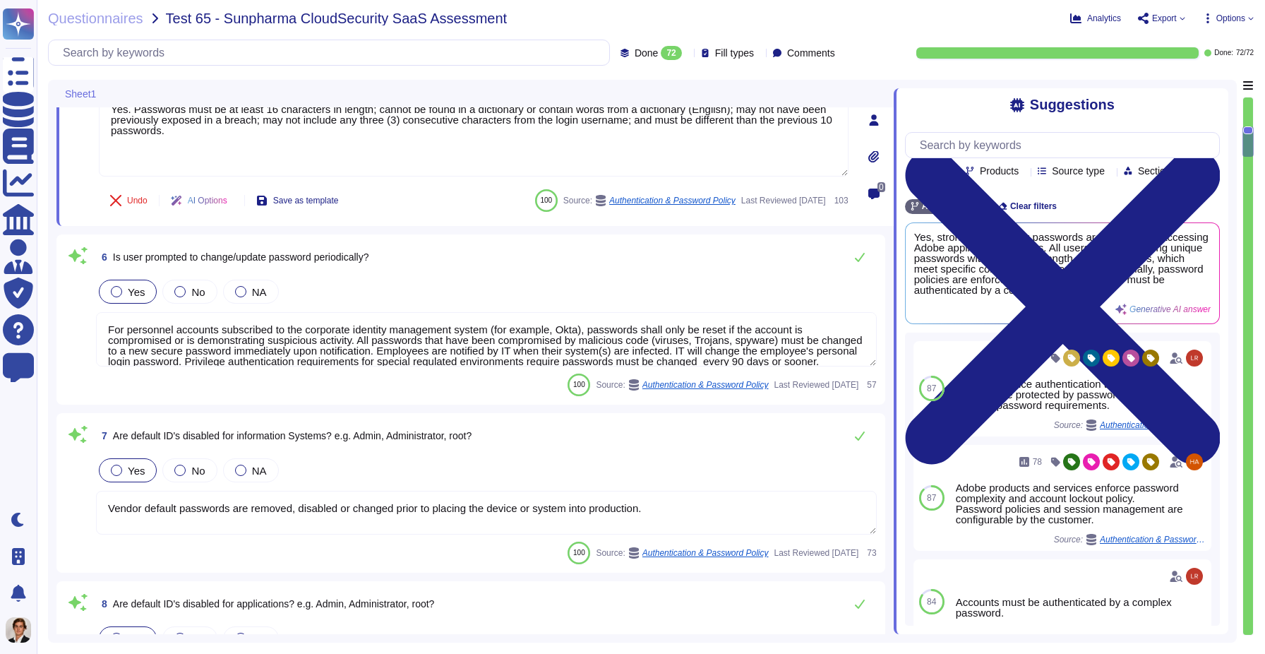
type textarea "Adobe employee passwords must be at least 16 characters and contain letters, nu…"
type textarea "Lorem'i Dolors Ametcon Adipiscin (ELIT) sed doeiusmo temp inc utlabo et dol mag…"
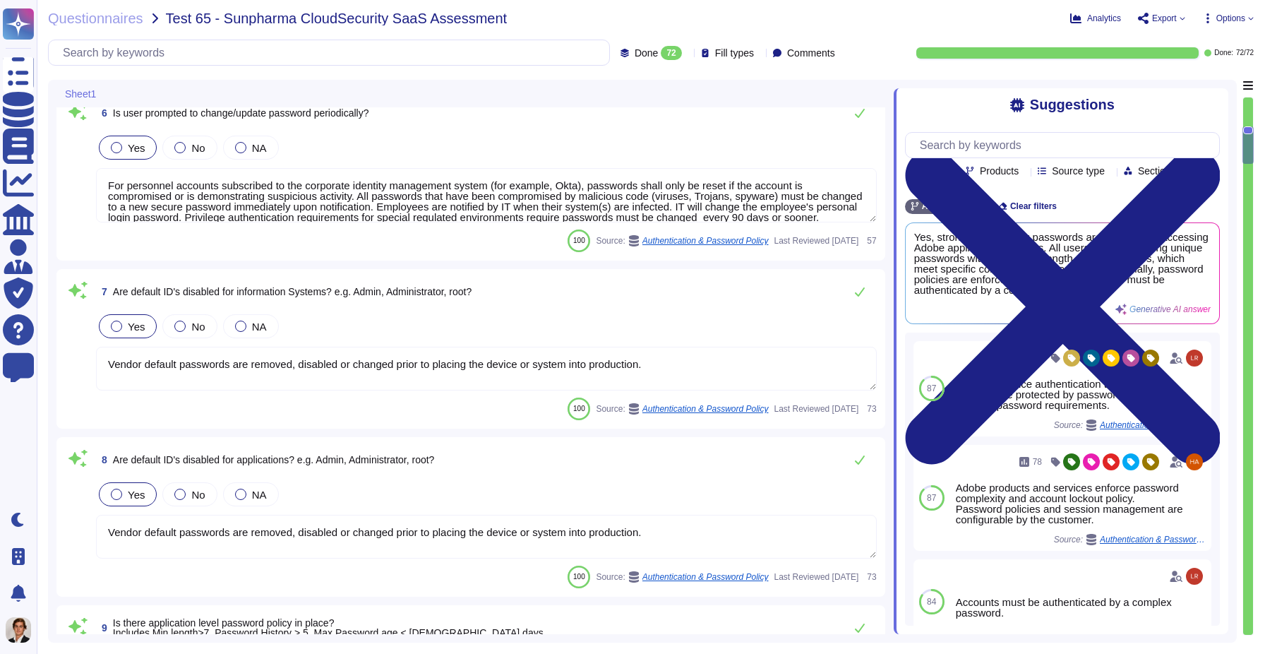
scroll to position [1065, 0]
click at [560, 354] on textarea "Vendor default passwords are removed, disabled or changed prior to placing the …" at bounding box center [486, 368] width 781 height 44
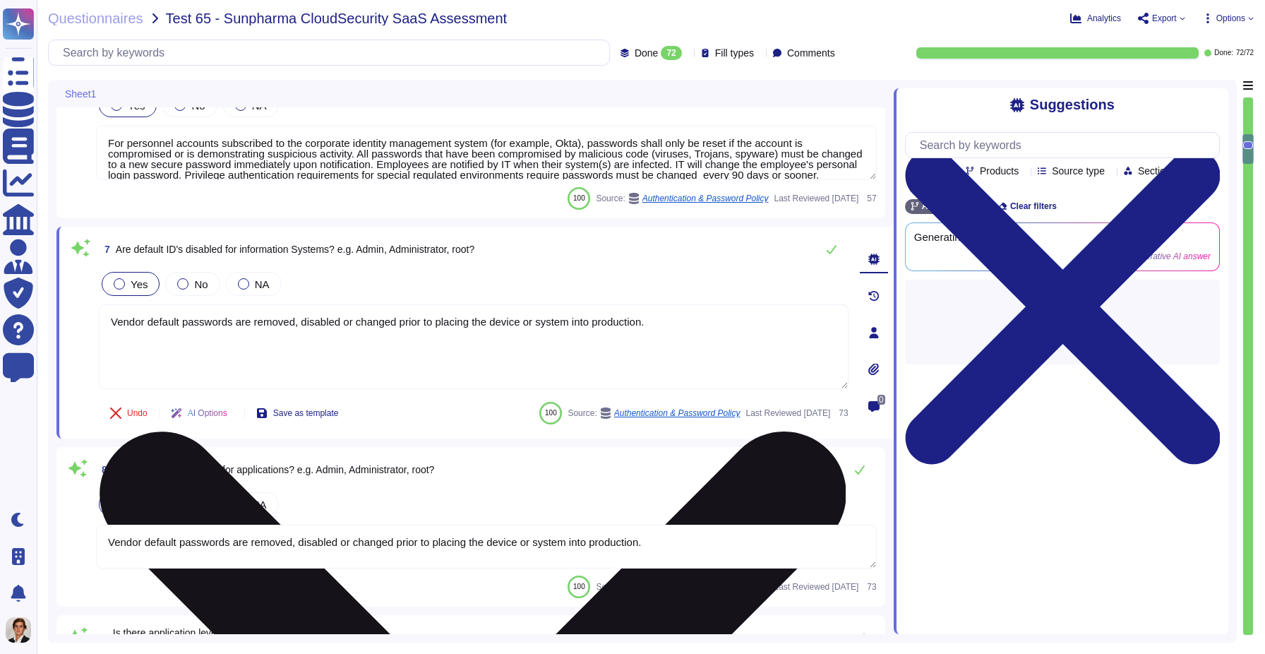
type textarea "Lorem'i Dolors Ametcon Adipiscin (ELIT) sed doeiusmo temp inc utlabo et dol mag…"
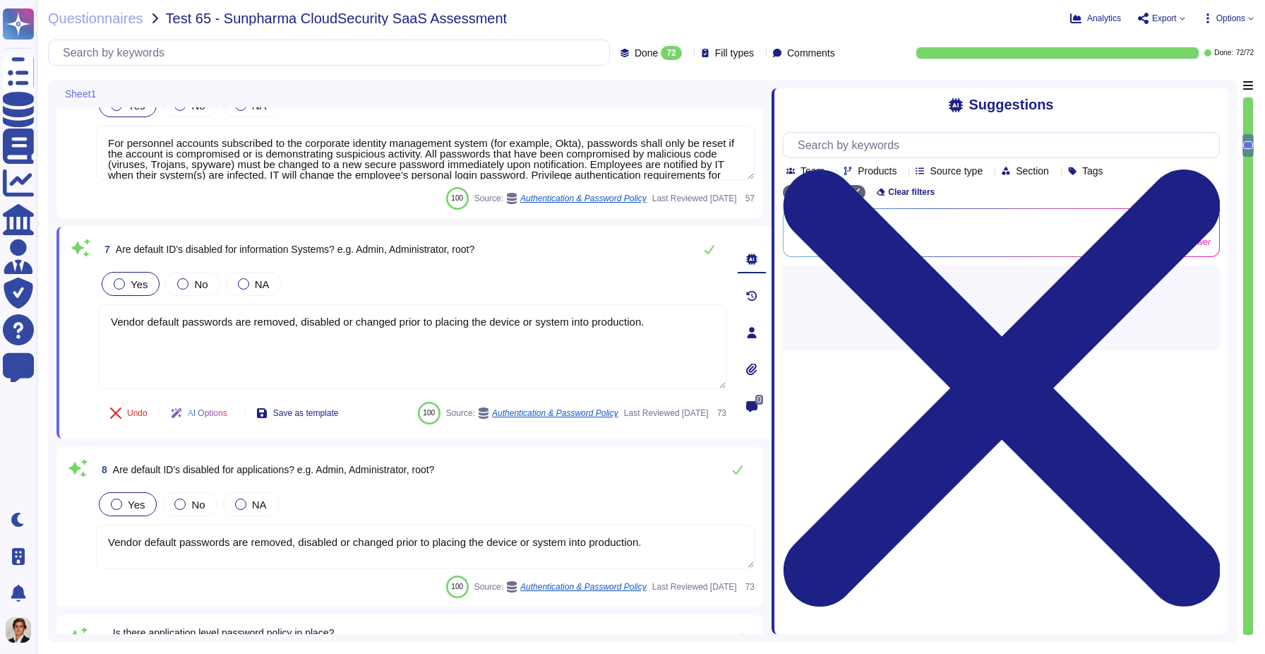
drag, startPoint x: 893, startPoint y: 273, endPoint x: 772, endPoint y: 274, distance: 121.4
click at [772, 274] on span at bounding box center [772, 357] width 6 height 554
